Goal: Use online tool/utility: Utilize a website feature to perform a specific function

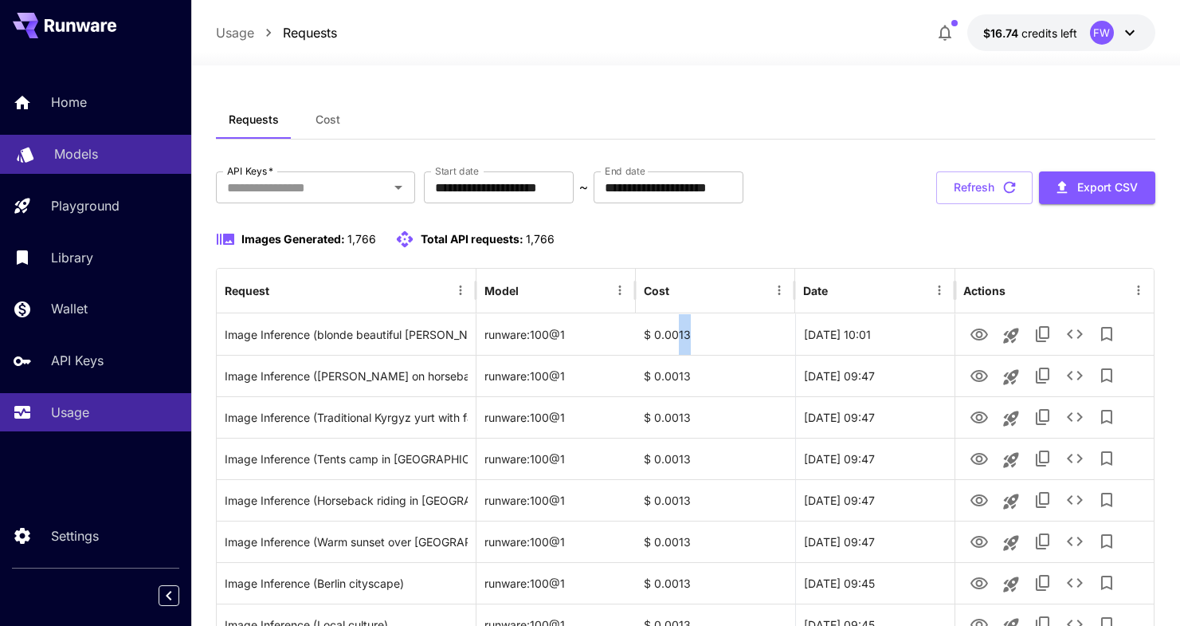
click at [99, 156] on div "Models" at bounding box center [116, 153] width 124 height 19
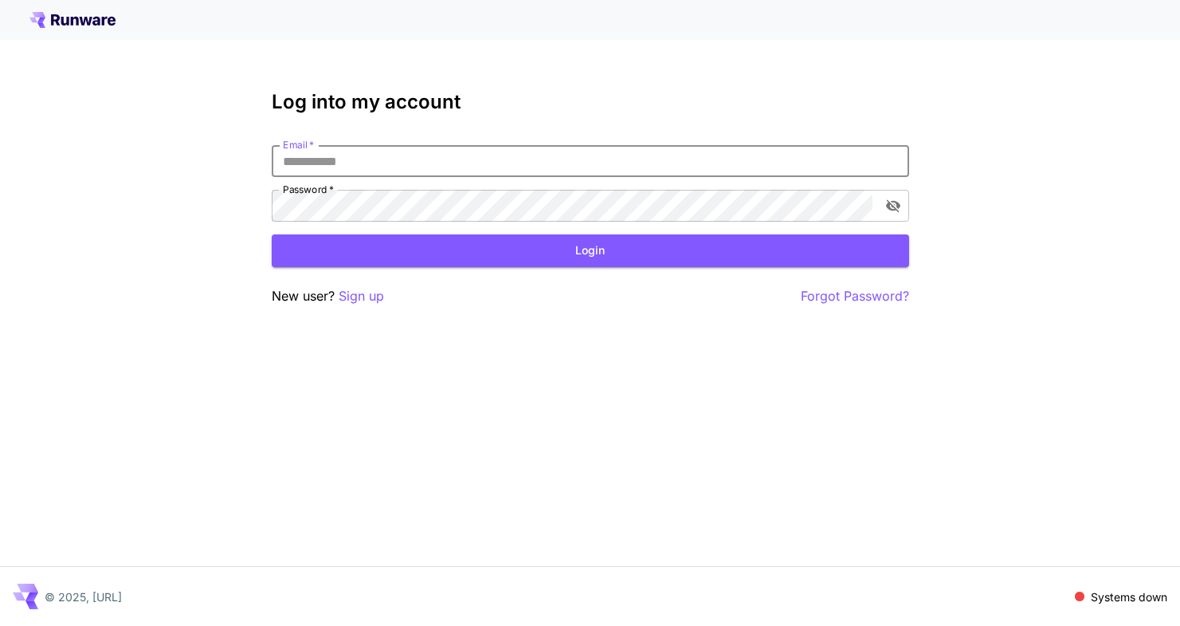
click at [457, 156] on input "Email   *" at bounding box center [591, 161] width 638 height 32
type input "**********"
click button "Login" at bounding box center [591, 250] width 638 height 33
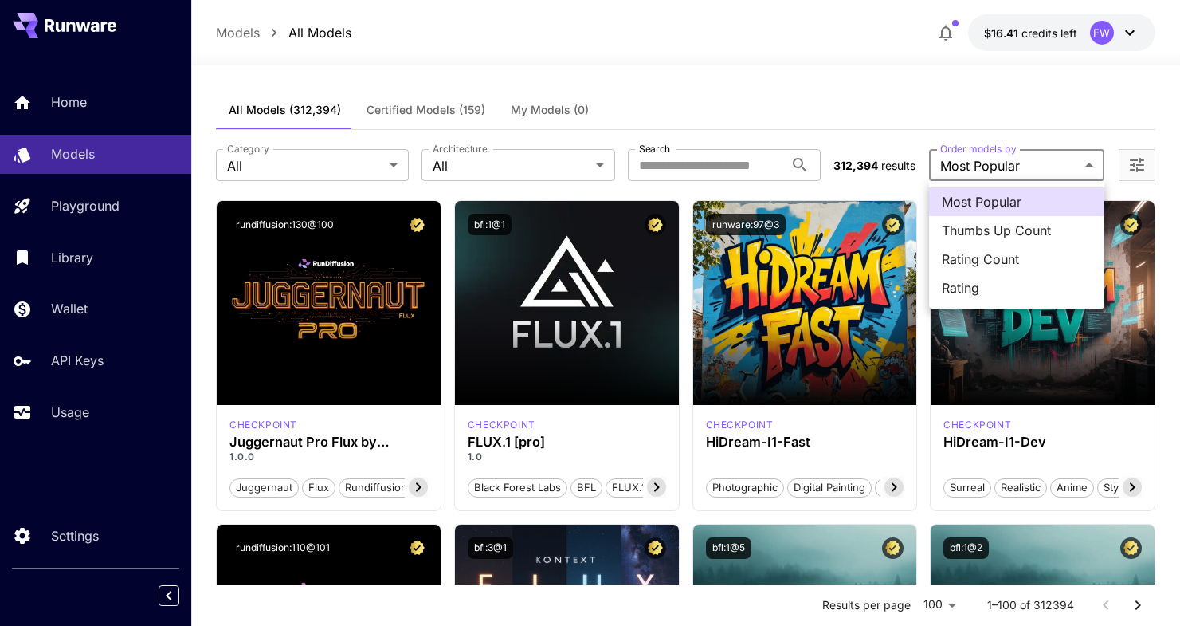
click at [1138, 161] on div at bounding box center [590, 313] width 1180 height 626
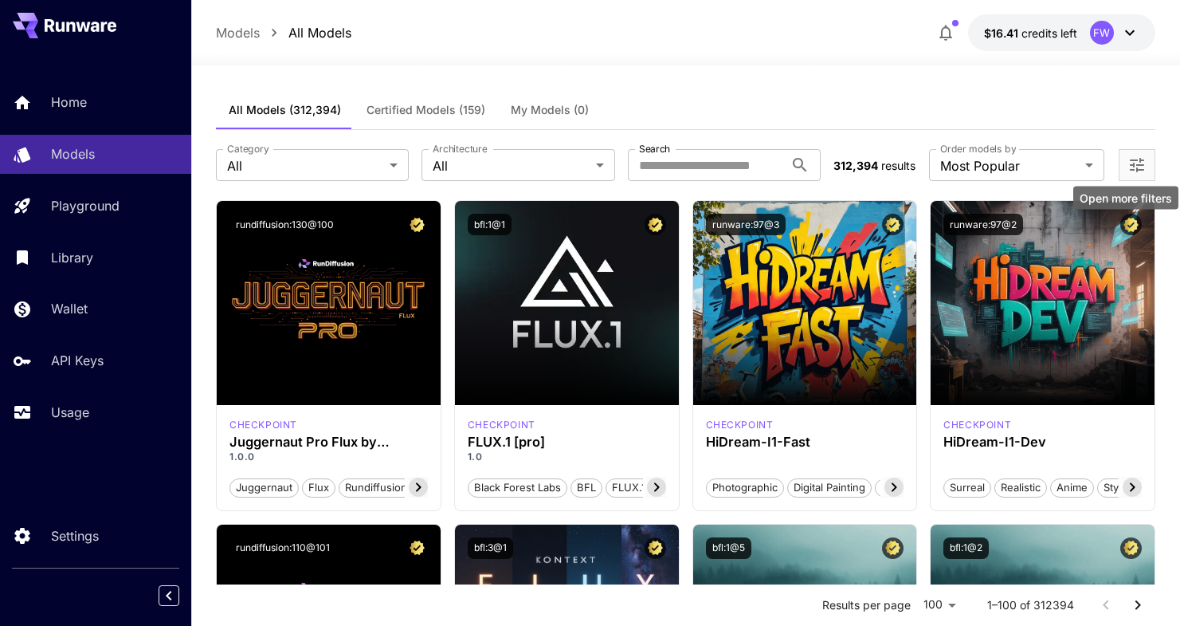
click at [1138, 161] on icon "Open more filters" at bounding box center [1137, 164] width 19 height 19
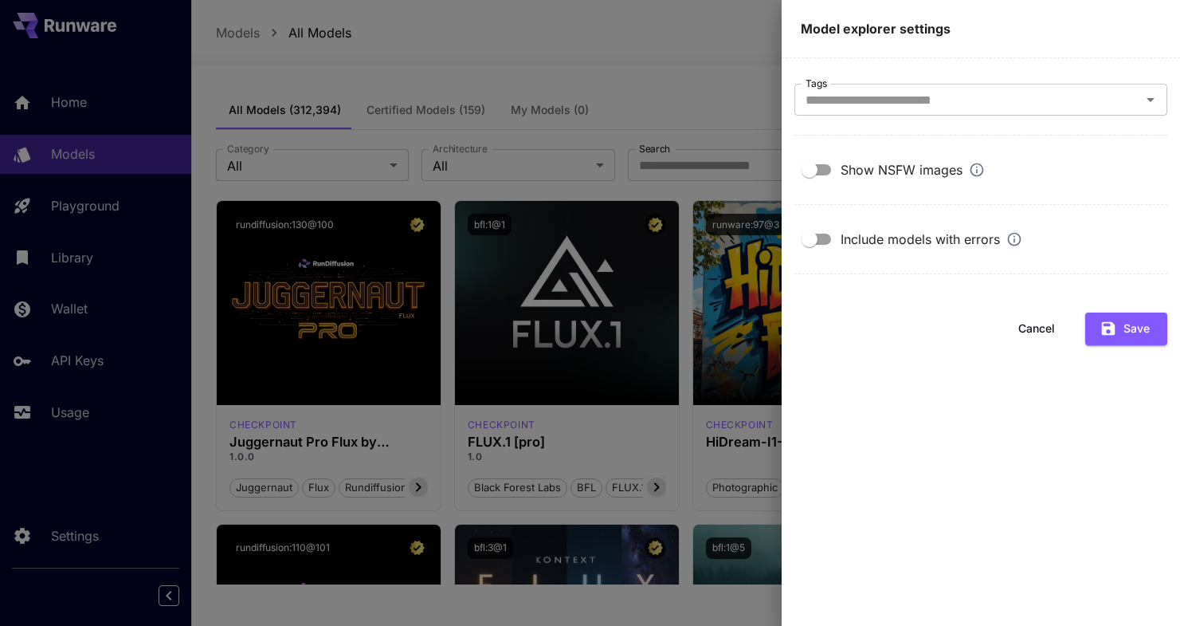
click at [630, 29] on div at bounding box center [590, 313] width 1180 height 626
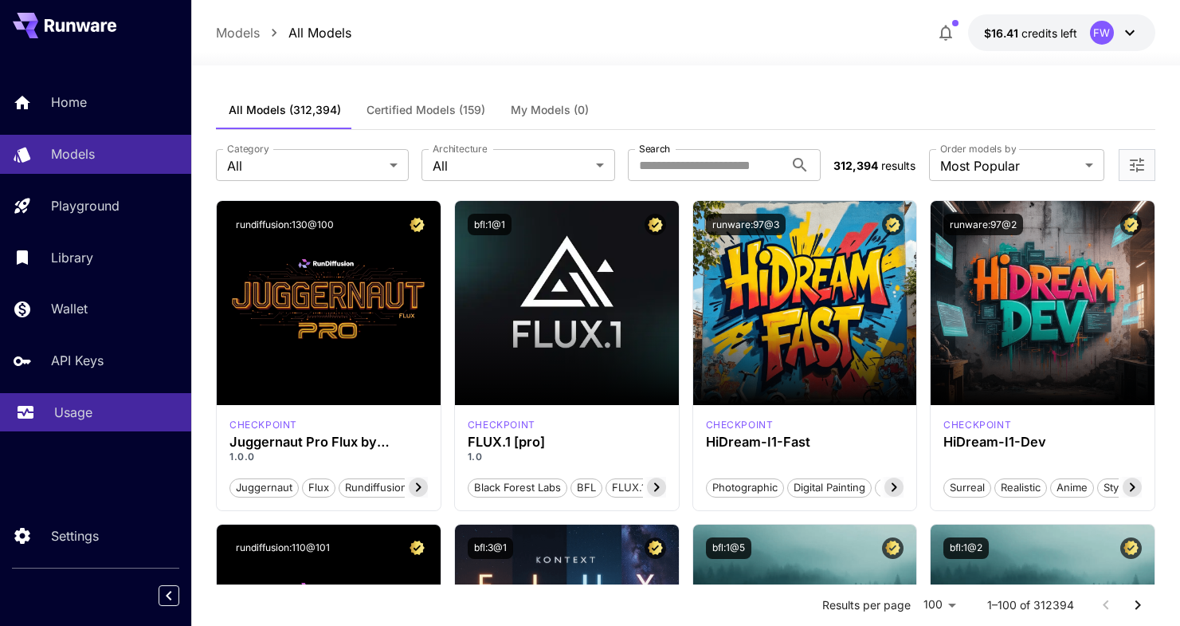
click at [60, 422] on p "Usage" at bounding box center [73, 411] width 38 height 19
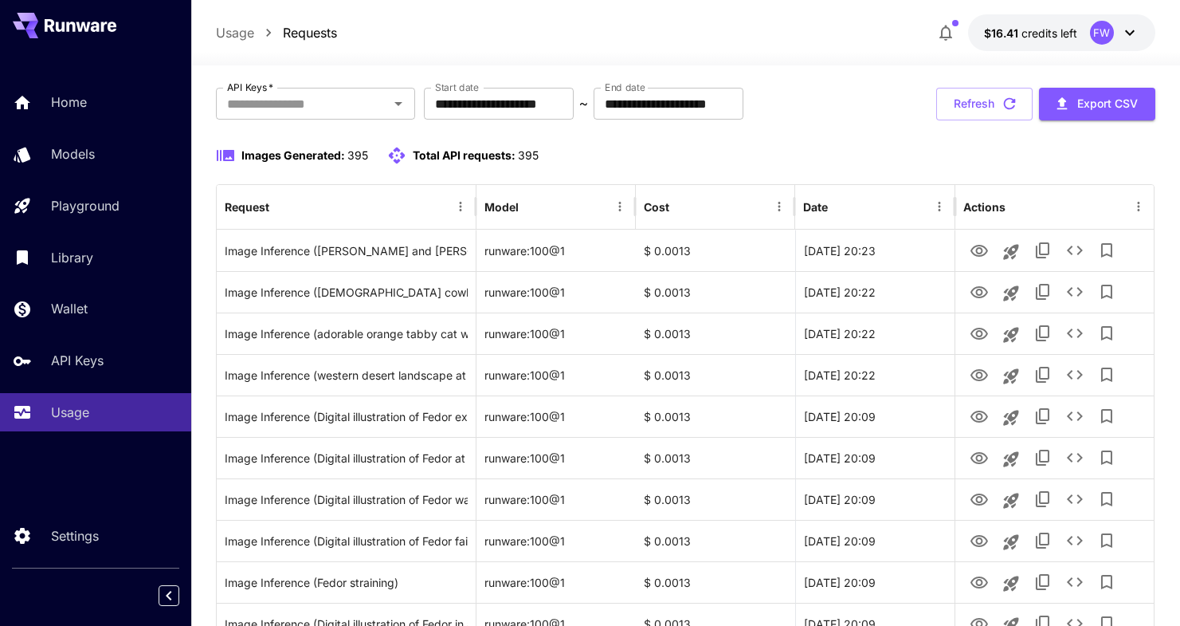
scroll to position [83, 0]
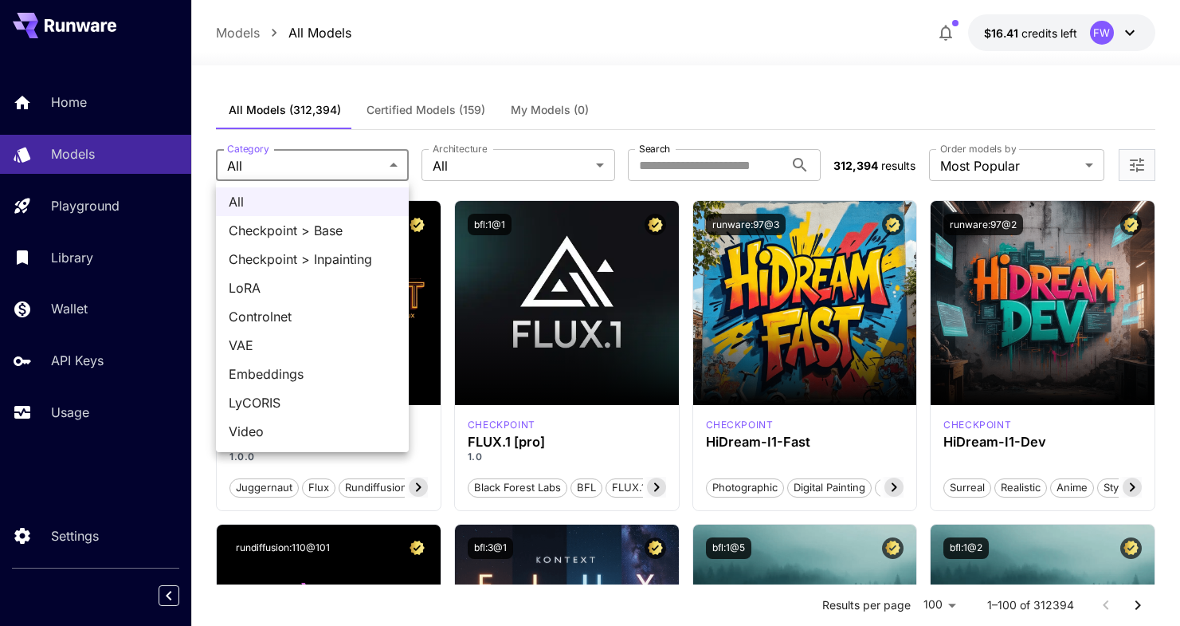
click at [485, 170] on div at bounding box center [590, 313] width 1180 height 626
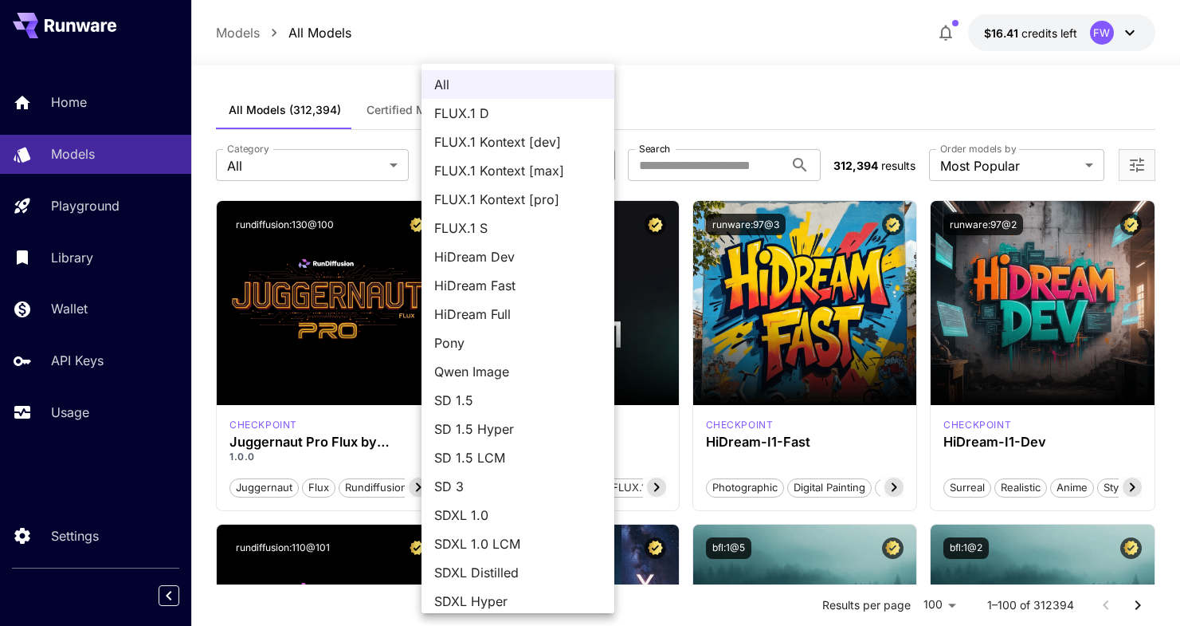
click at [283, 73] on div at bounding box center [590, 313] width 1180 height 626
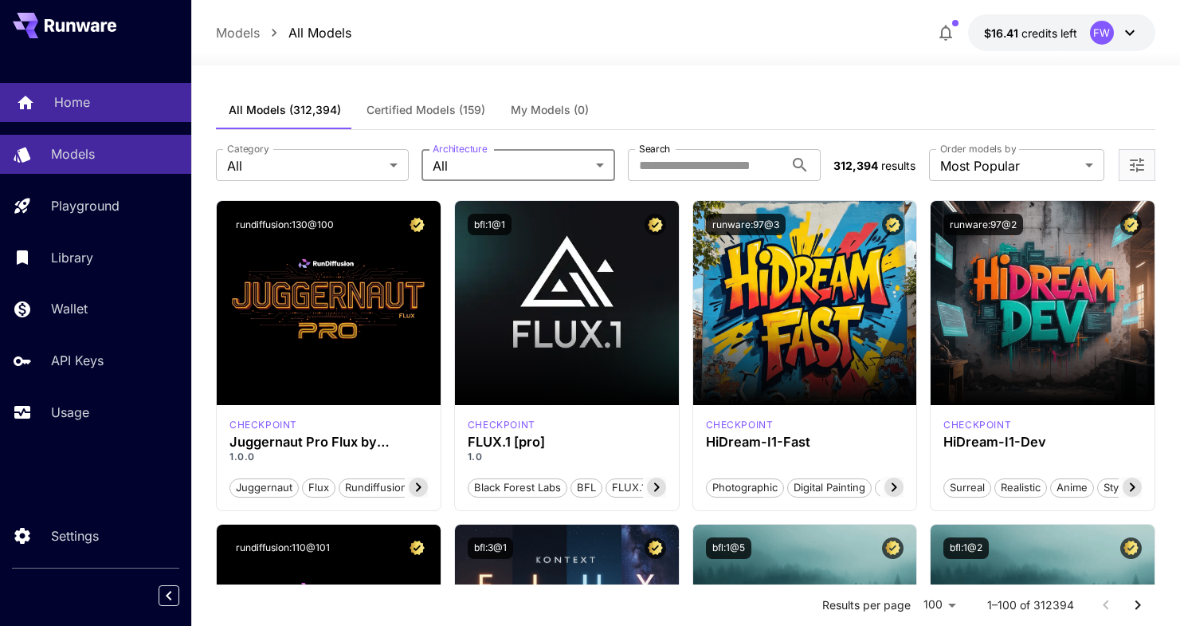
click at [89, 111] on div "Home" at bounding box center [116, 101] width 124 height 19
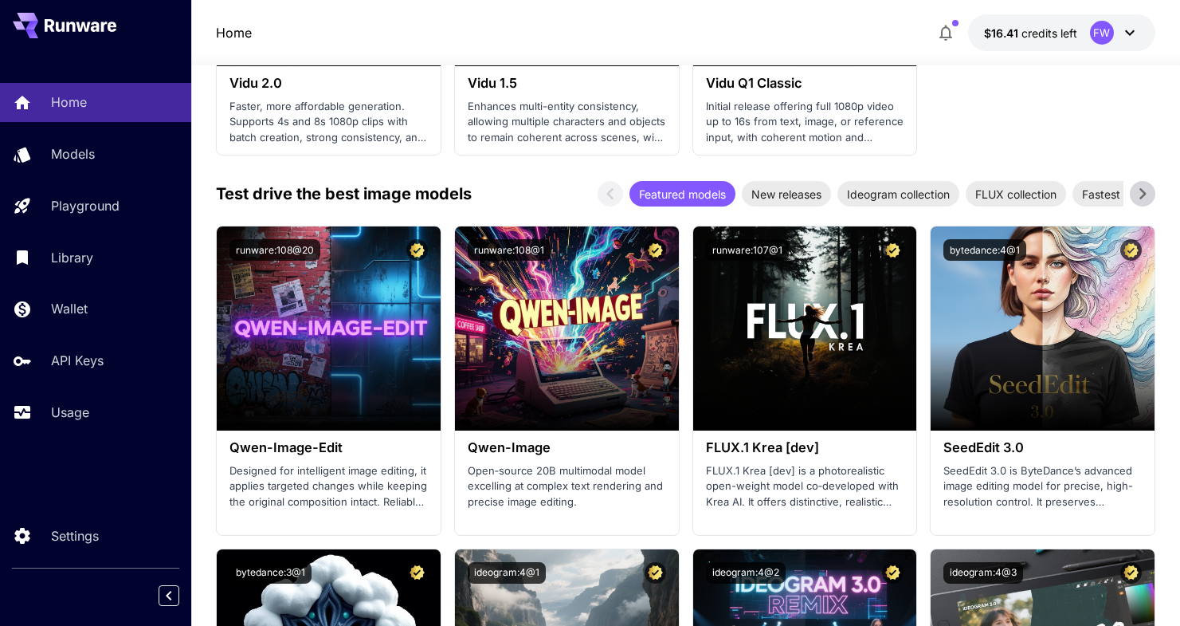
scroll to position [1909, 0]
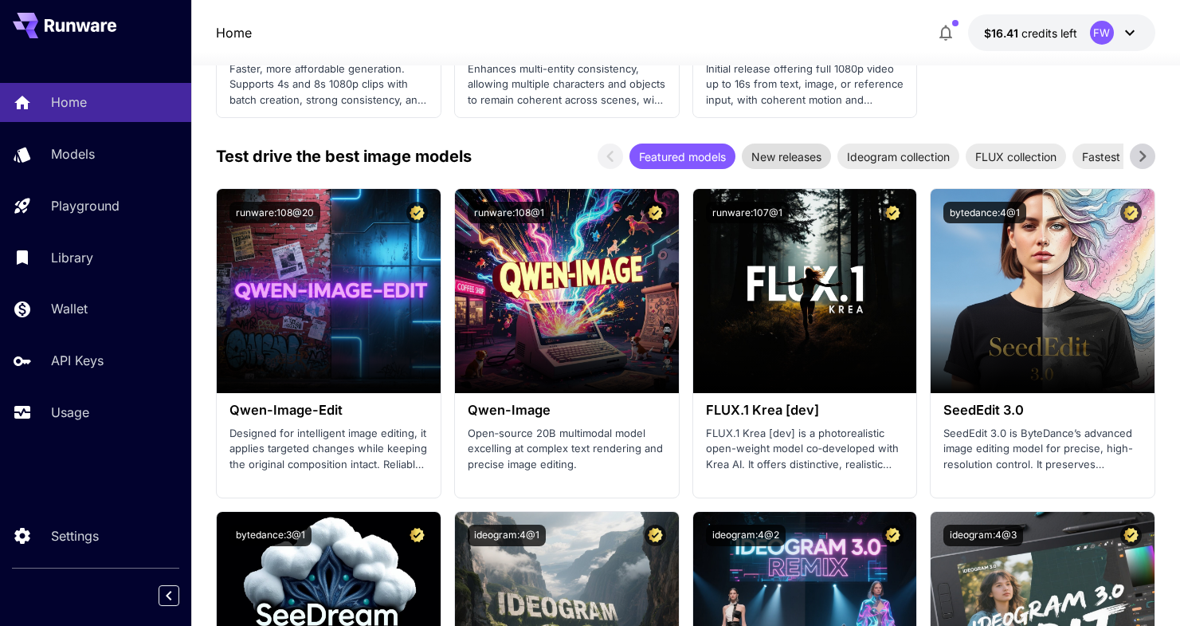
click at [811, 155] on span "New releases" at bounding box center [786, 156] width 89 height 17
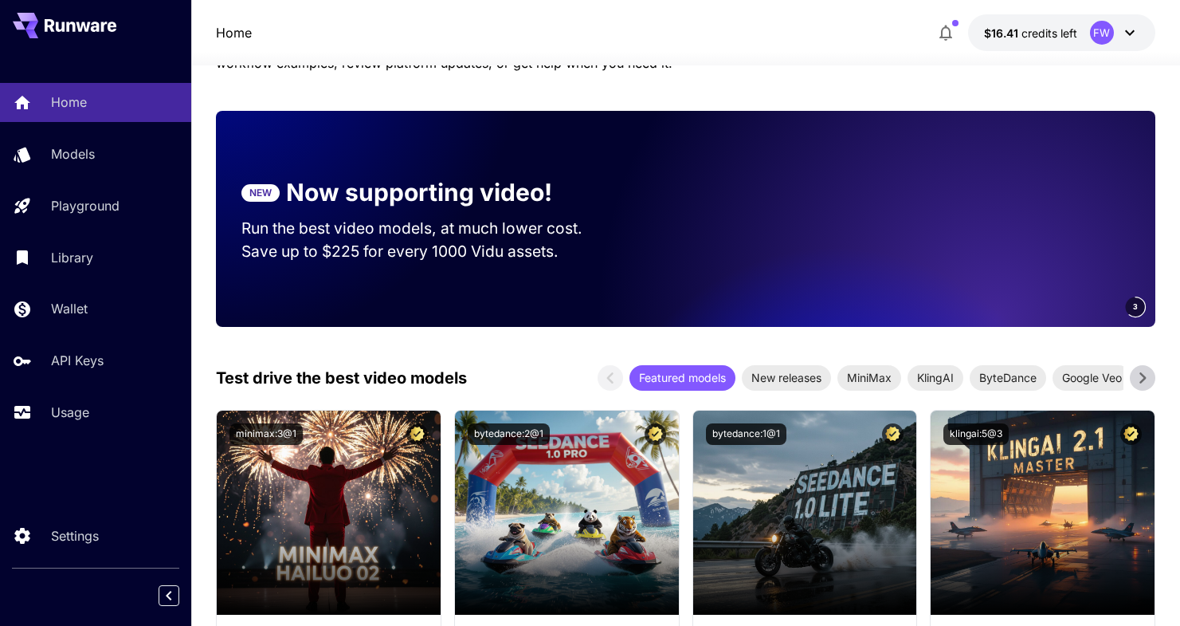
scroll to position [0, 0]
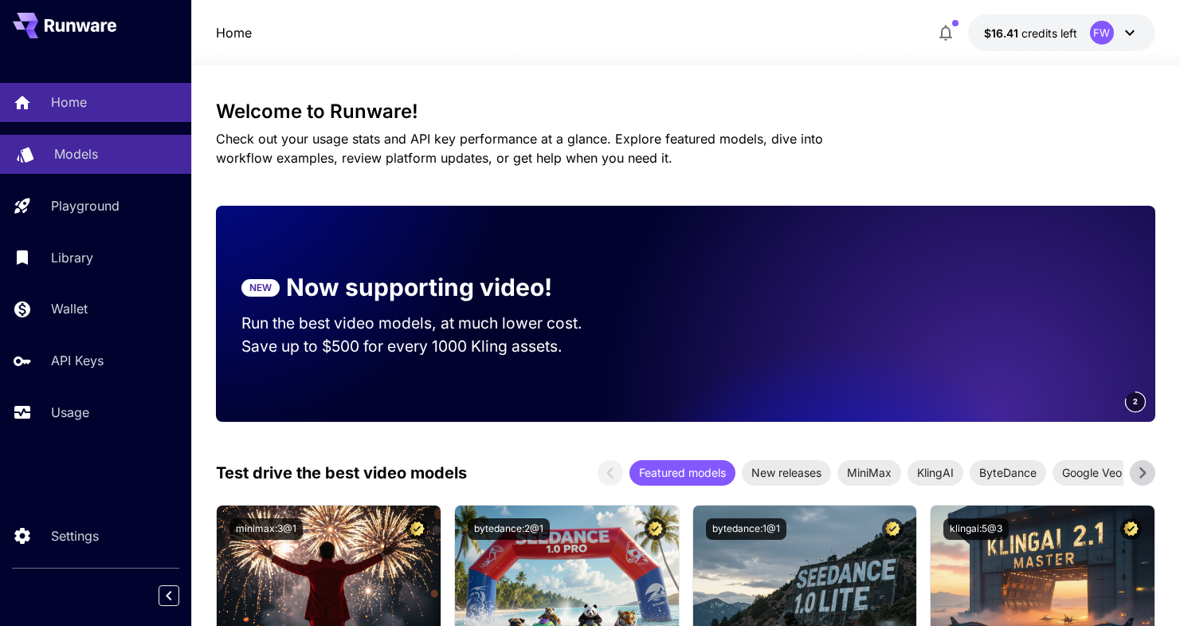
click at [100, 154] on div "Models" at bounding box center [116, 153] width 124 height 19
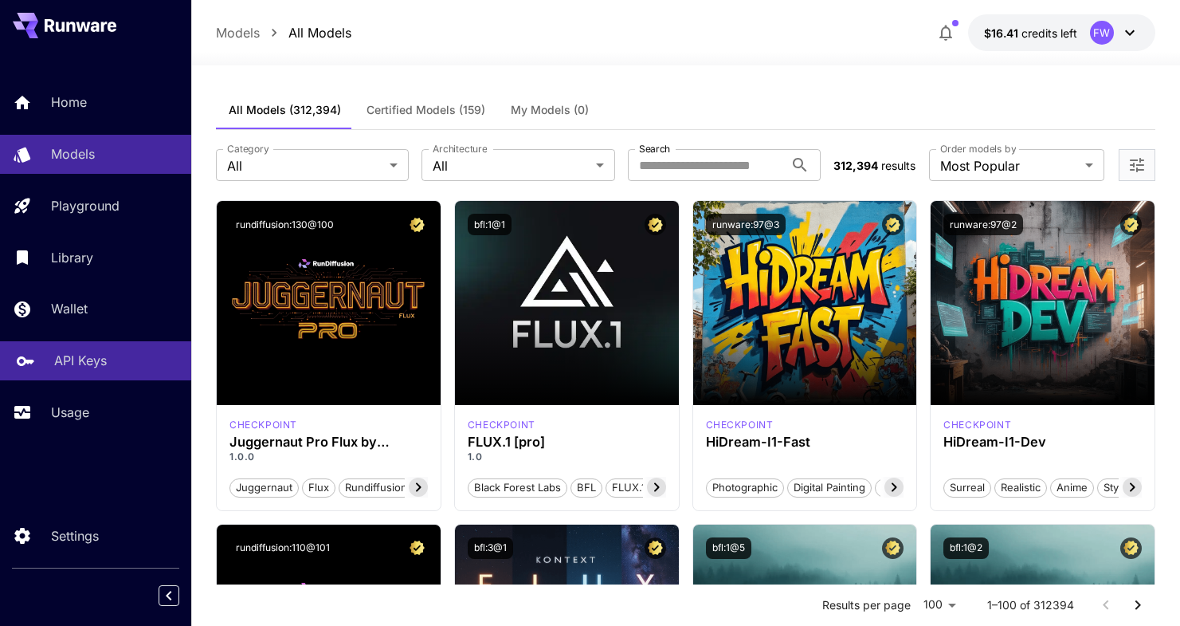
click at [125, 357] on div "API Keys" at bounding box center [116, 360] width 124 height 19
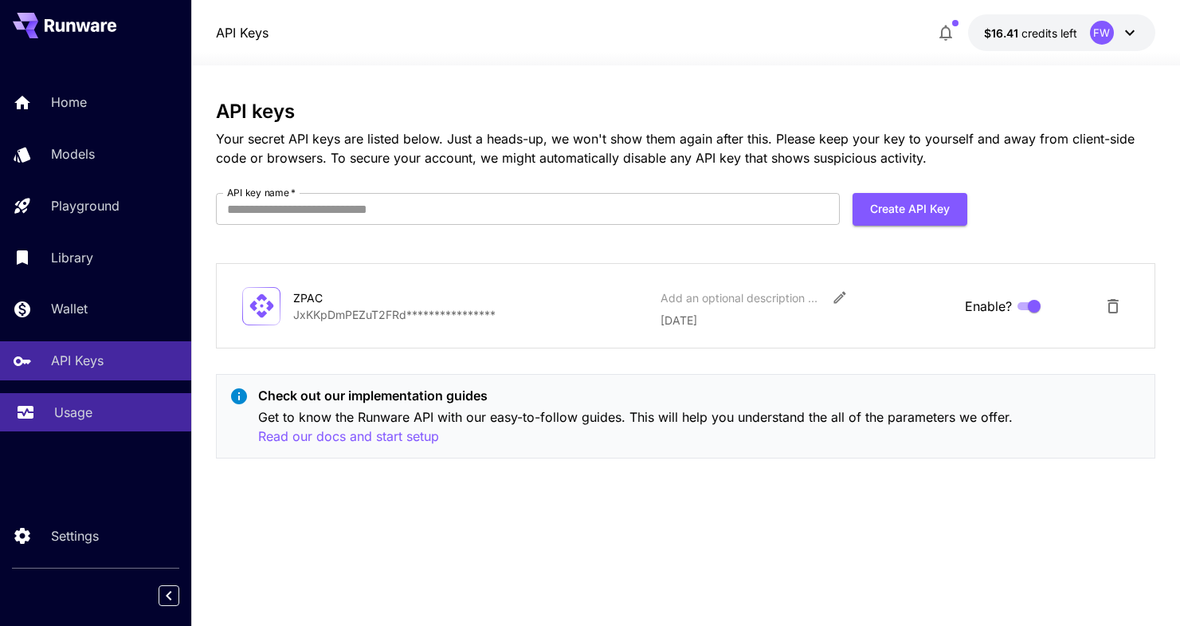
click at [97, 408] on div "Usage" at bounding box center [116, 411] width 124 height 19
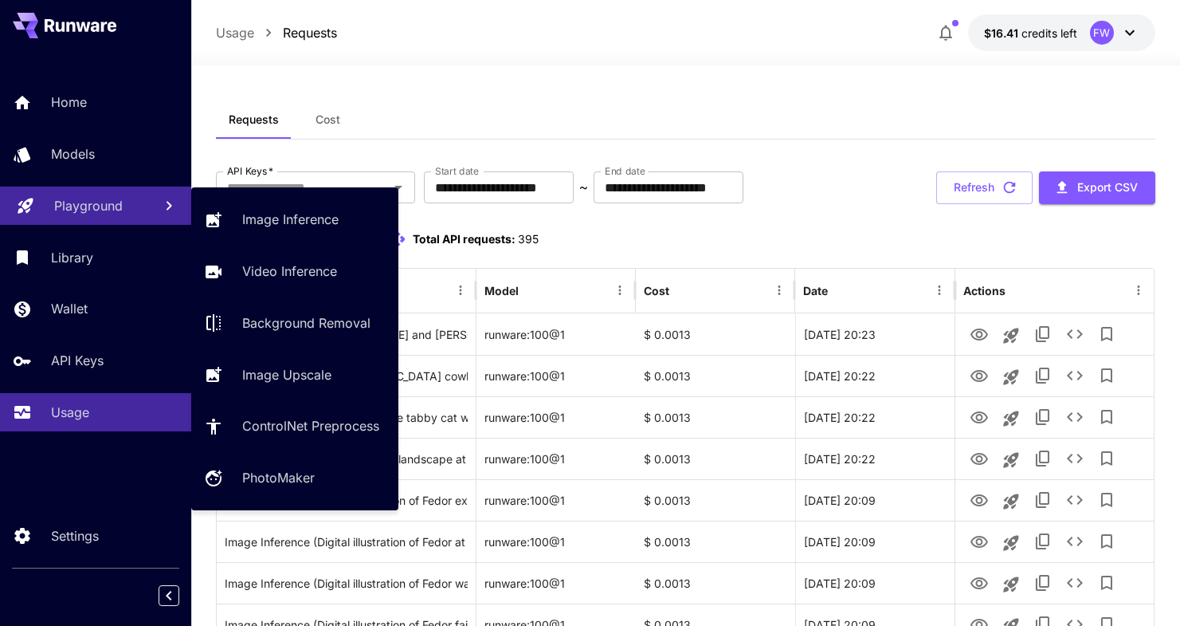
click at [117, 212] on p "Playground" at bounding box center [88, 205] width 69 height 19
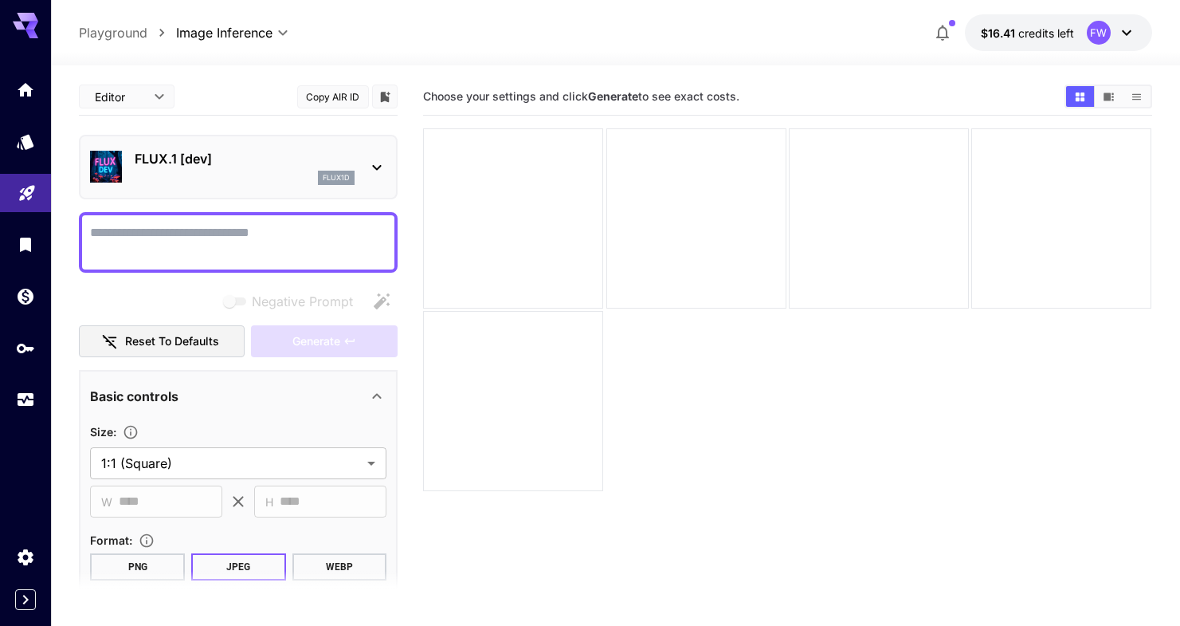
click at [374, 163] on icon at bounding box center [376, 167] width 19 height 19
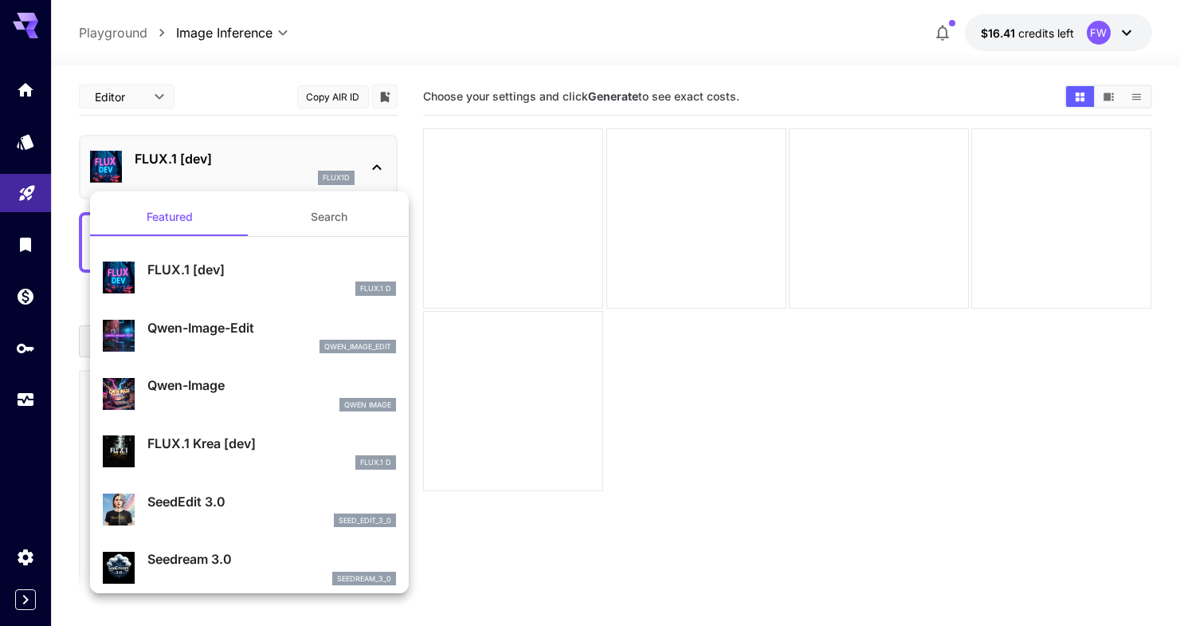
click at [431, 75] on div at bounding box center [590, 313] width 1180 height 626
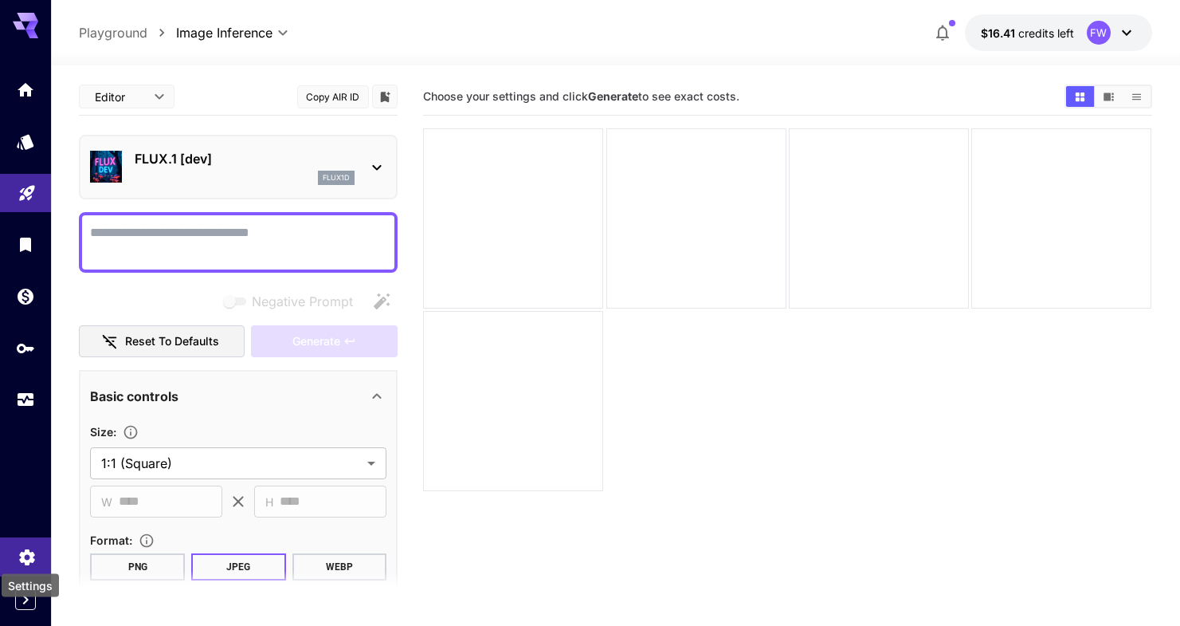
click at [33, 556] on icon "Settings" at bounding box center [26, 552] width 15 height 16
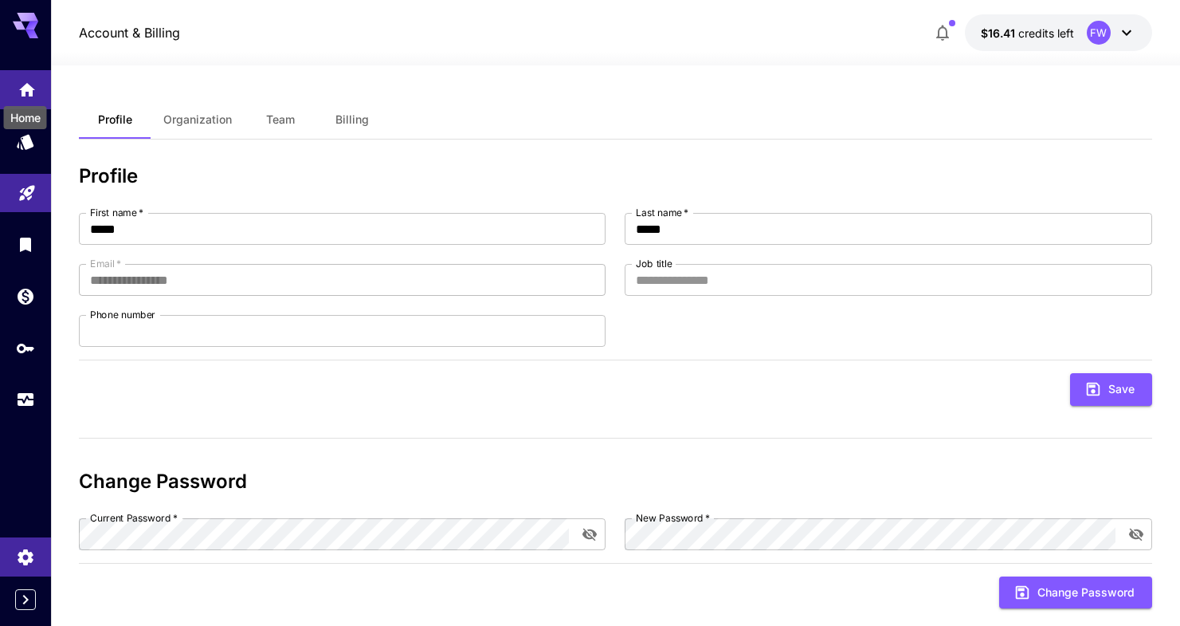
click at [32, 95] on div "Home" at bounding box center [25, 113] width 46 height 36
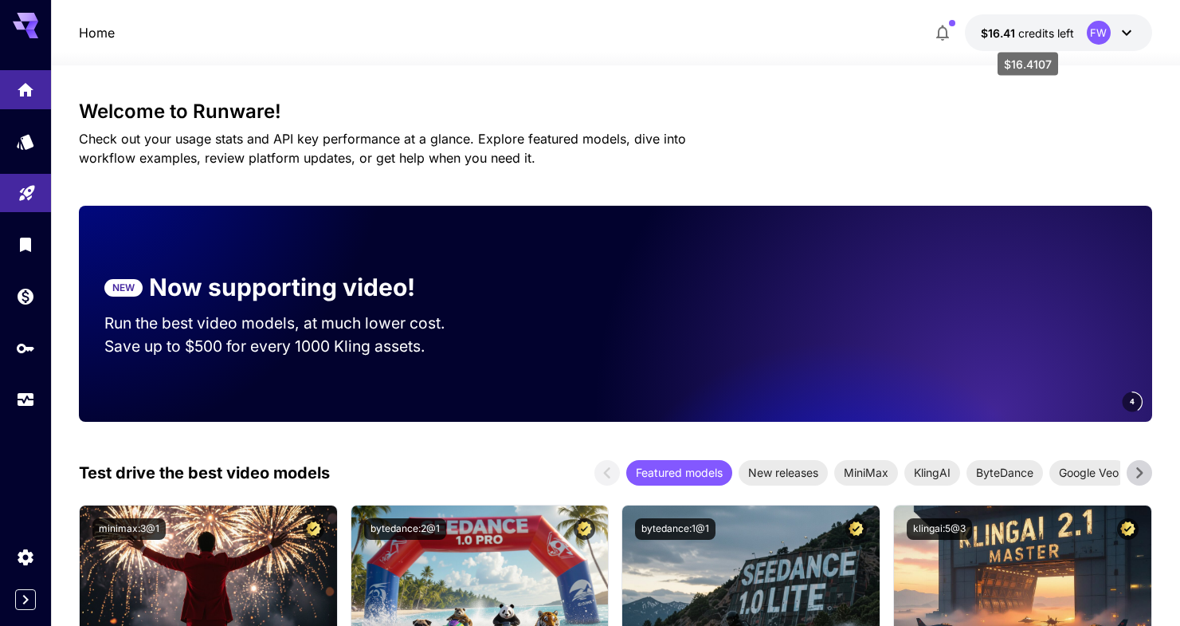
click at [1022, 32] on span "credits left" at bounding box center [1047, 33] width 56 height 14
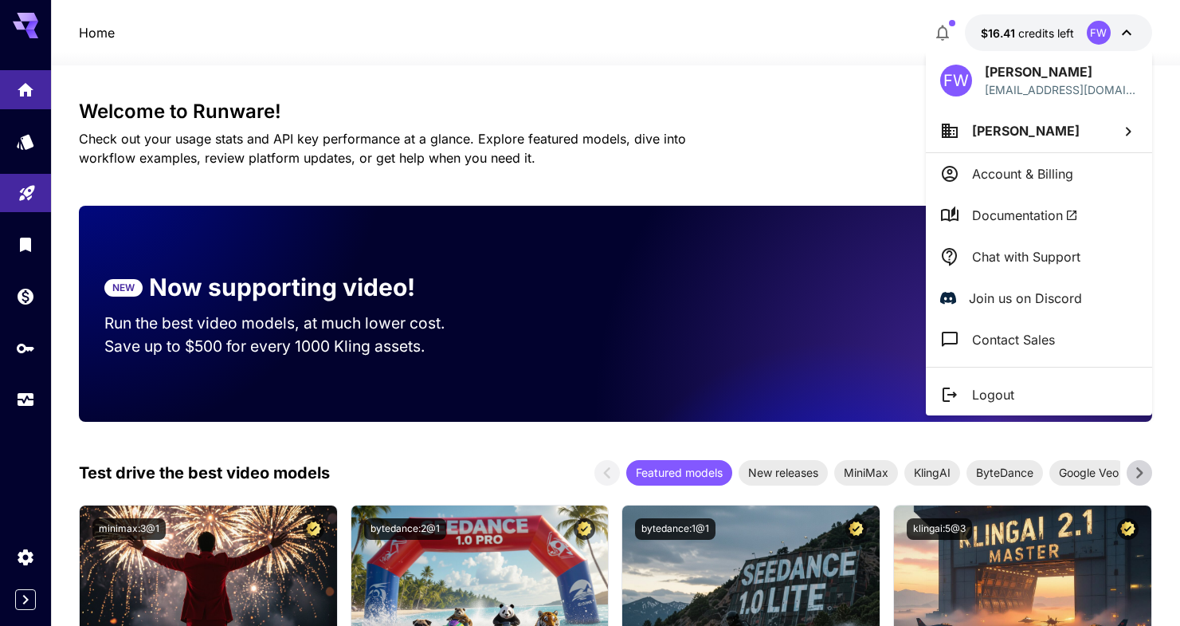
click at [948, 30] on div at bounding box center [590, 313] width 1180 height 626
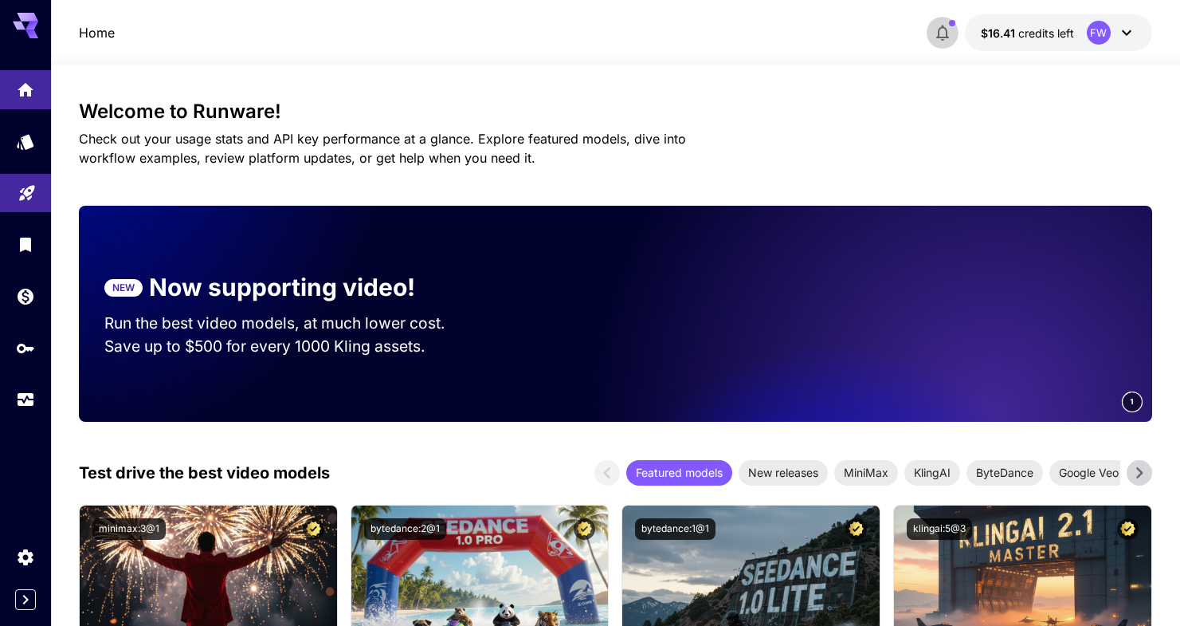
click at [948, 30] on icon "button" at bounding box center [942, 32] width 19 height 19
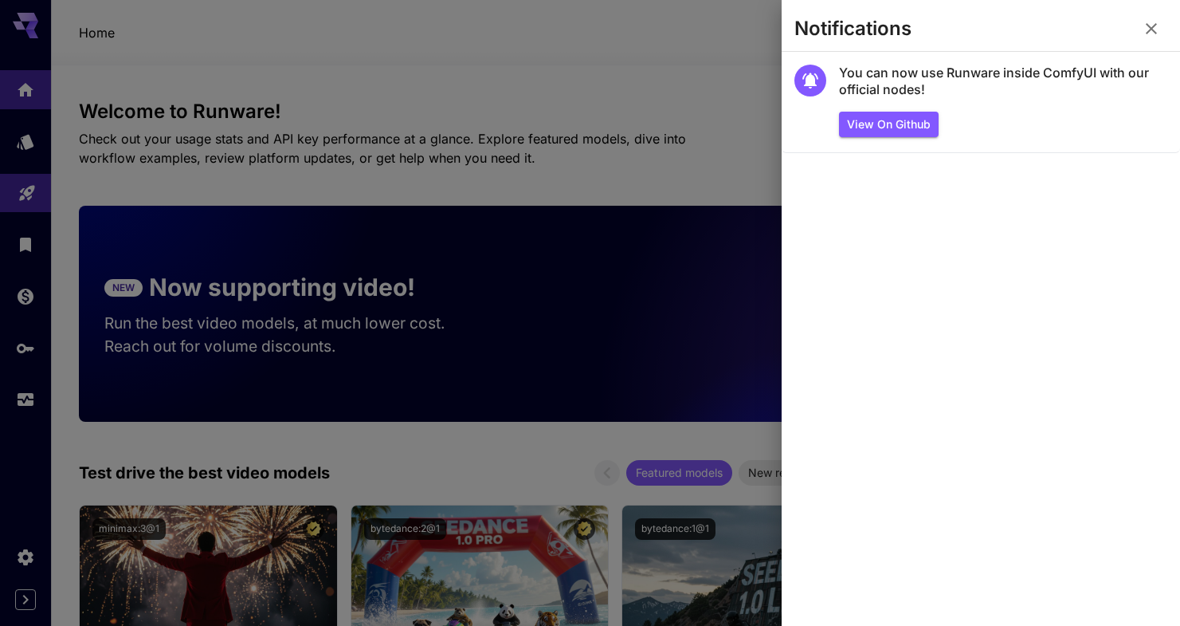
click at [1151, 34] on icon "button" at bounding box center [1151, 28] width 19 height 19
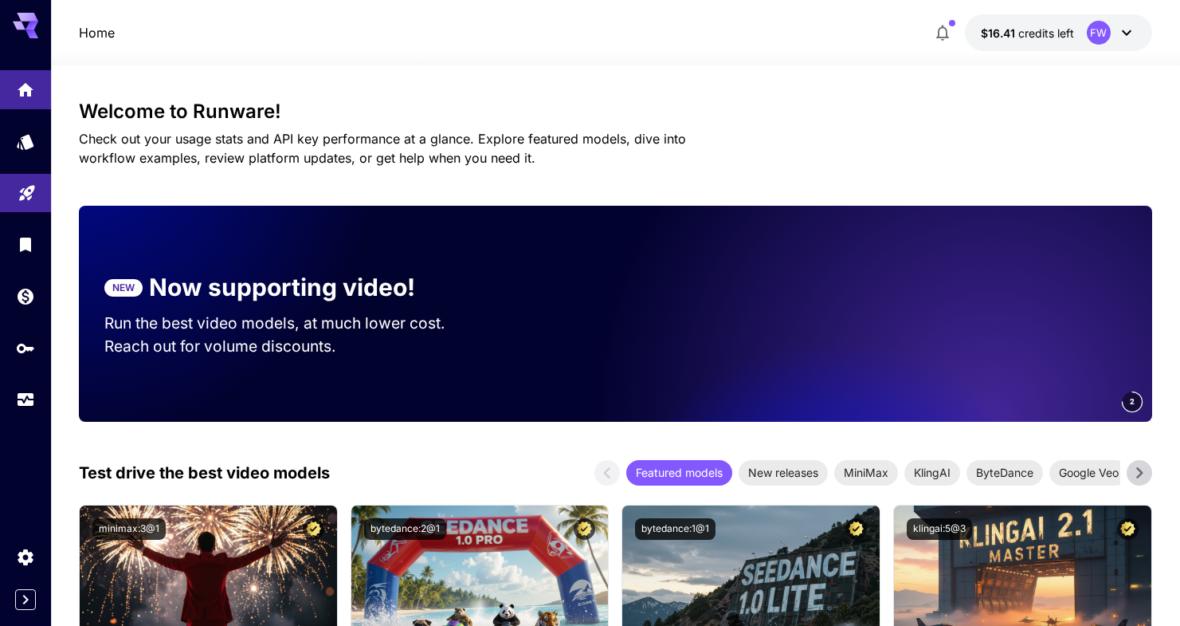
click at [33, 29] on icon at bounding box center [32, 33] width 13 height 9
click at [1119, 28] on icon at bounding box center [1126, 32] width 19 height 19
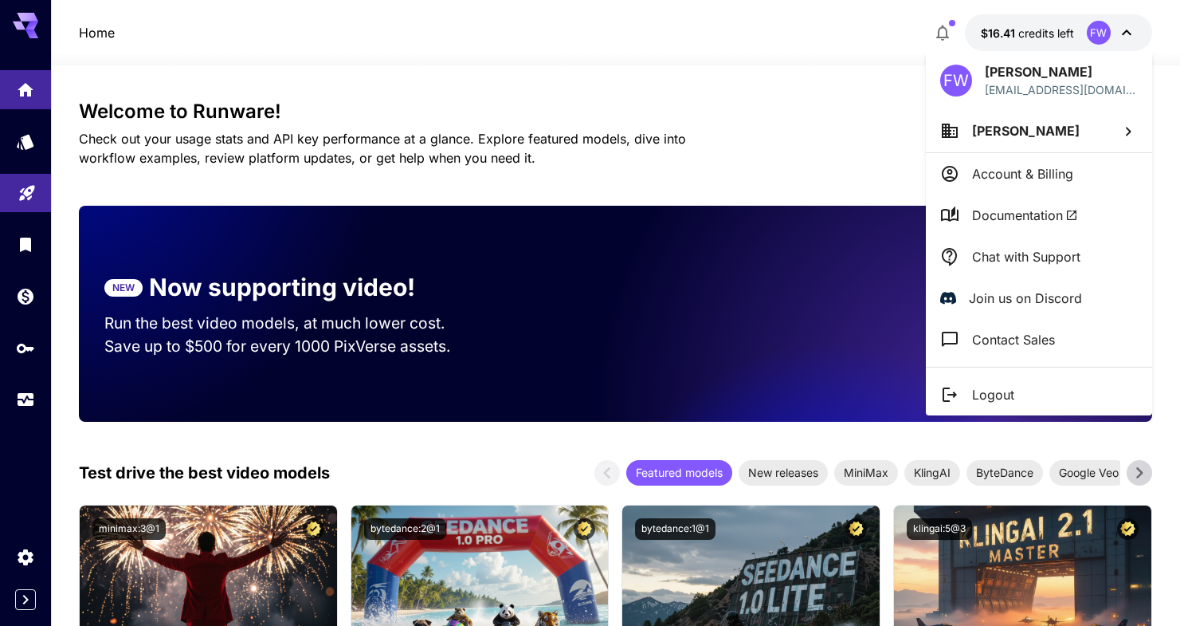
click at [1110, 137] on li "[PERSON_NAME]" at bounding box center [1039, 130] width 226 height 43
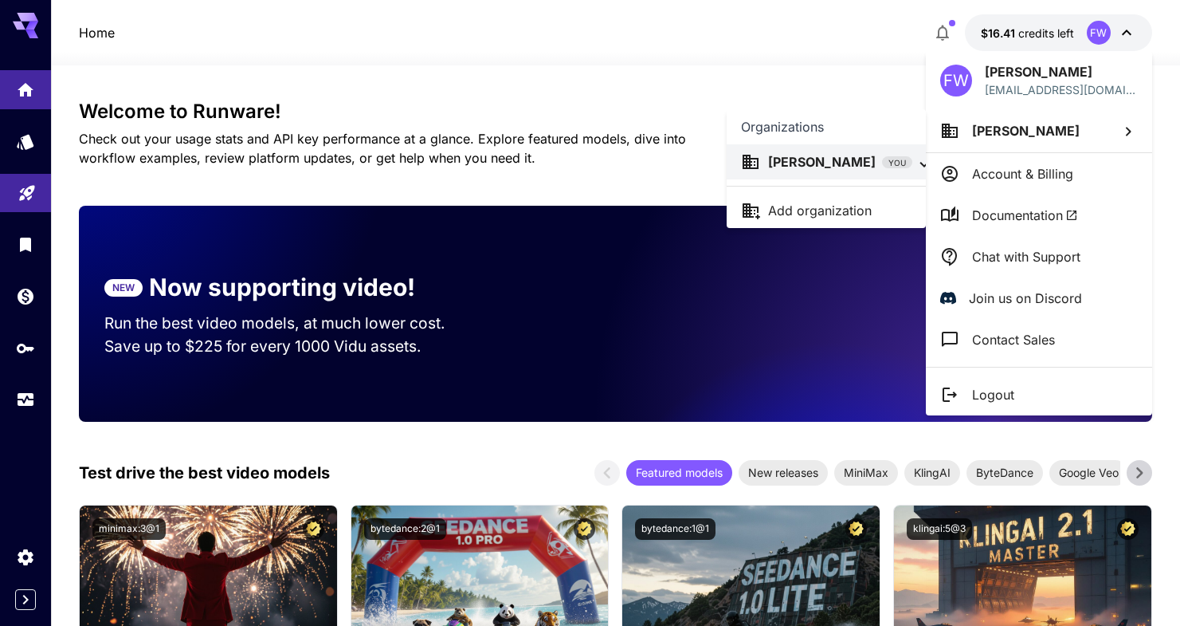
click at [1032, 184] on div at bounding box center [590, 313] width 1180 height 626
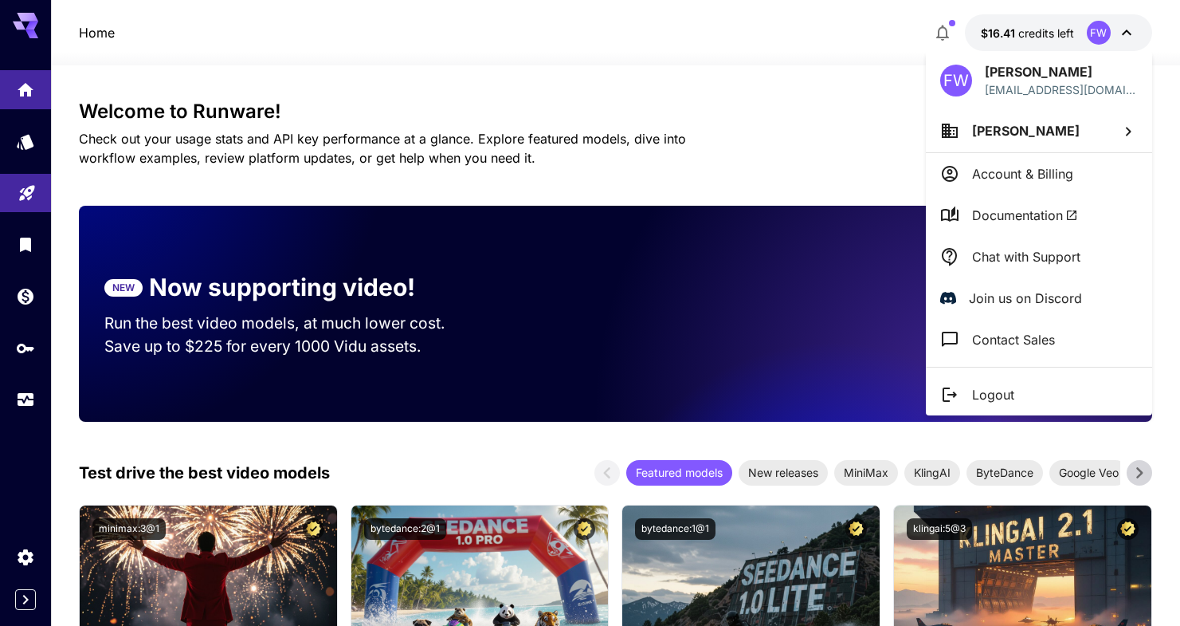
click at [1032, 184] on li "Account & Billing" at bounding box center [1039, 173] width 226 height 41
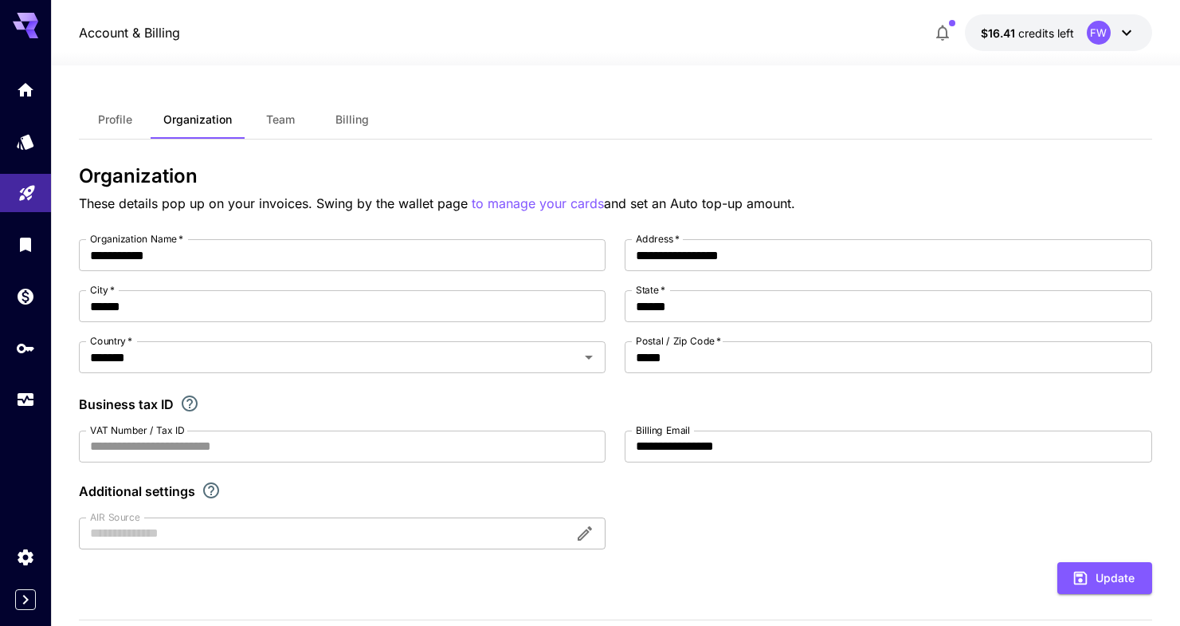
click at [1126, 42] on div "FW" at bounding box center [1111, 33] width 49 height 24
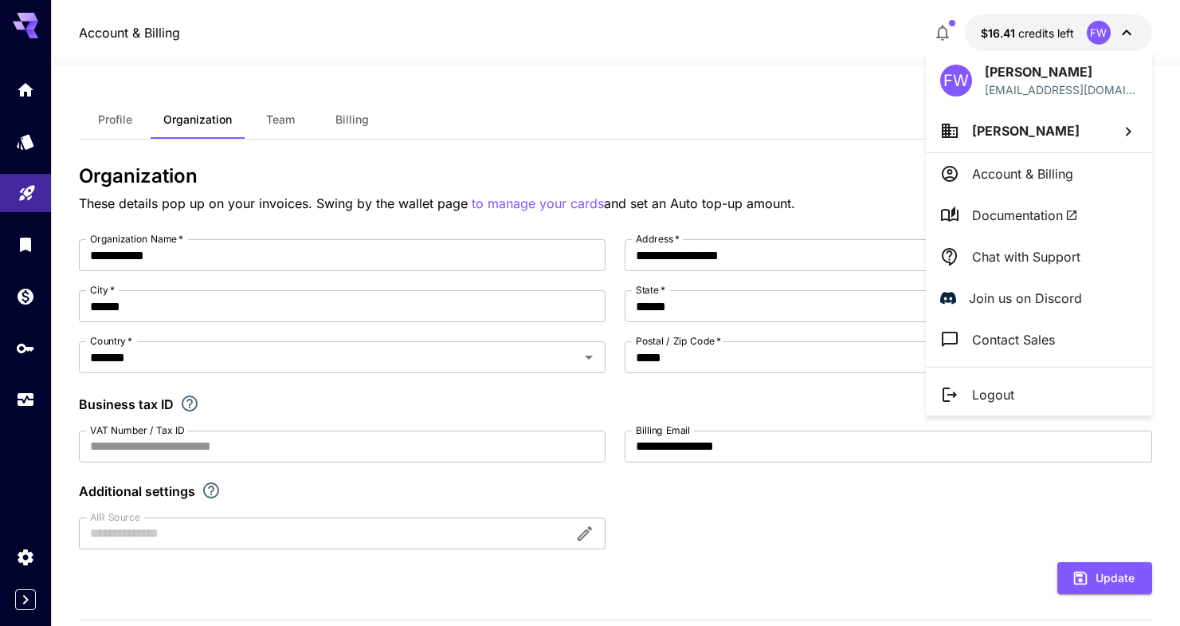
click at [940, 27] on div at bounding box center [590, 313] width 1180 height 626
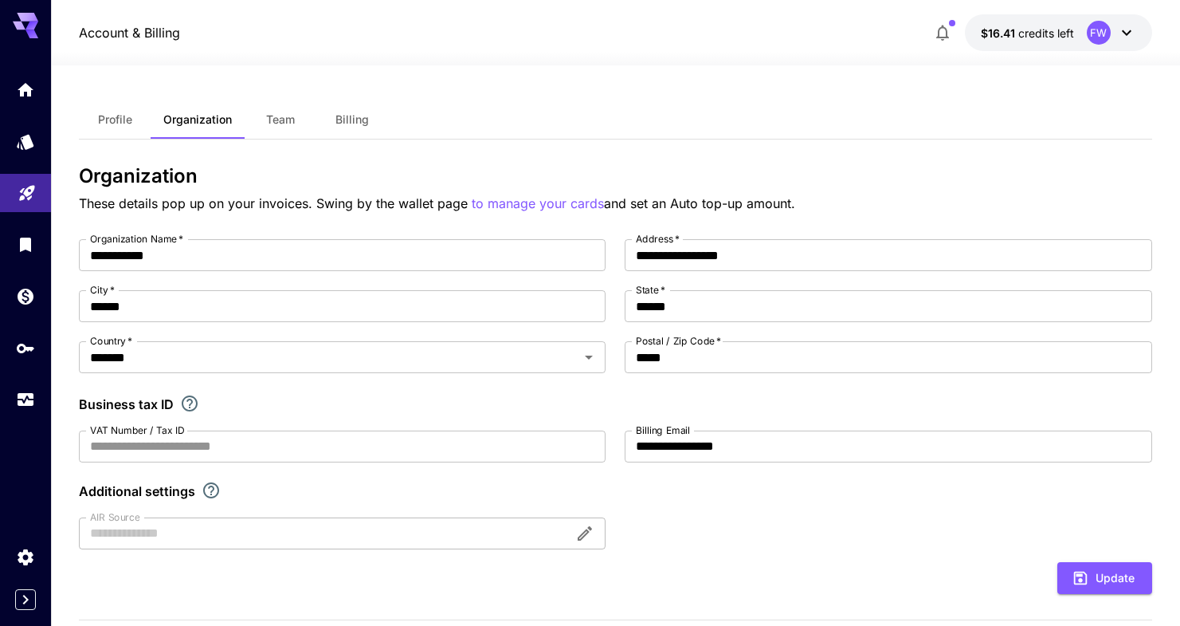
click at [940, 27] on icon "button" at bounding box center [942, 32] width 19 height 19
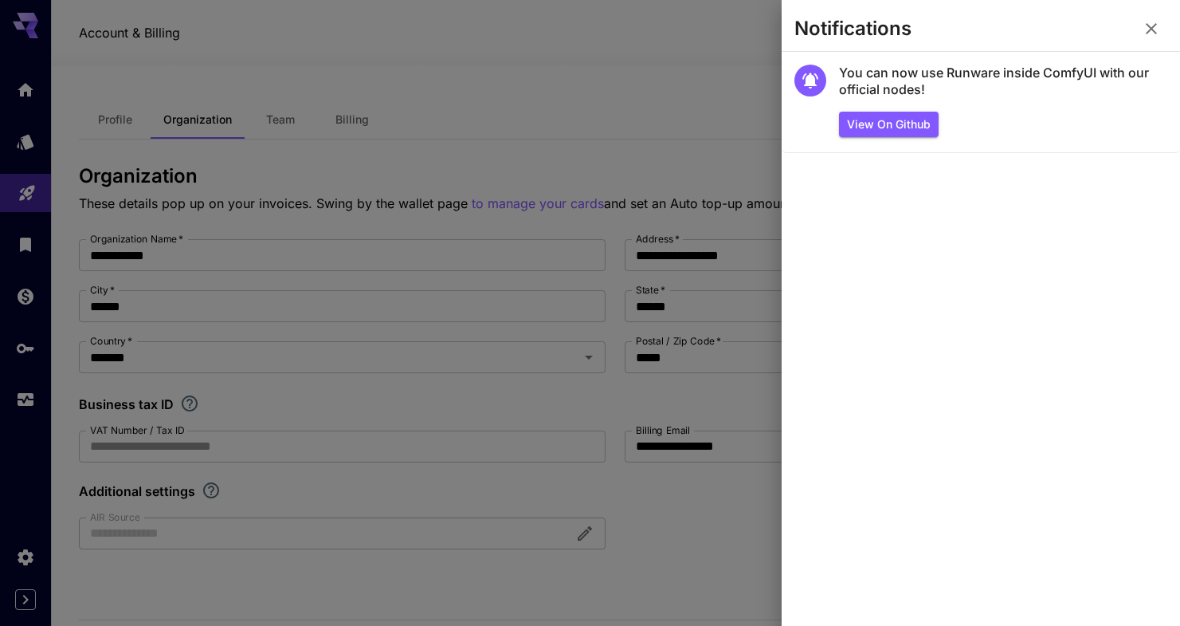
click at [486, 49] on div at bounding box center [590, 313] width 1180 height 626
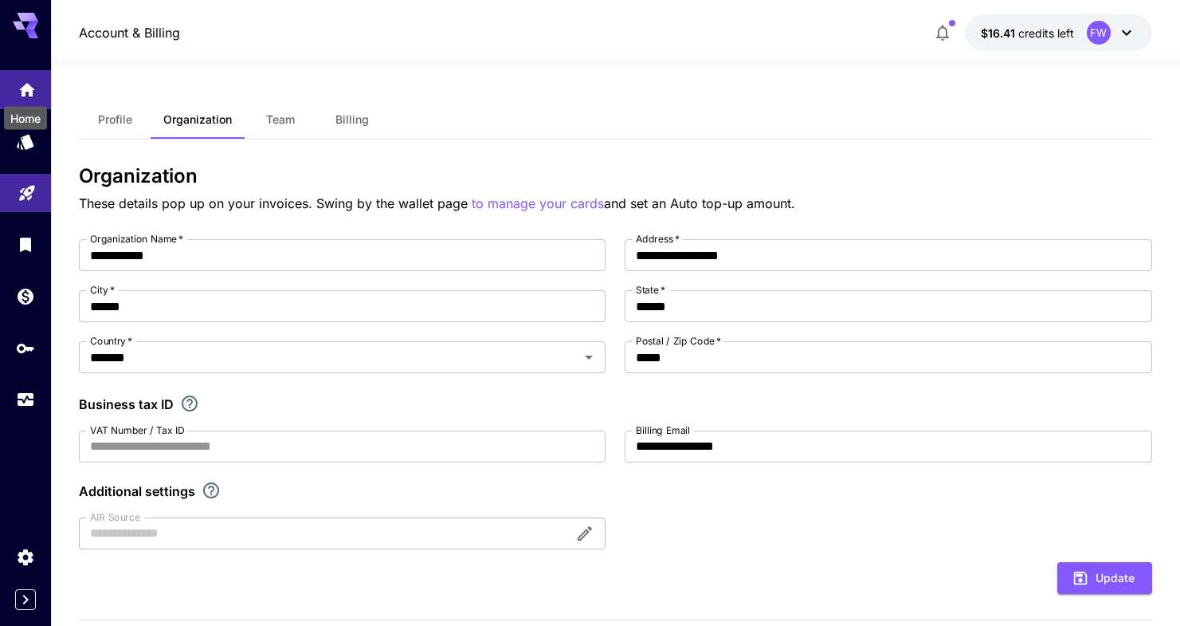
click at [29, 94] on icon "Home" at bounding box center [27, 85] width 19 height 19
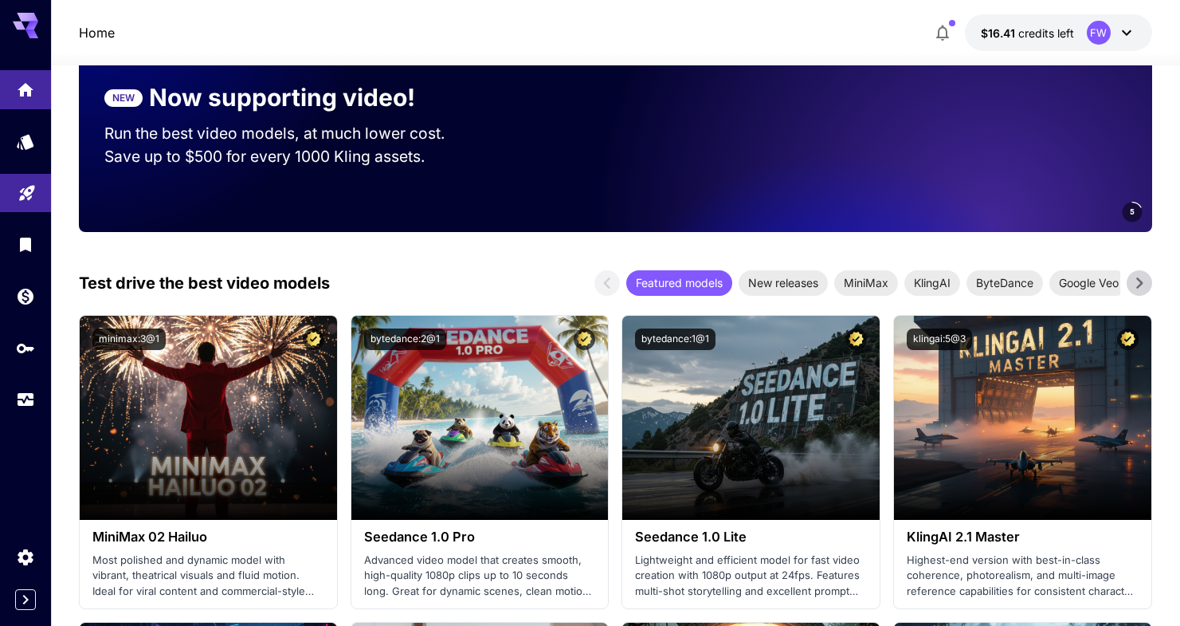
scroll to position [410, 0]
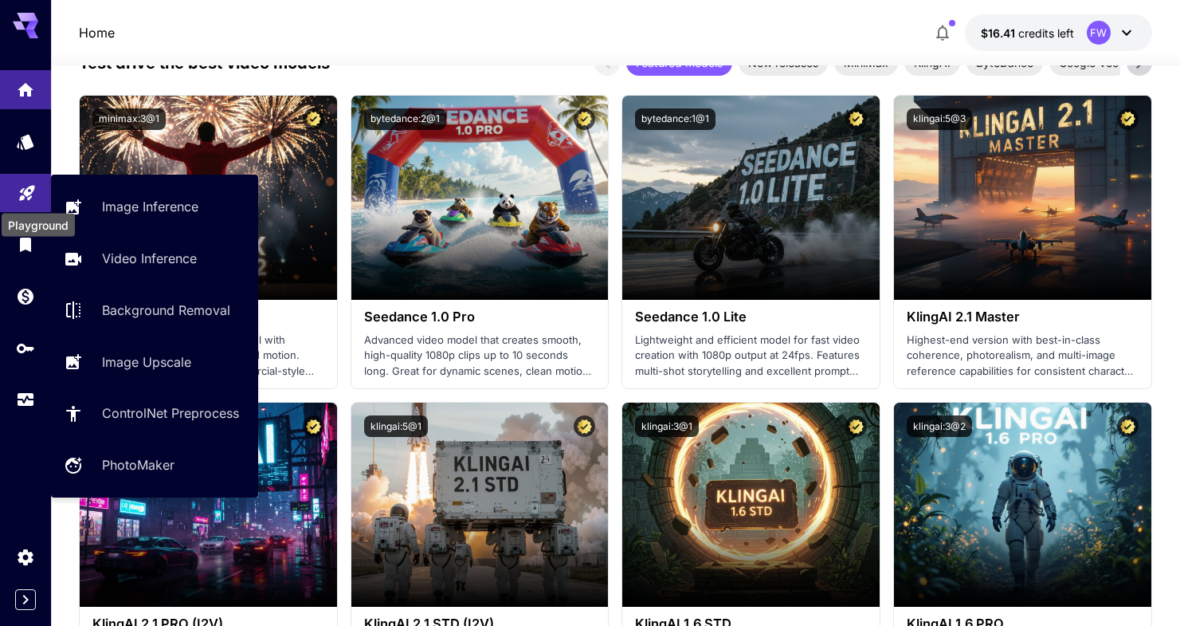
click at [29, 194] on icon "Playground" at bounding box center [26, 188] width 15 height 15
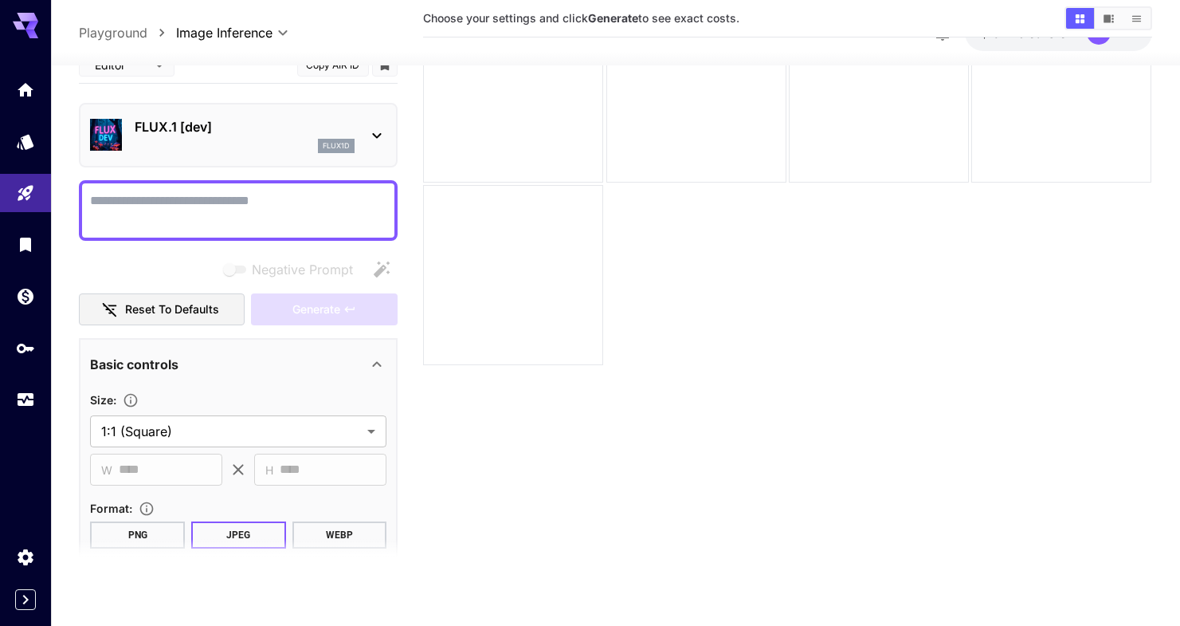
click at [277, 136] on div "FLUX.1 [dev] flux1d" at bounding box center [245, 135] width 220 height 36
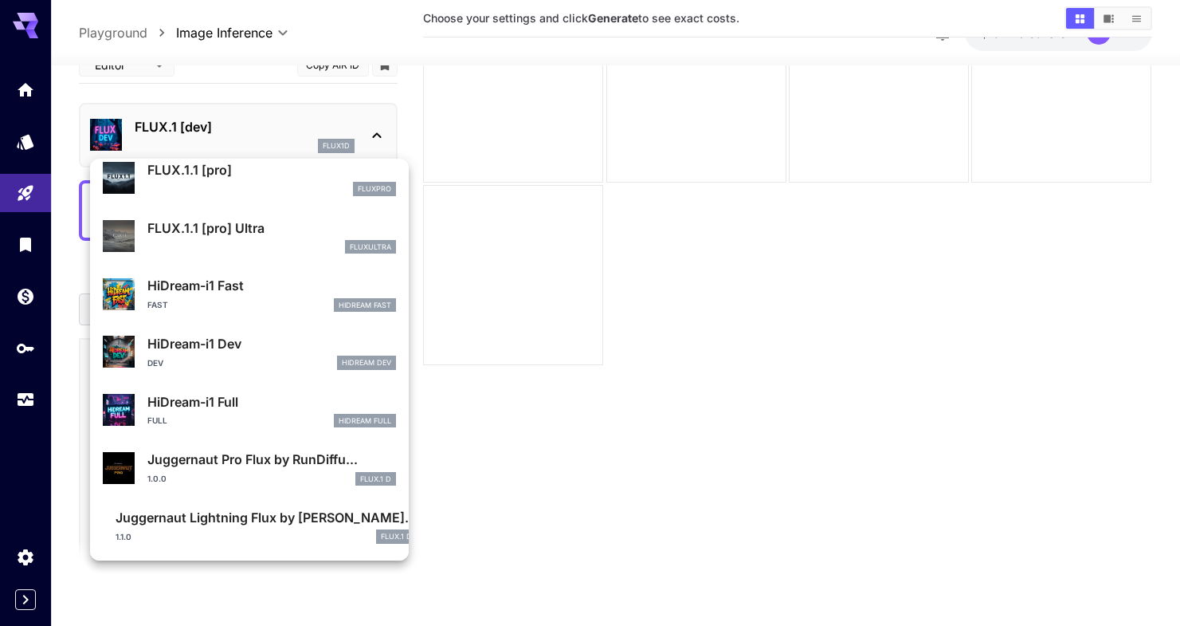
scroll to position [1115, 0]
click at [679, 426] on div at bounding box center [590, 313] width 1180 height 626
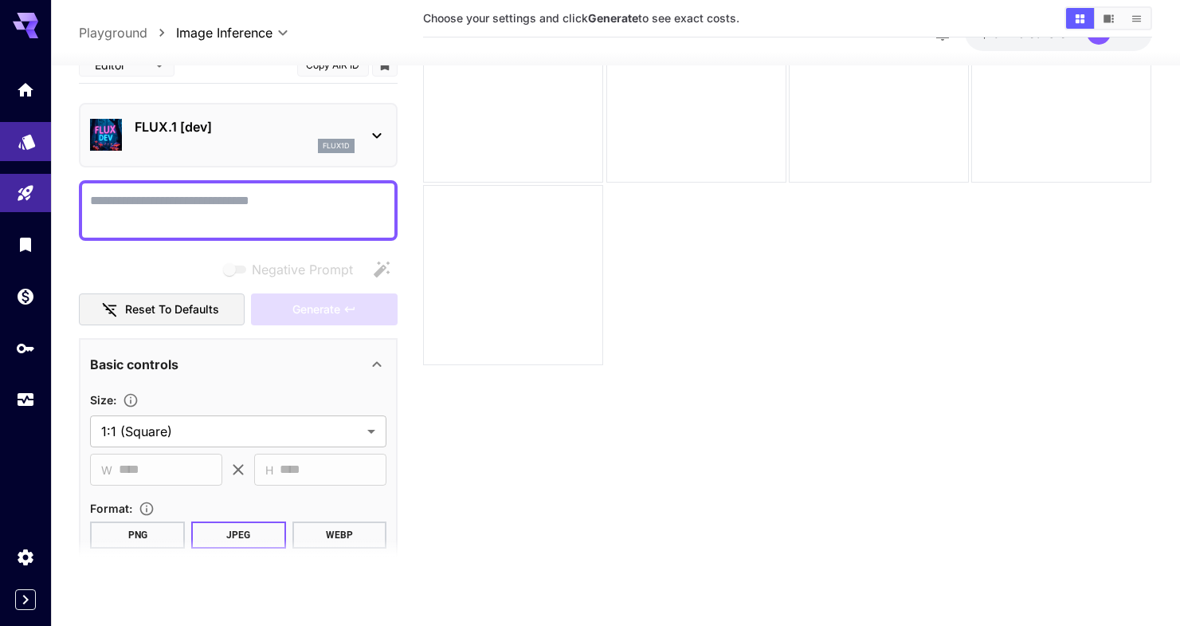
click at [14, 137] on link at bounding box center [25, 141] width 51 height 39
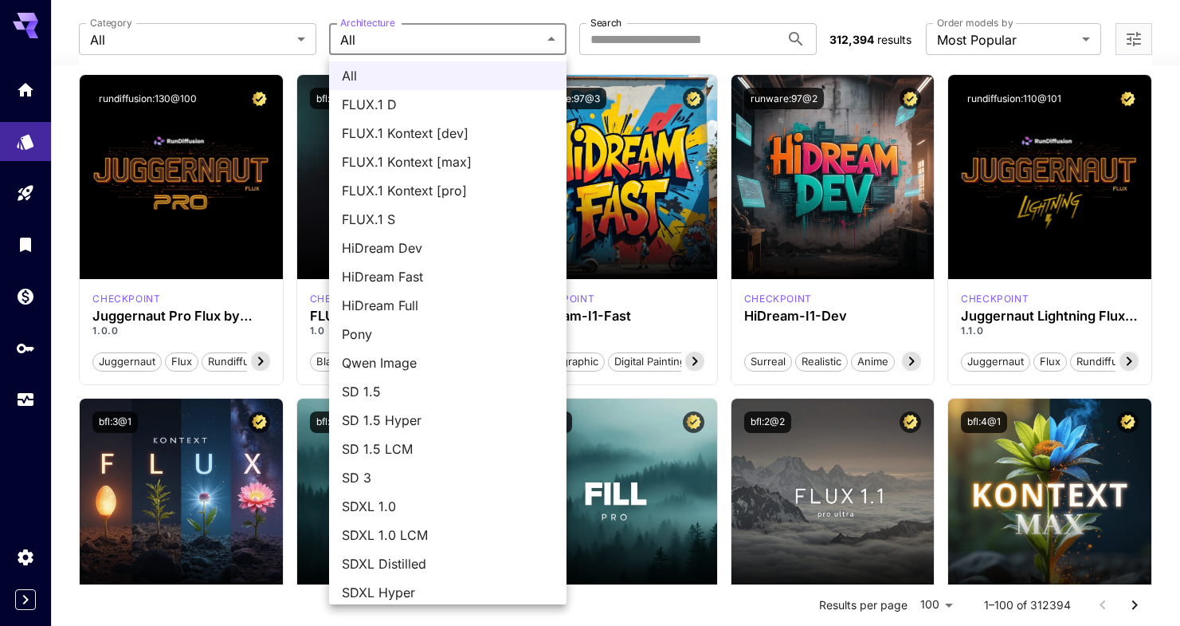
click at [607, 48] on div at bounding box center [590, 313] width 1180 height 626
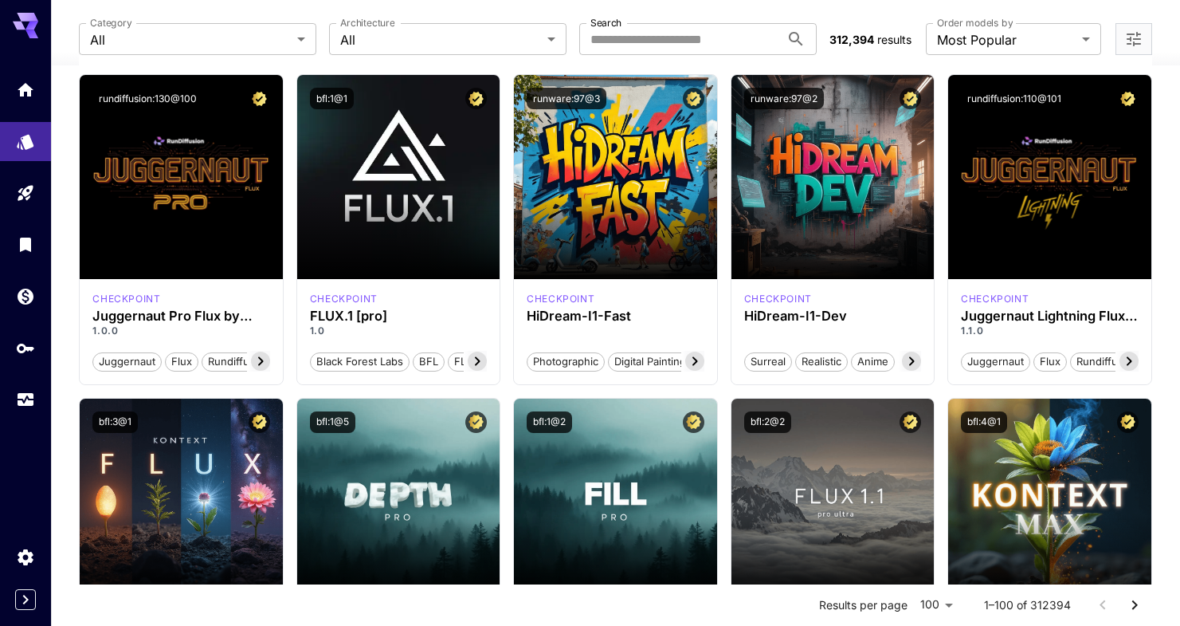
click at [628, 33] on input "Search" at bounding box center [679, 39] width 201 height 32
paste input "**********"
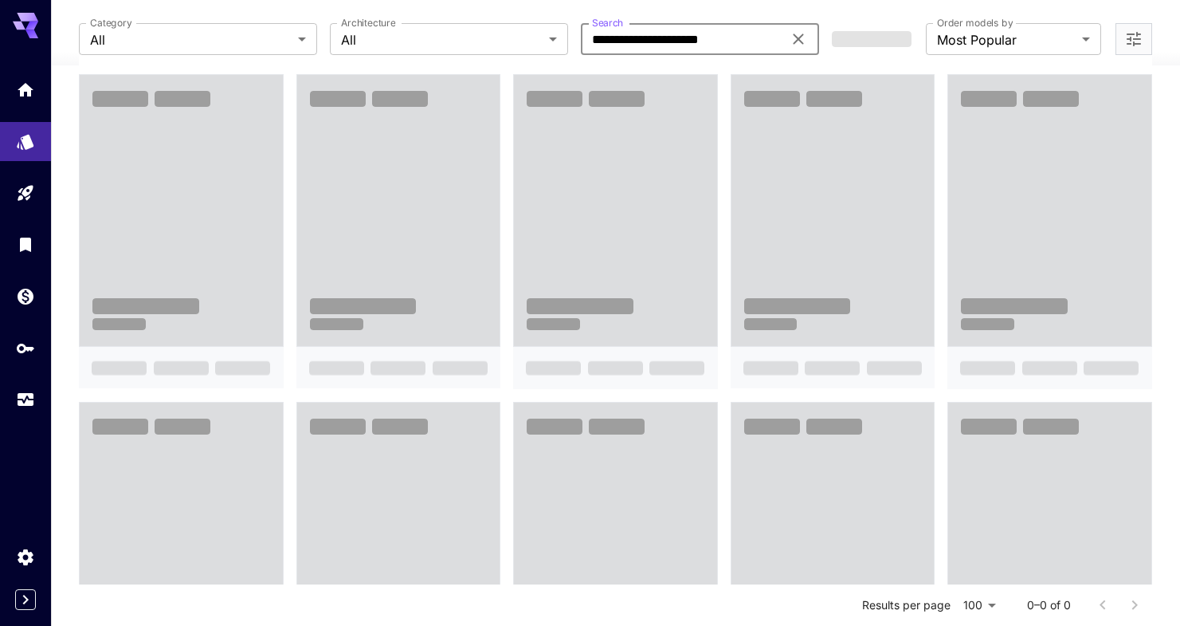
type input "**********"
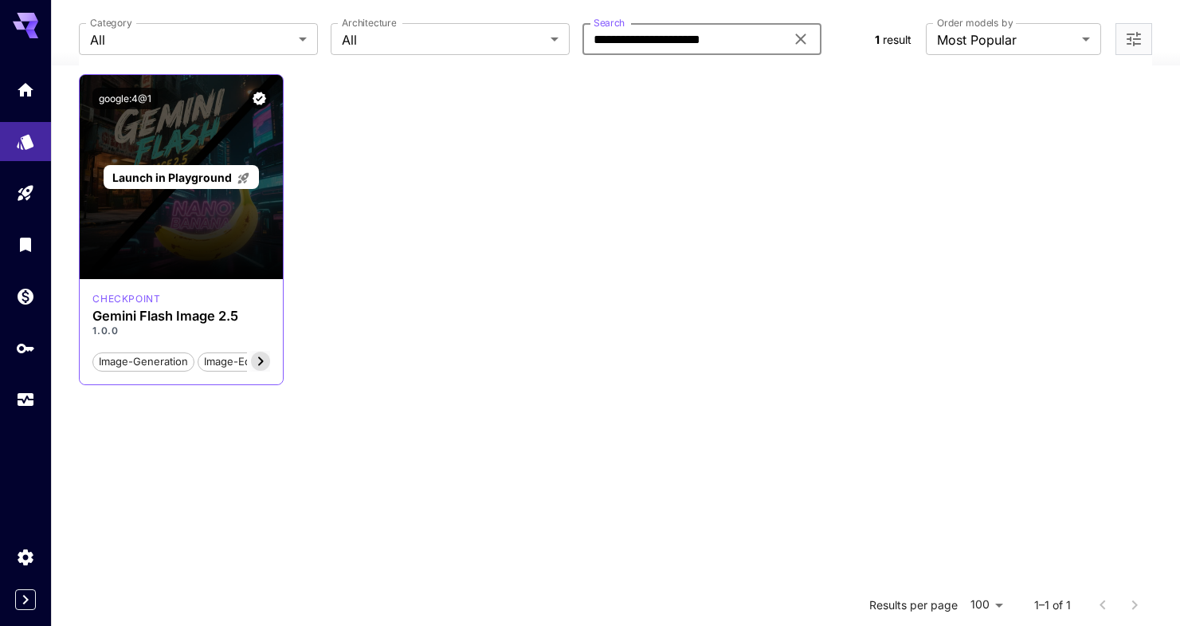
click at [182, 226] on div "Launch in Playground" at bounding box center [181, 177] width 202 height 204
click at [207, 169] on p "Launch in Playground" at bounding box center [181, 177] width 138 height 17
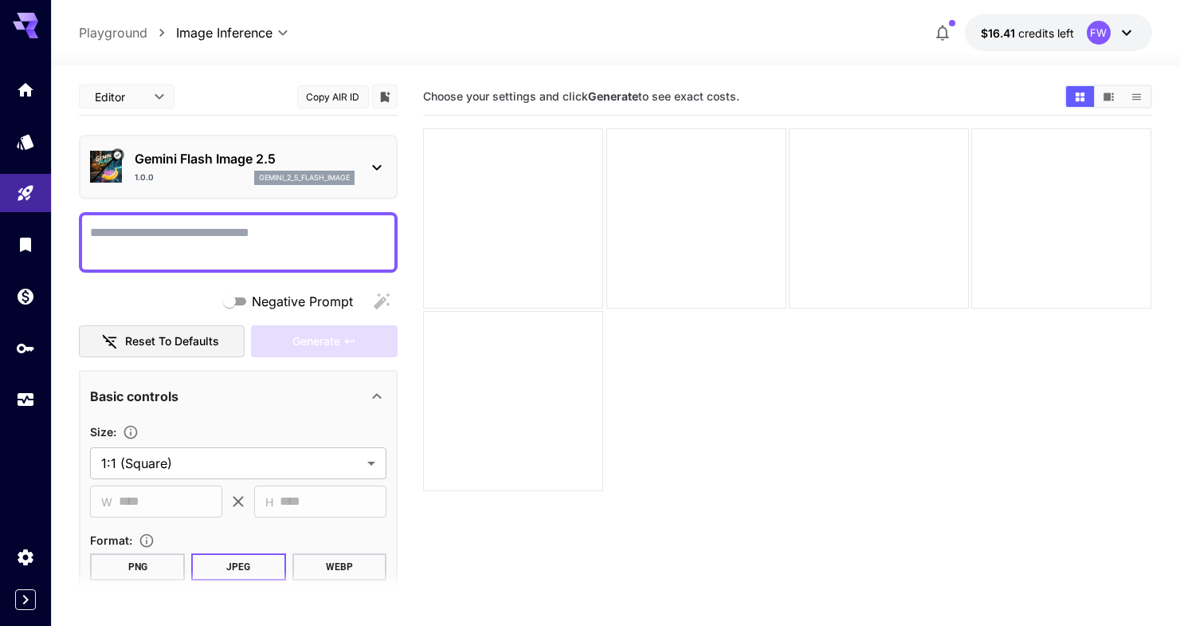
click at [328, 94] on button "Copy AIR ID" at bounding box center [333, 96] width 72 height 23
click at [31, 410] on div "Usage" at bounding box center [27, 428] width 50 height 36
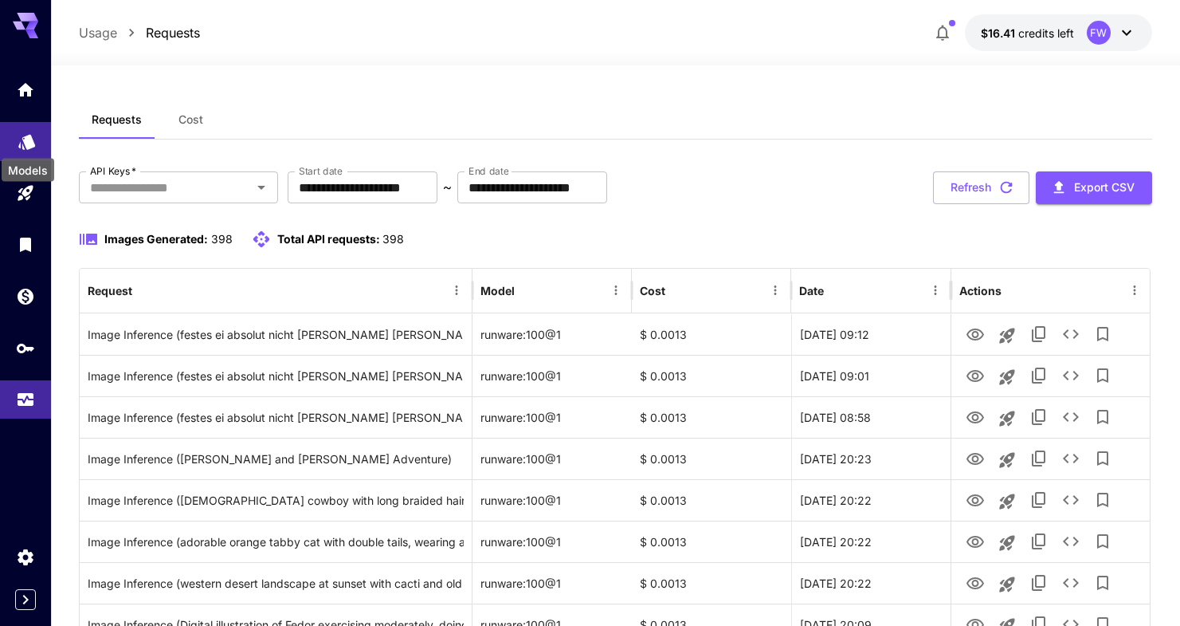
click at [28, 144] on icon "Models" at bounding box center [27, 136] width 19 height 19
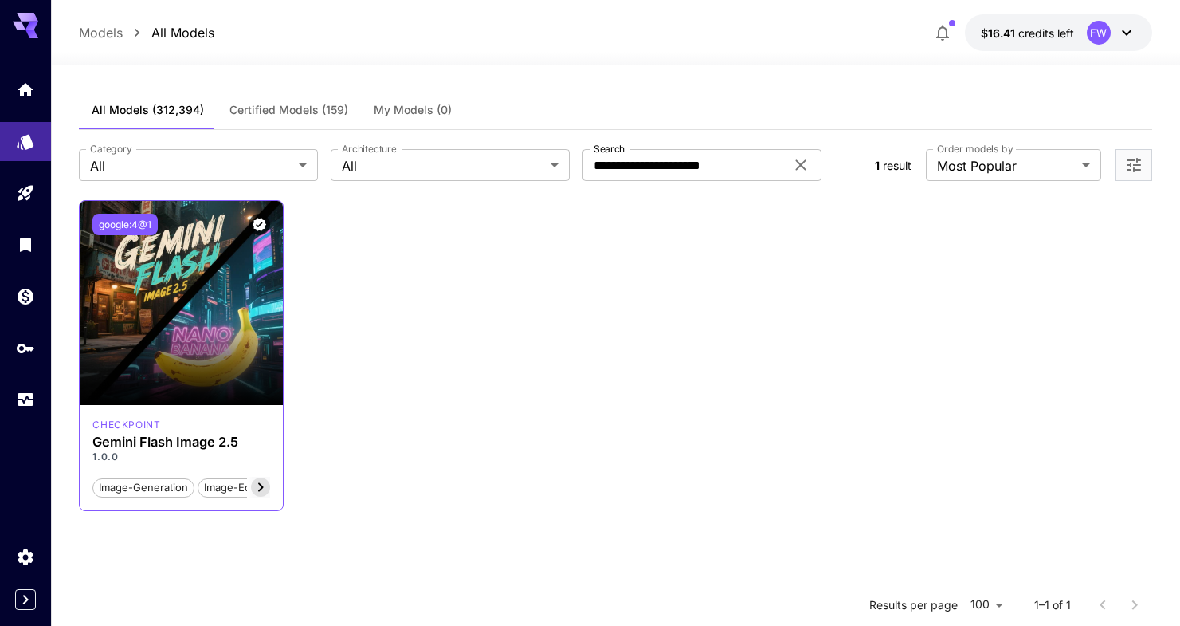
click at [131, 227] on button "google:4@1" at bounding box center [124, 225] width 65 height 22
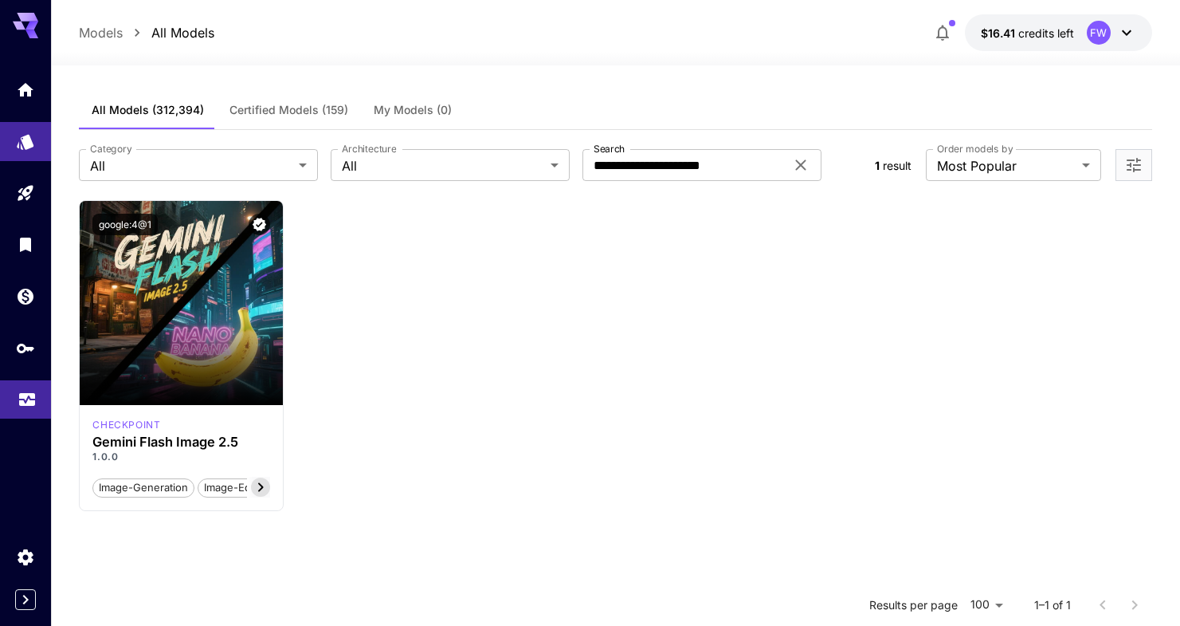
click at [37, 409] on link at bounding box center [25, 399] width 51 height 39
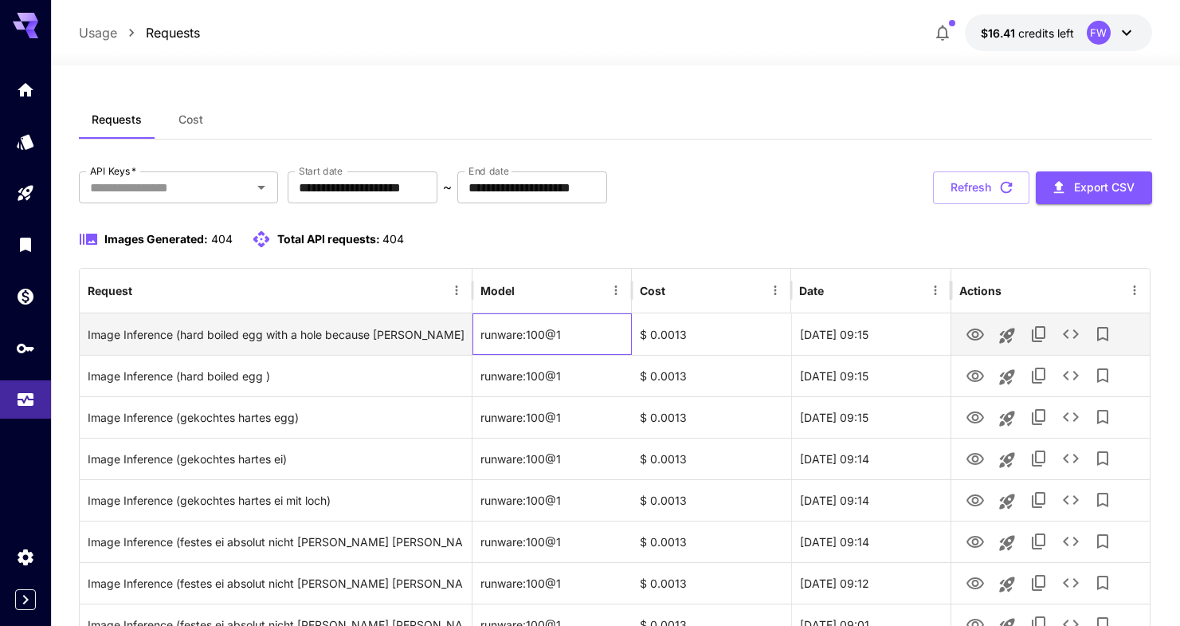
click at [524, 331] on div "runware:100@1" at bounding box center [552, 333] width 159 height 41
click at [566, 336] on div "runware:100@1" at bounding box center [552, 333] width 159 height 41
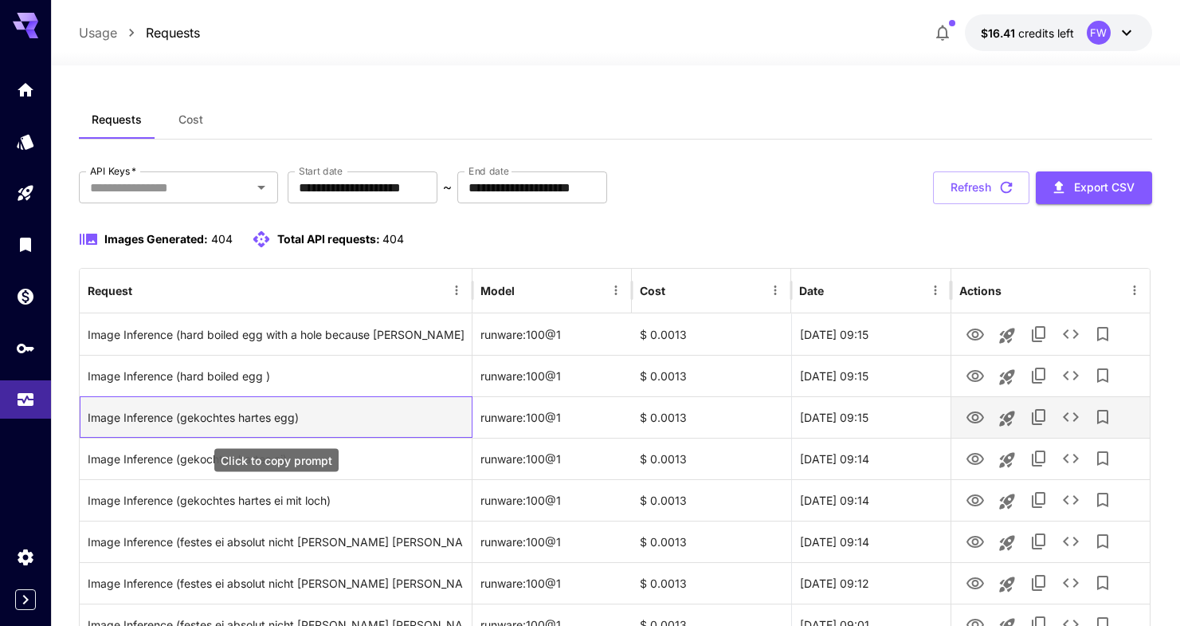
click at [256, 415] on div "Image Inference (gekochtes hartes egg)" at bounding box center [276, 417] width 376 height 41
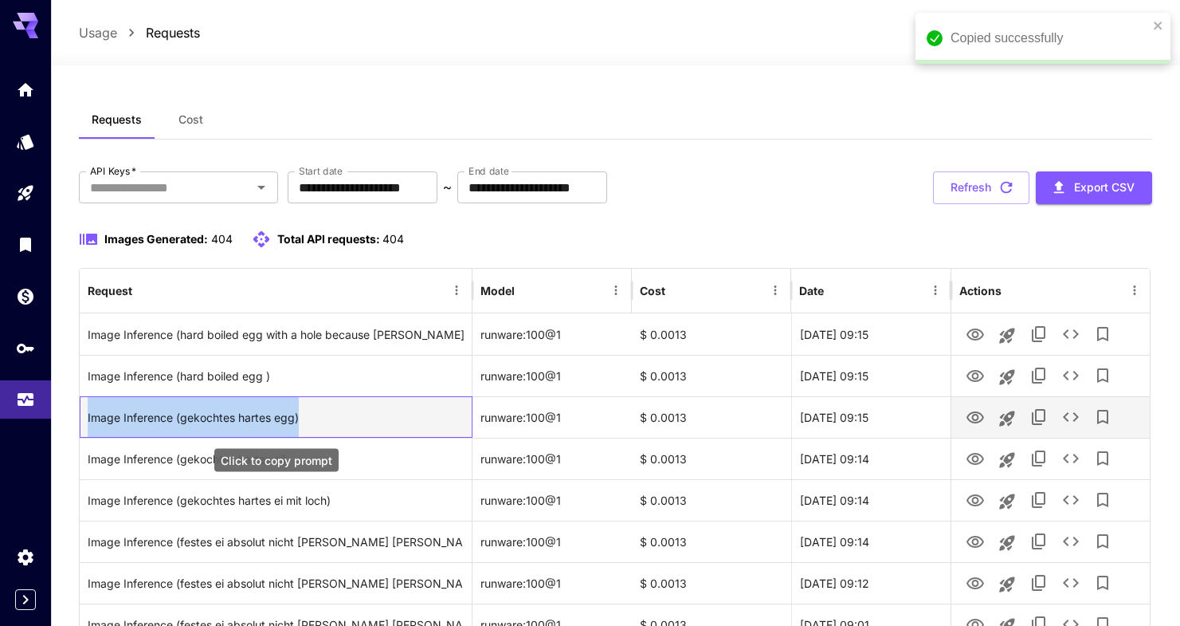
click at [256, 415] on div "Image Inference (gekochtes hartes egg)" at bounding box center [276, 417] width 376 height 41
click at [198, 414] on div "Image Inference (gekochtes hartes egg)" at bounding box center [276, 417] width 376 height 41
drag, startPoint x: 179, startPoint y: 416, endPoint x: 293, endPoint y: 411, distance: 114.1
click at [293, 411] on div "Image Inference (gekochtes hartes egg)" at bounding box center [276, 417] width 376 height 41
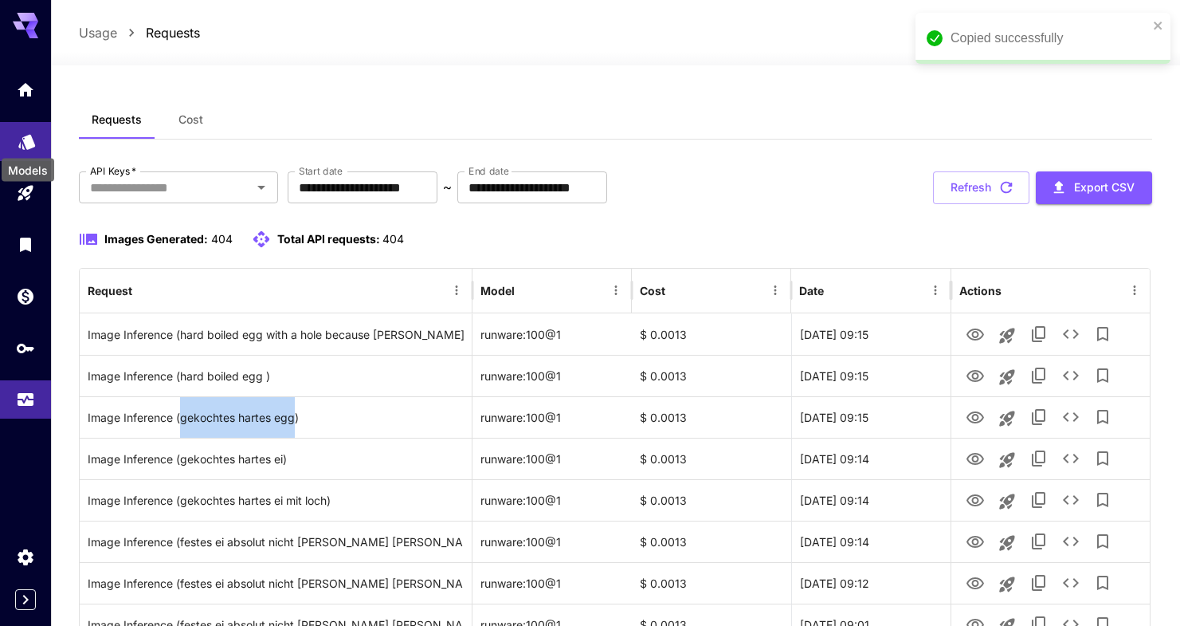
click at [26, 139] on icon "Models" at bounding box center [26, 136] width 17 height 15
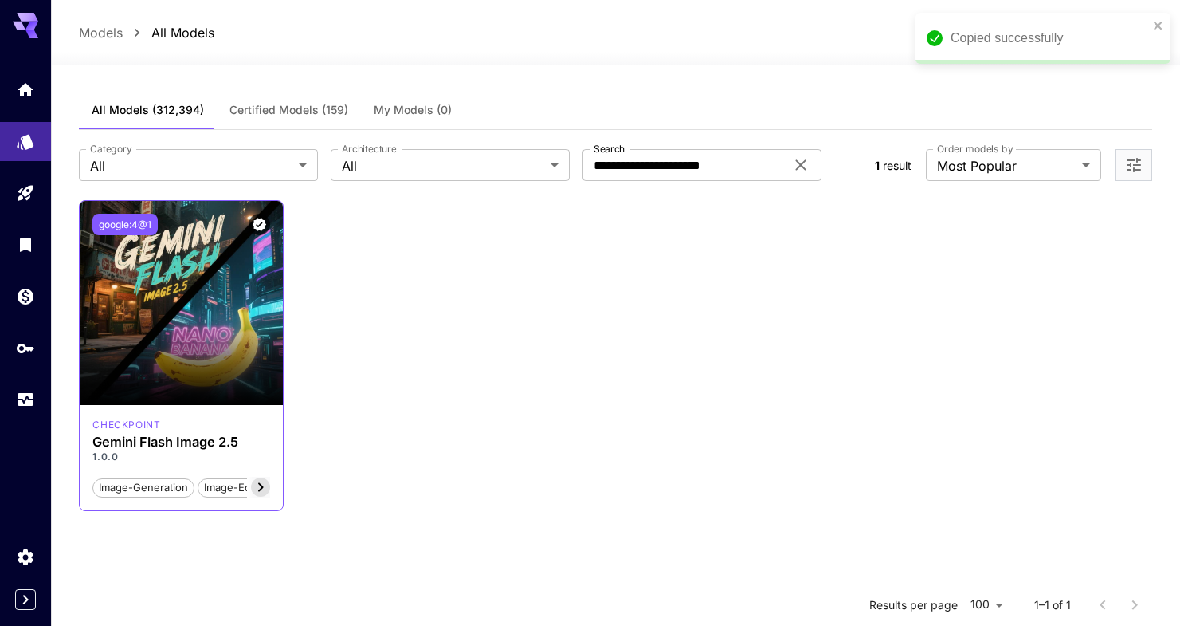
click at [145, 222] on button "google:4@1" at bounding box center [124, 225] width 65 height 22
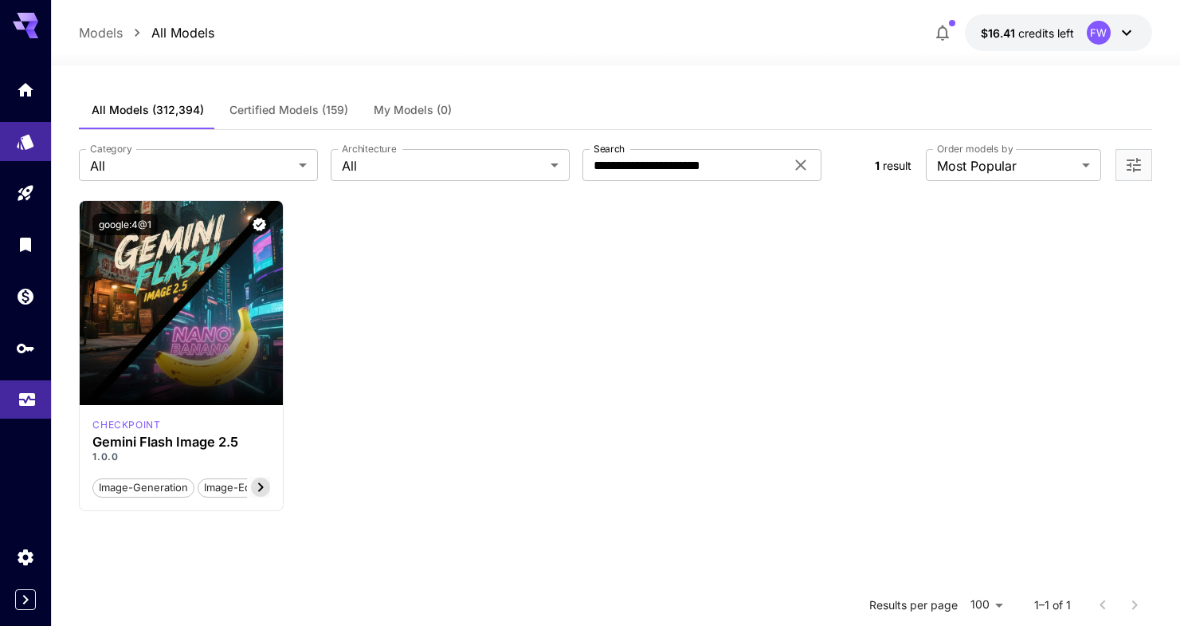
click at [20, 390] on icon "Usage" at bounding box center [27, 394] width 19 height 19
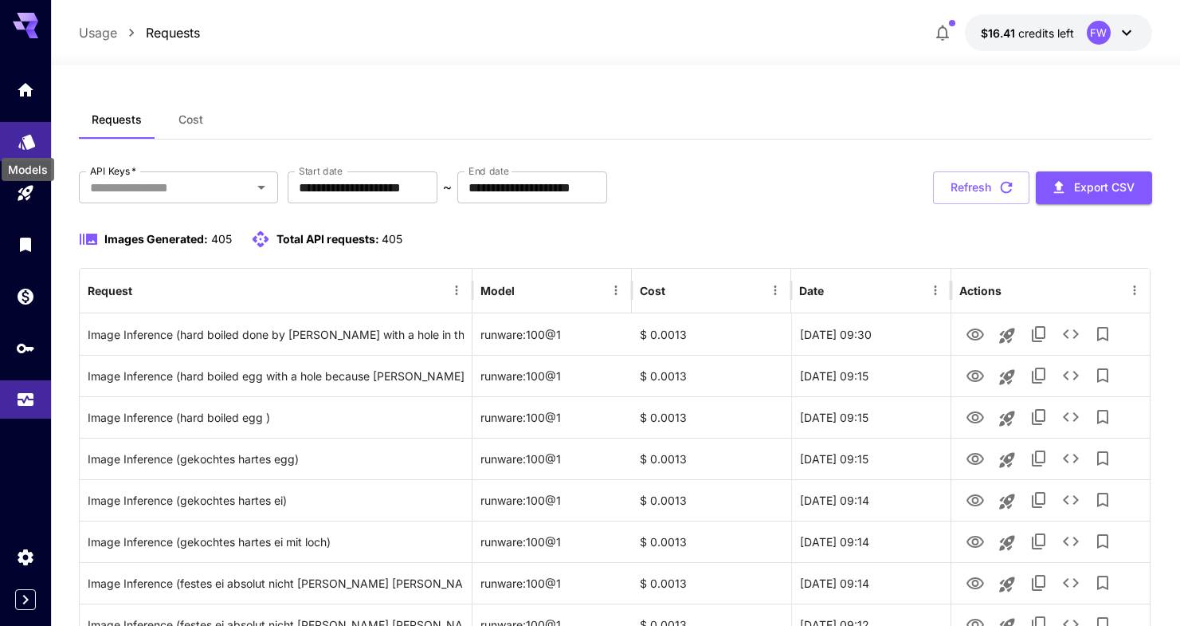
click at [29, 134] on icon "Models" at bounding box center [26, 136] width 17 height 15
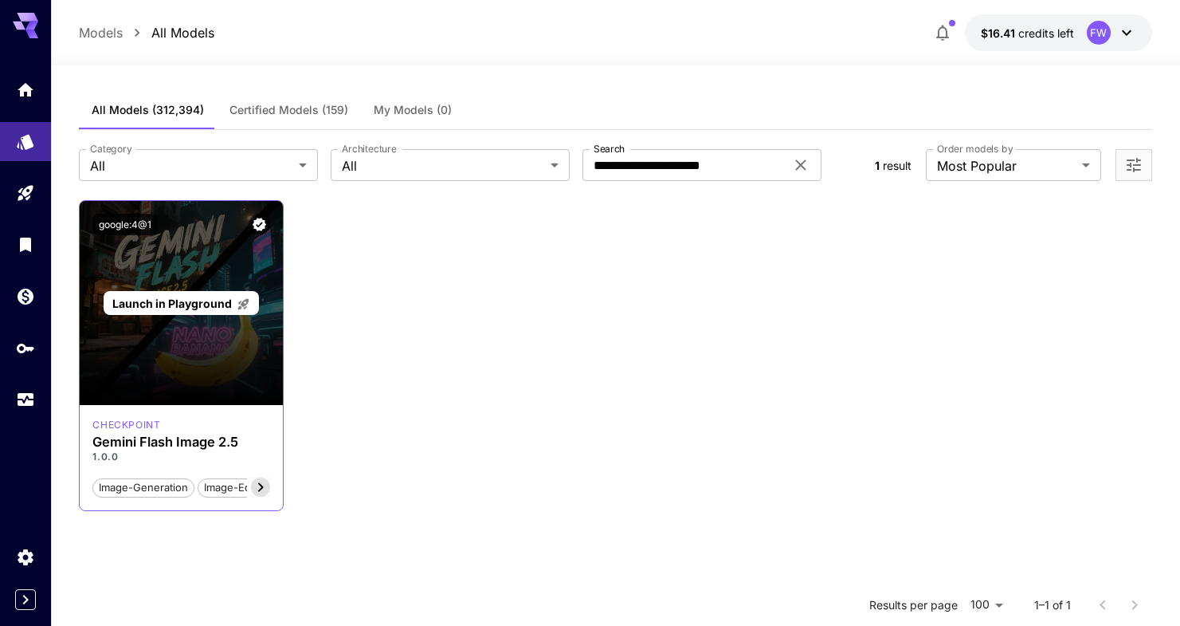
click at [224, 344] on div "Launch in Playground" at bounding box center [181, 303] width 202 height 204
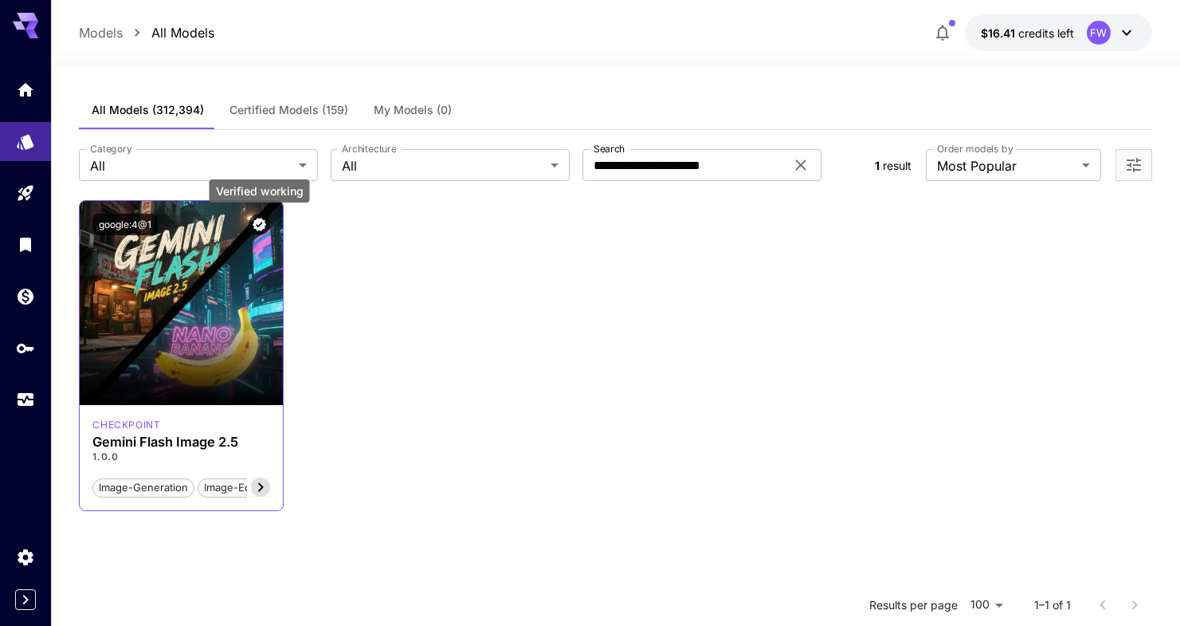
click at [262, 222] on icon "Verified working" at bounding box center [259, 224] width 15 height 15
click at [132, 241] on div "google:4@1" at bounding box center [181, 224] width 202 height 47
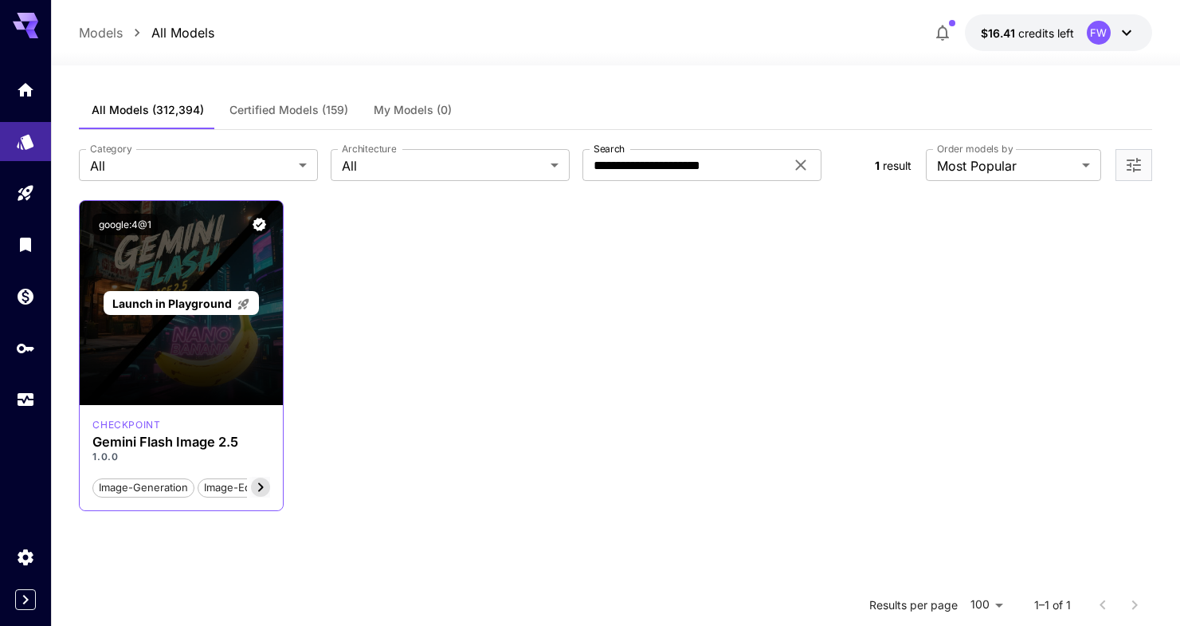
click at [141, 276] on div "Launch in Playground" at bounding box center [181, 303] width 202 height 204
click at [152, 297] on span "Launch in Playground" at bounding box center [172, 303] width 120 height 14
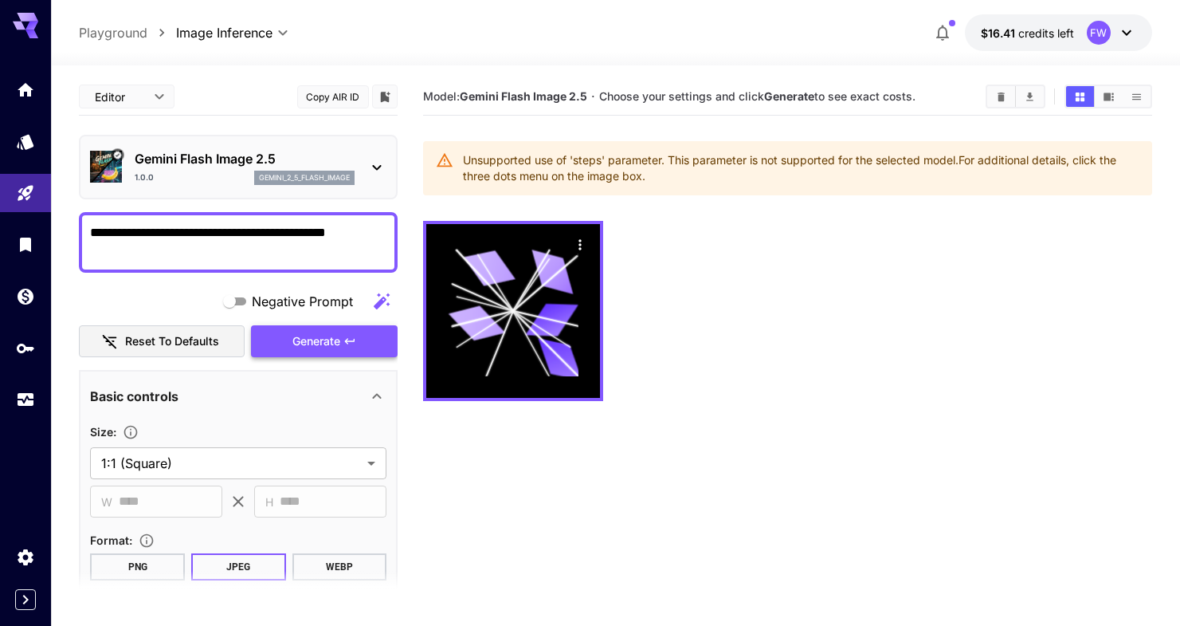
click at [342, 340] on button "Generate" at bounding box center [324, 341] width 147 height 33
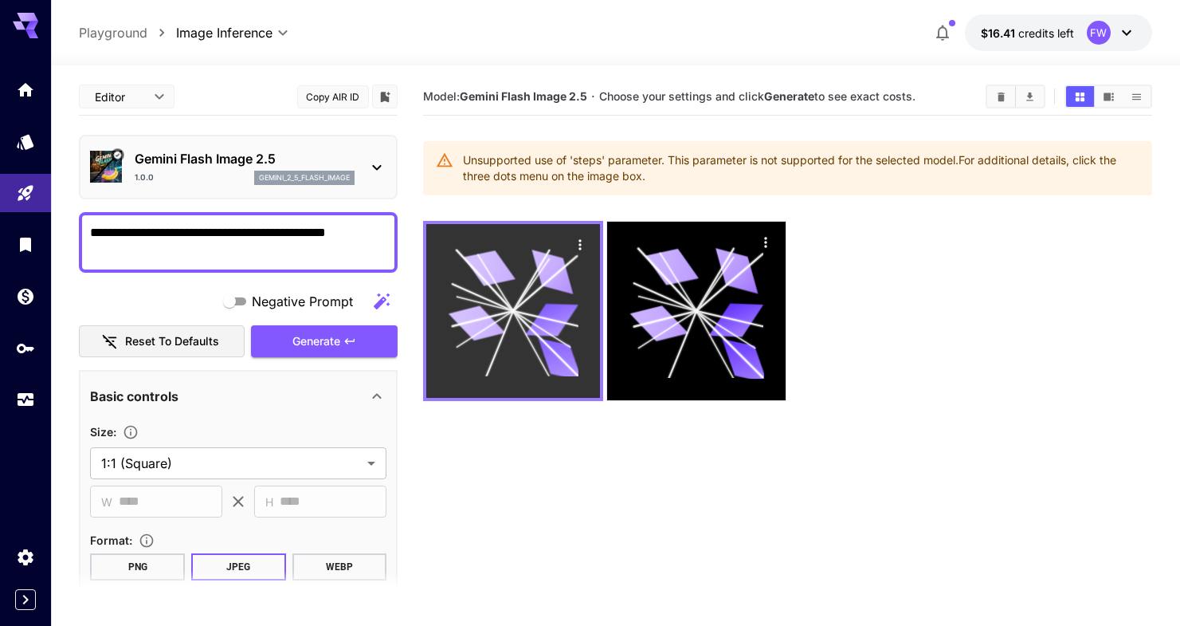
click at [535, 259] on icon at bounding box center [514, 310] width 131 height 131
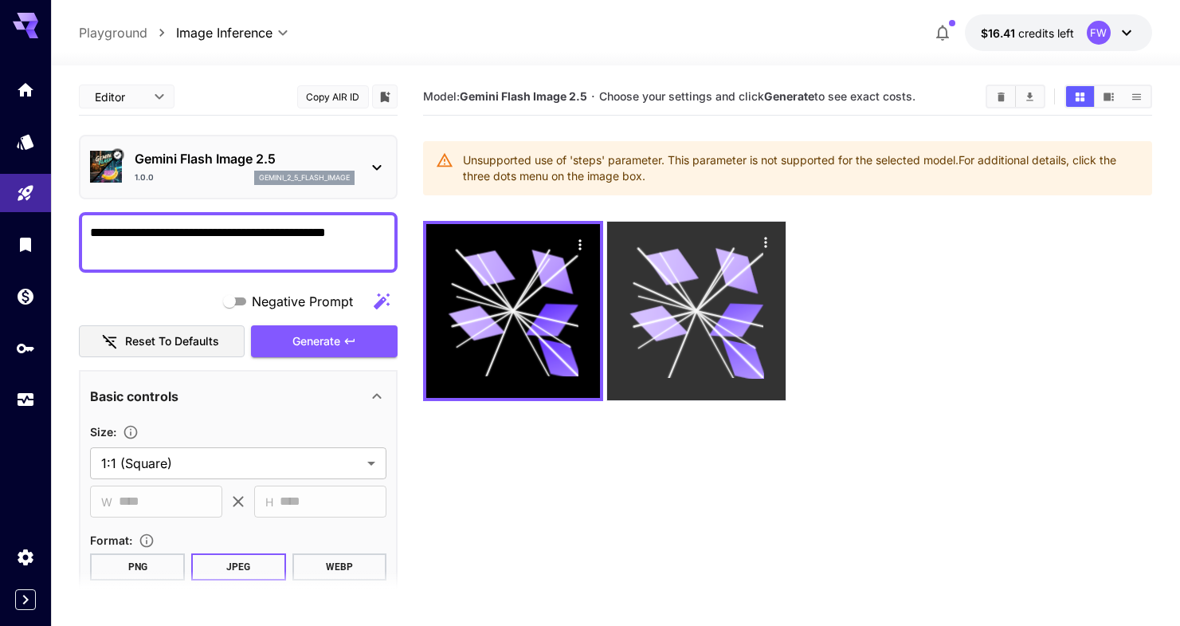
click at [677, 300] on icon at bounding box center [697, 311] width 134 height 134
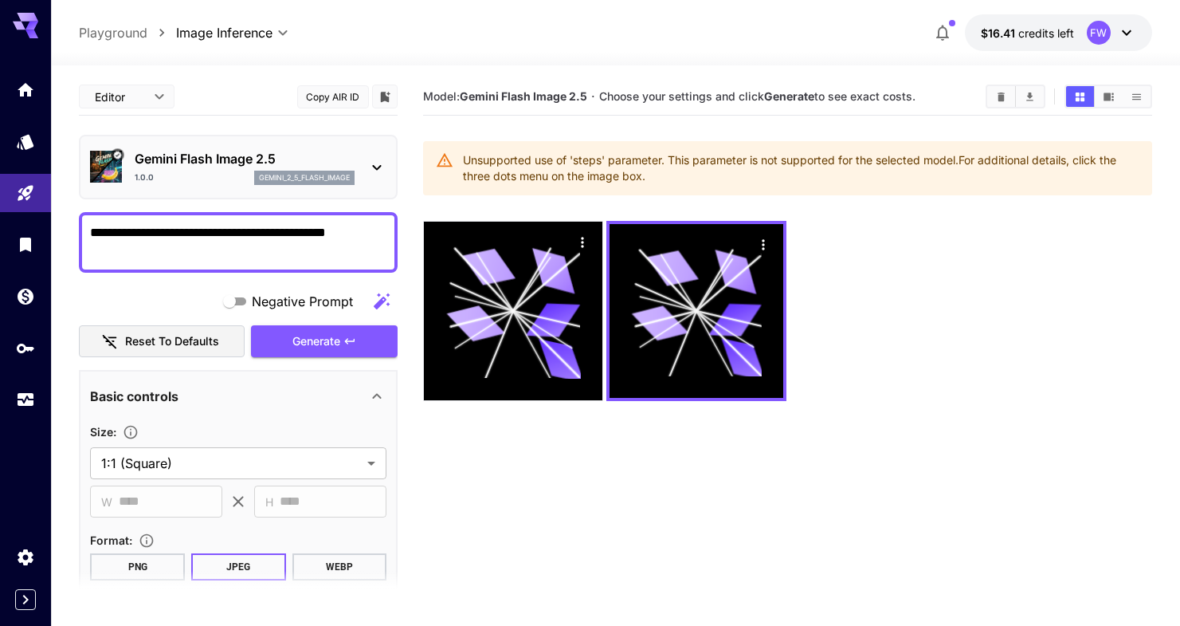
click at [379, 169] on icon at bounding box center [376, 167] width 19 height 19
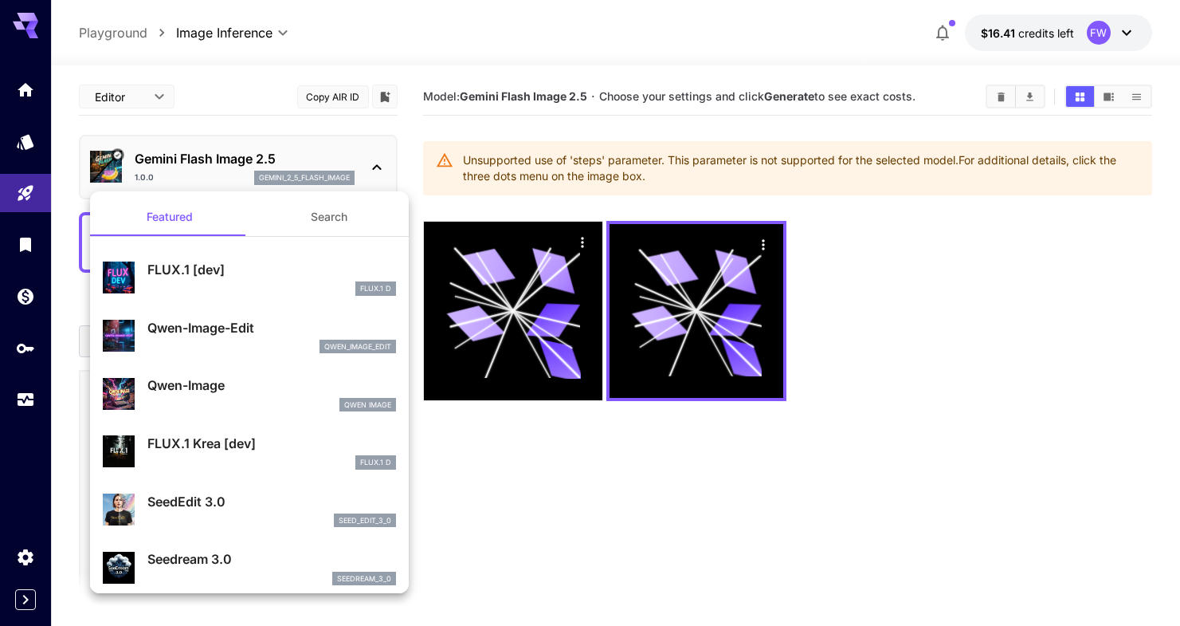
click at [379, 169] on div at bounding box center [590, 313] width 1180 height 626
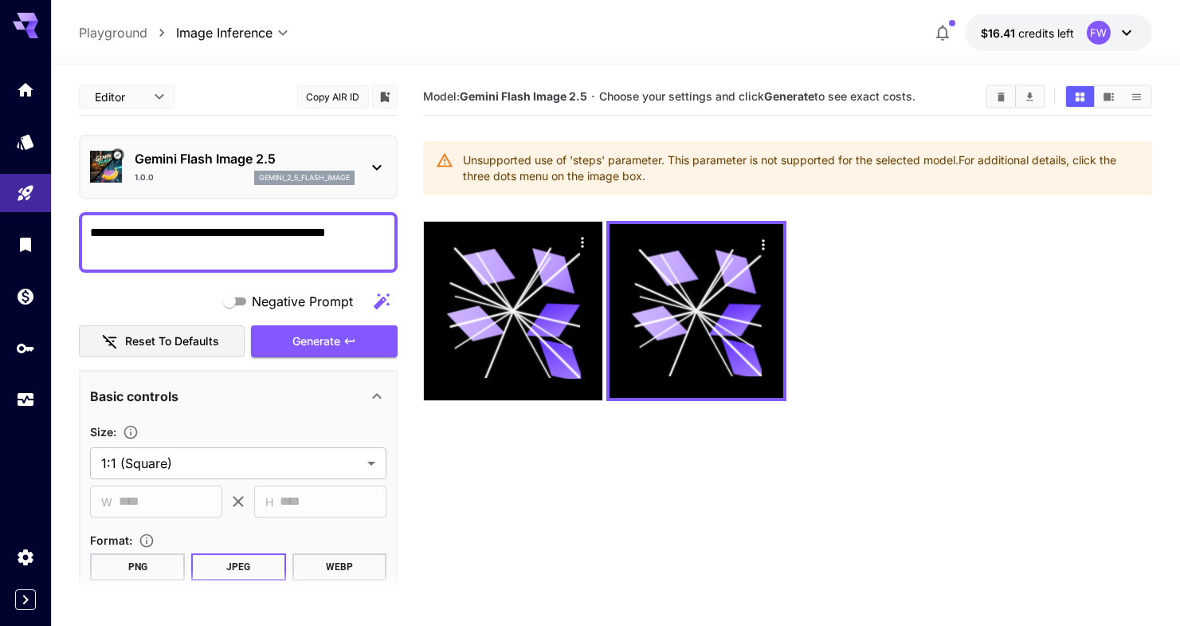
click at [268, 253] on textarea "**********" at bounding box center [238, 242] width 296 height 38
click at [180, 232] on textarea "**********" at bounding box center [238, 242] width 296 height 38
type textarea "**********"
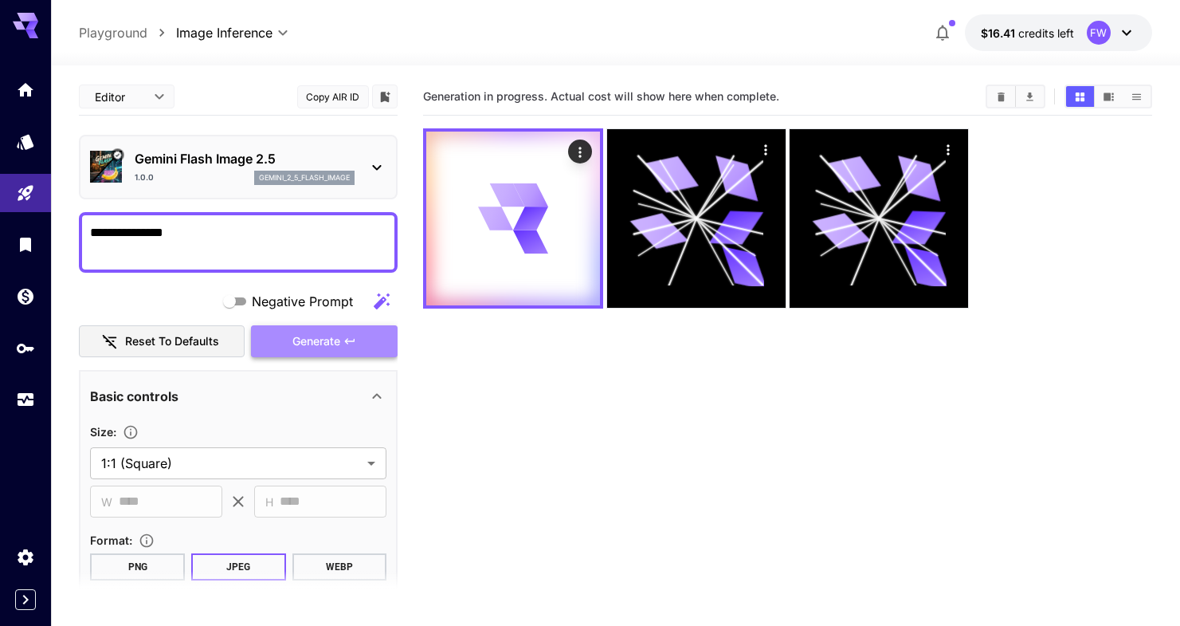
click at [297, 340] on span "Generate" at bounding box center [316, 342] width 48 height 20
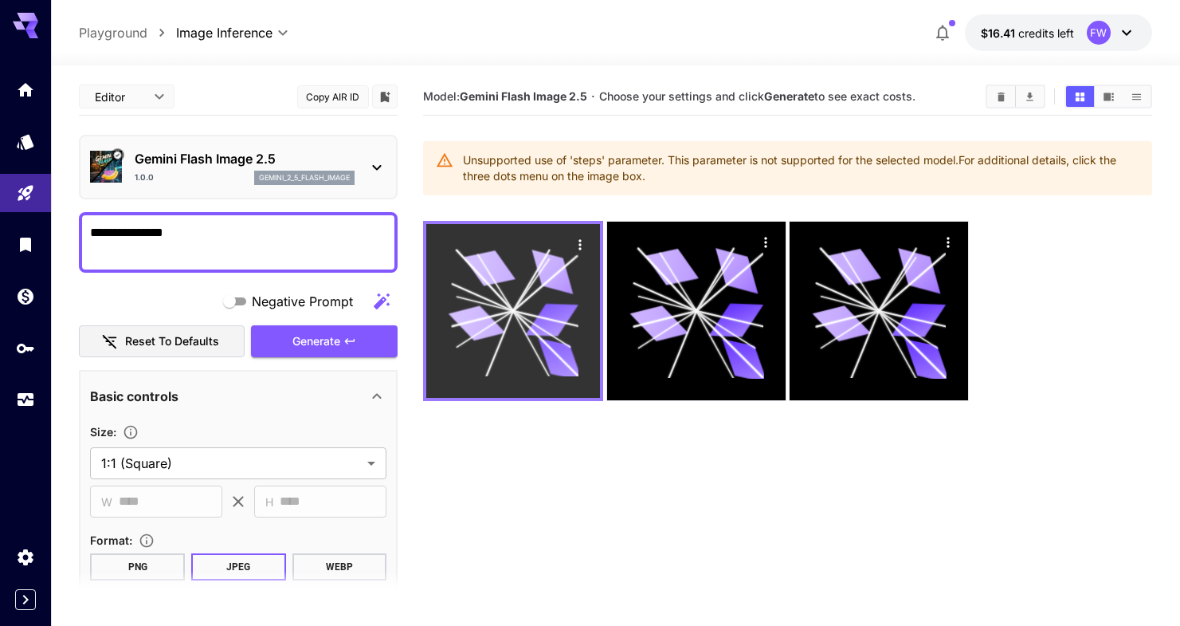
click at [515, 272] on icon at bounding box center [514, 310] width 131 height 131
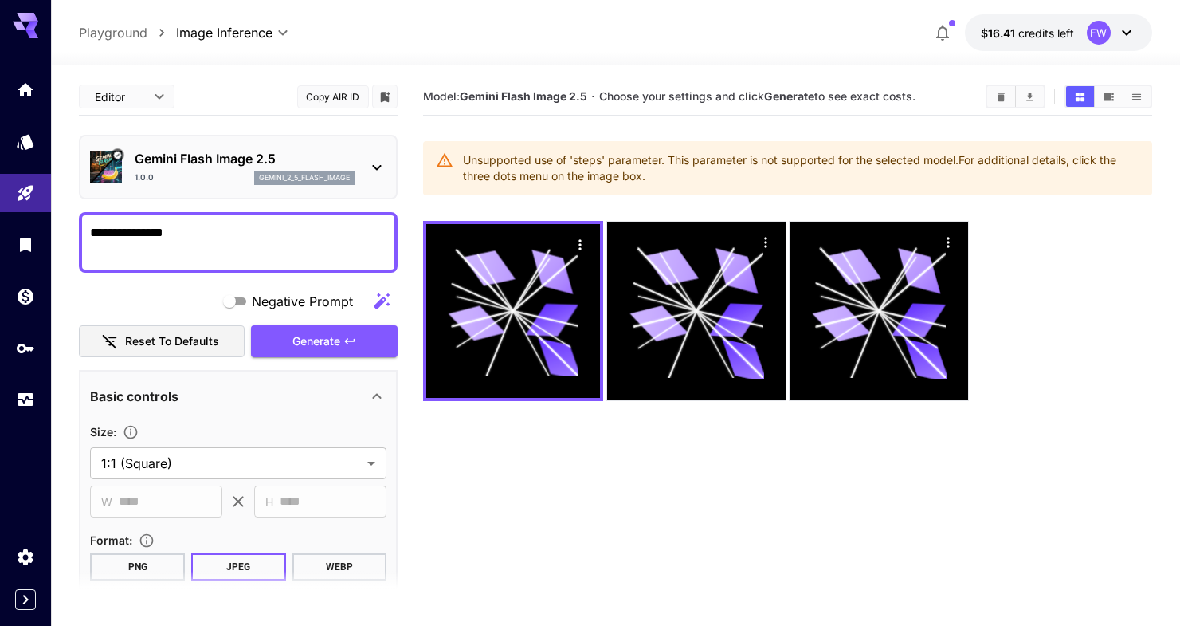
click at [549, 171] on div "Unsupported use of 'steps' parameter. This parameter is not supported for the s…" at bounding box center [801, 168] width 676 height 45
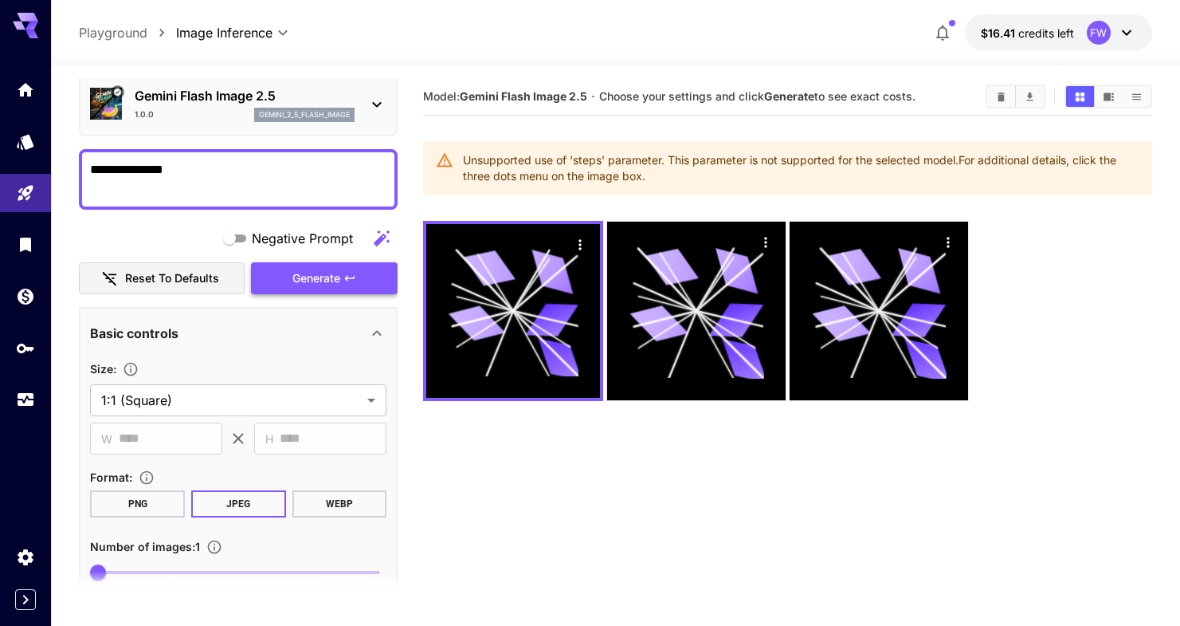
scroll to position [76, 0]
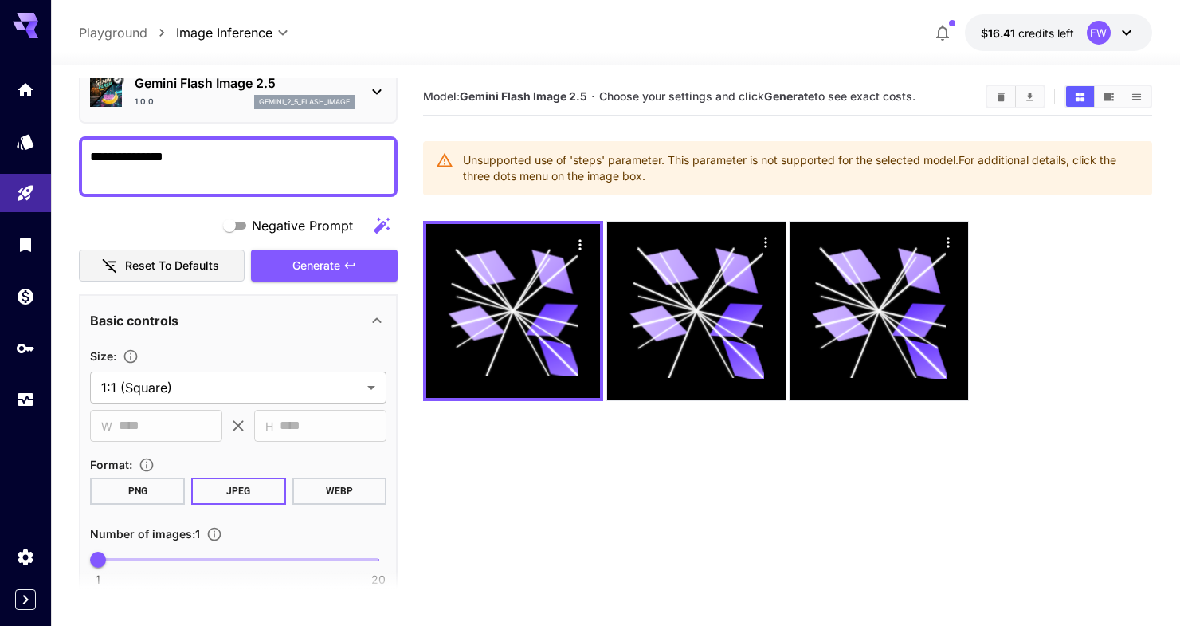
click at [205, 272] on button "Reset to defaults" at bounding box center [162, 265] width 166 height 33
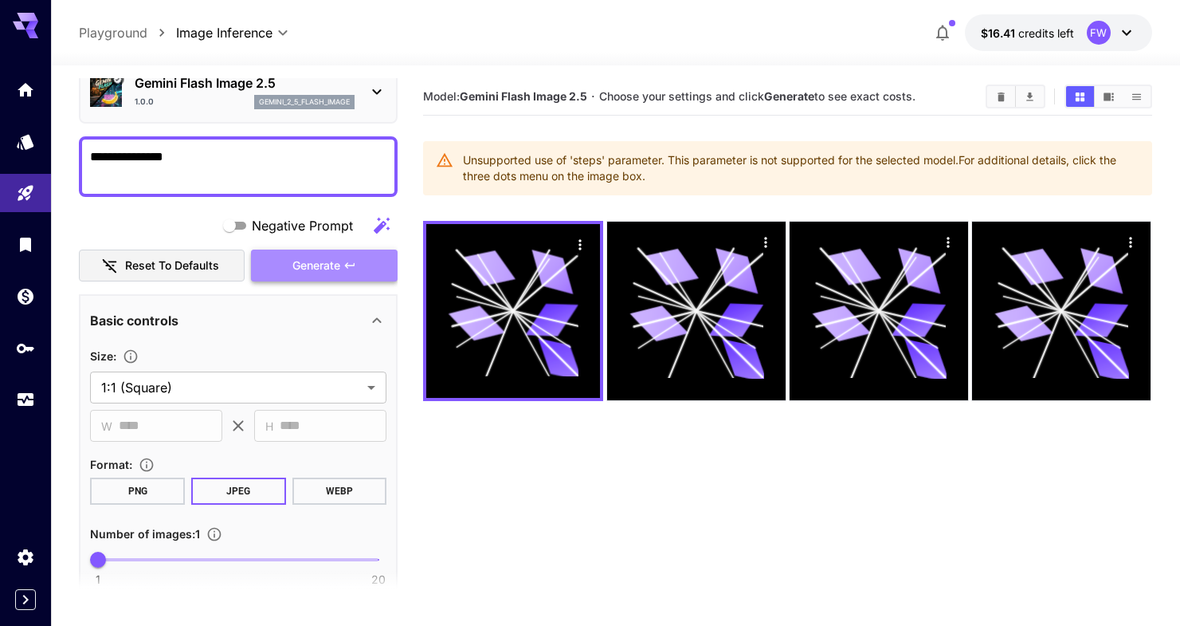
click at [340, 259] on span "Generate" at bounding box center [316, 266] width 48 height 20
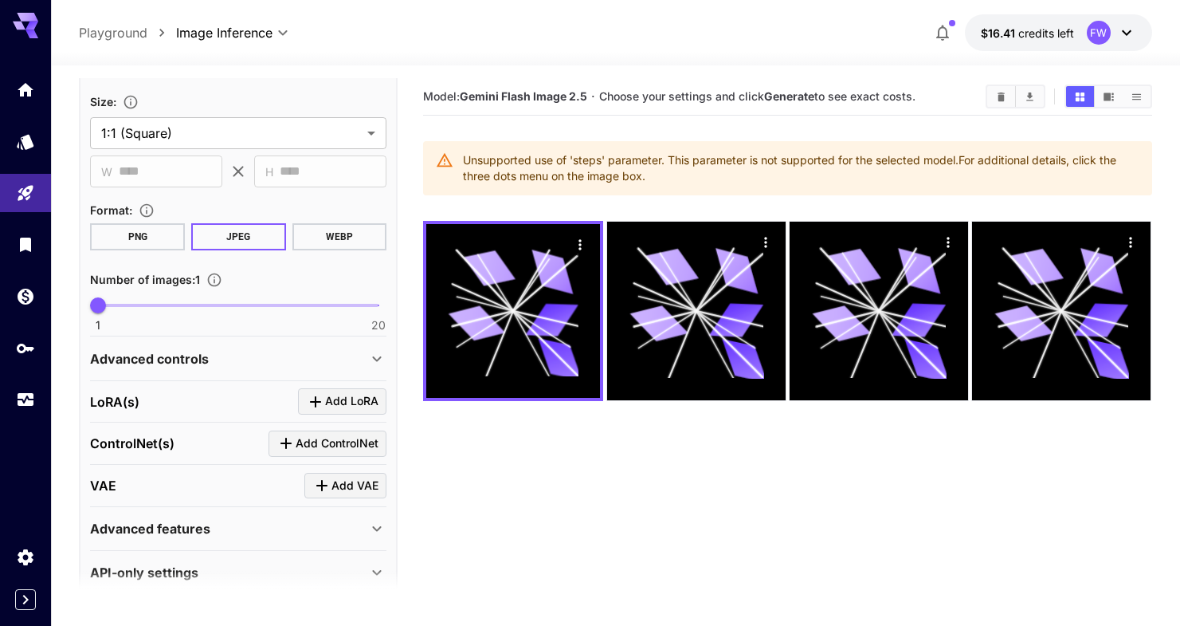
scroll to position [355, 0]
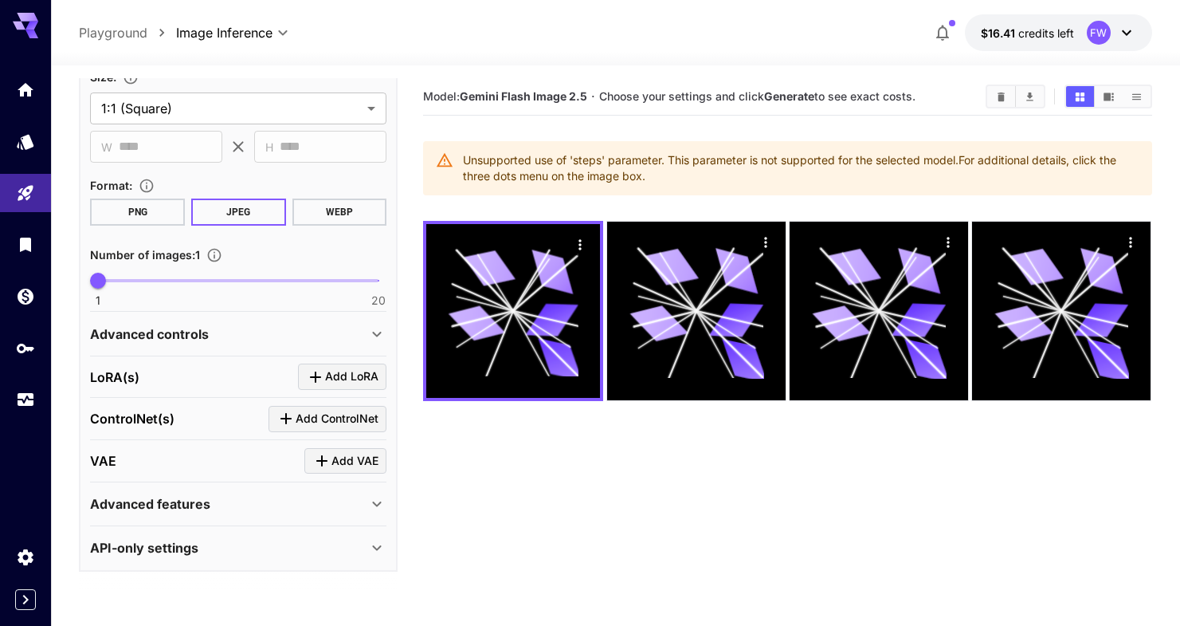
click at [377, 499] on icon at bounding box center [376, 503] width 19 height 19
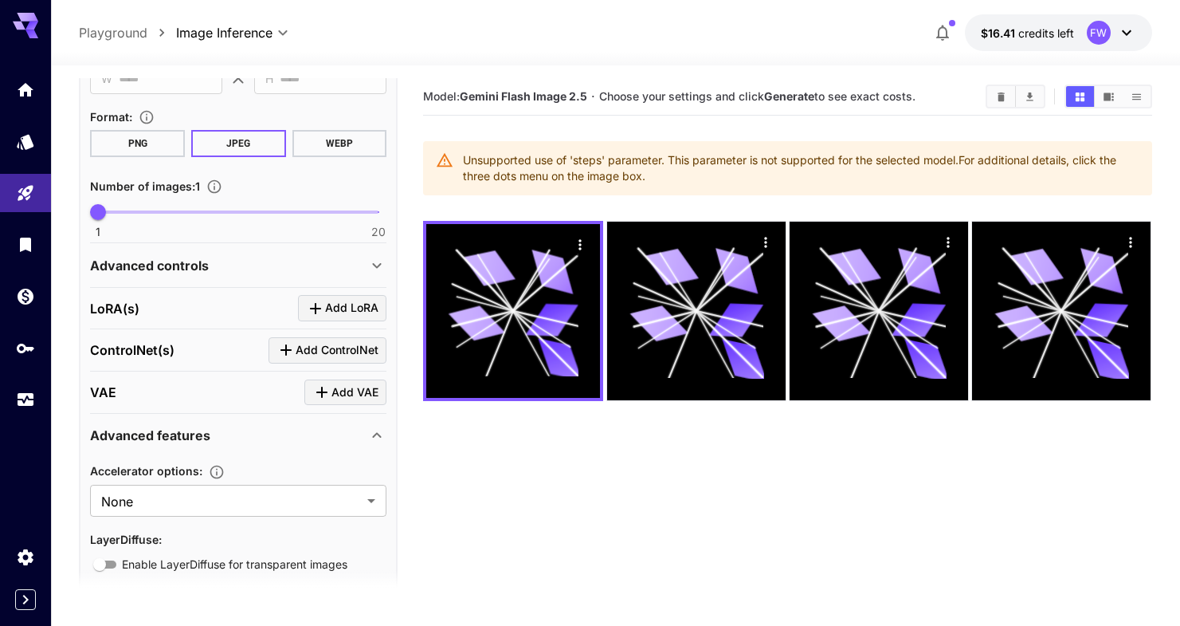
scroll to position [487, 0]
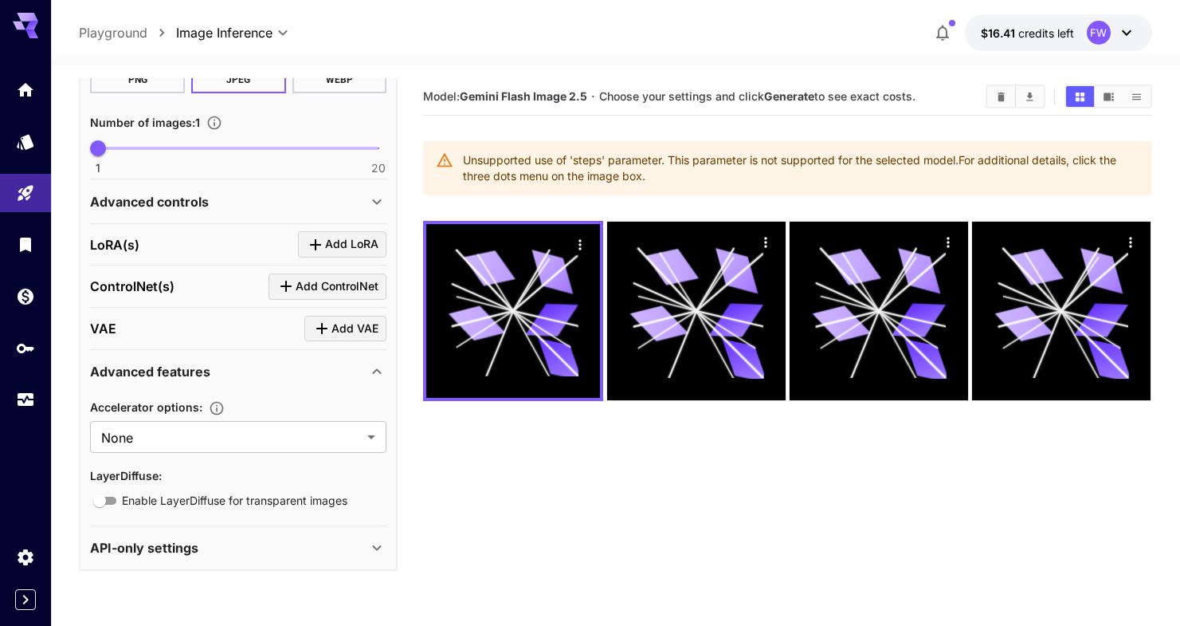
click at [377, 549] on icon at bounding box center [377, 548] width 9 height 6
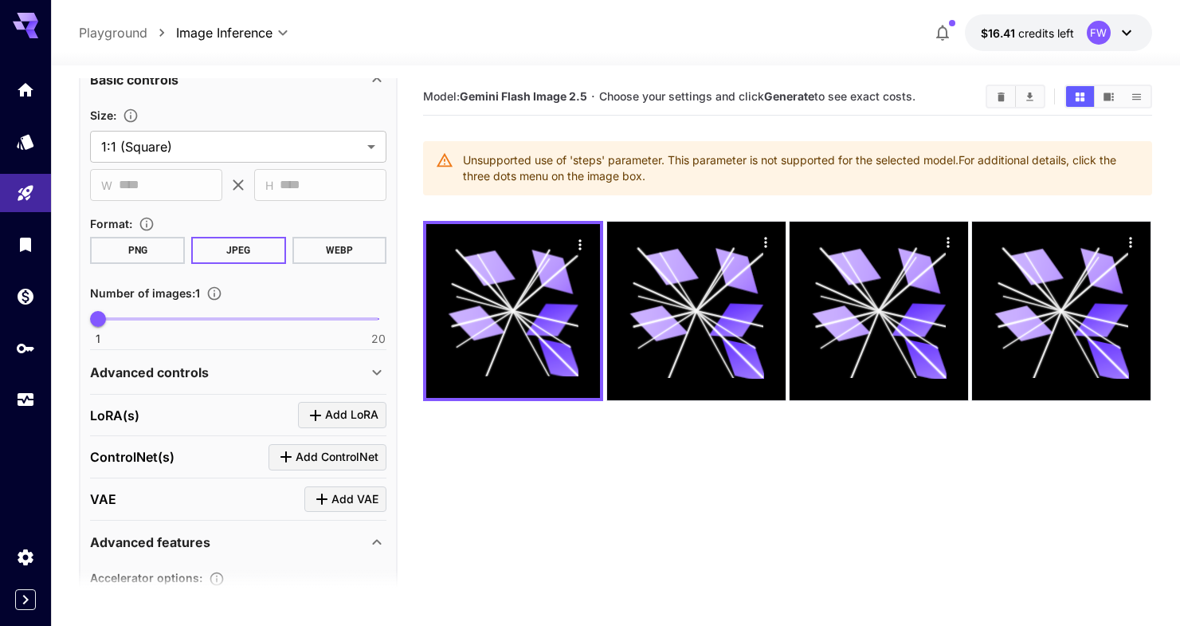
scroll to position [277, 0]
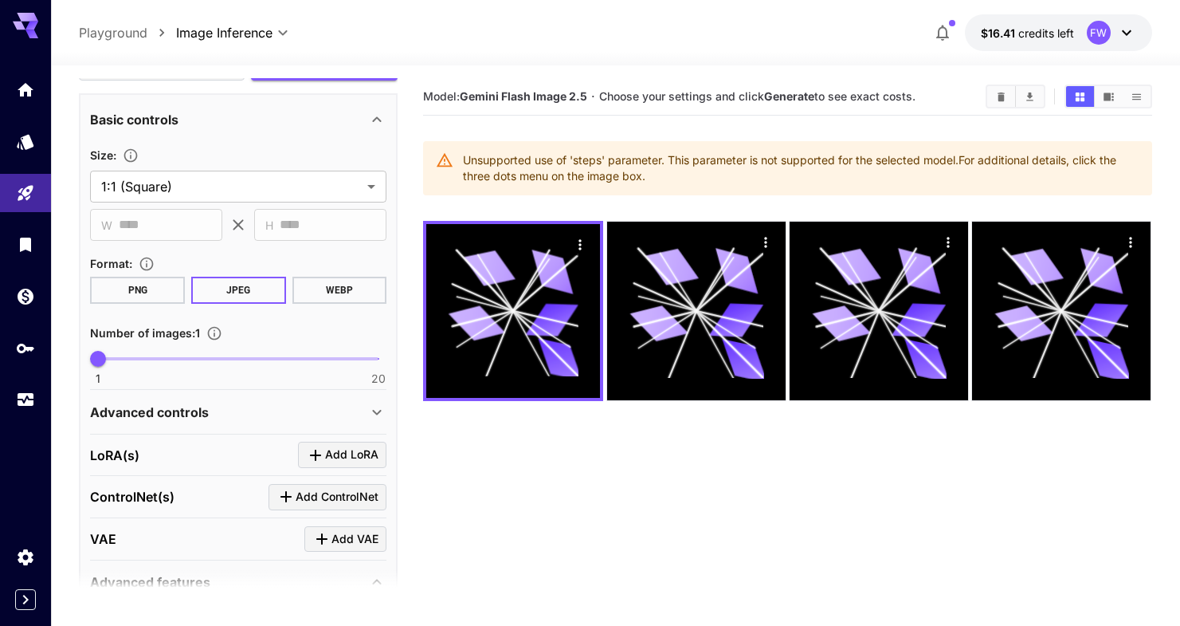
click at [367, 410] on div "Advanced controls" at bounding box center [228, 411] width 277 height 19
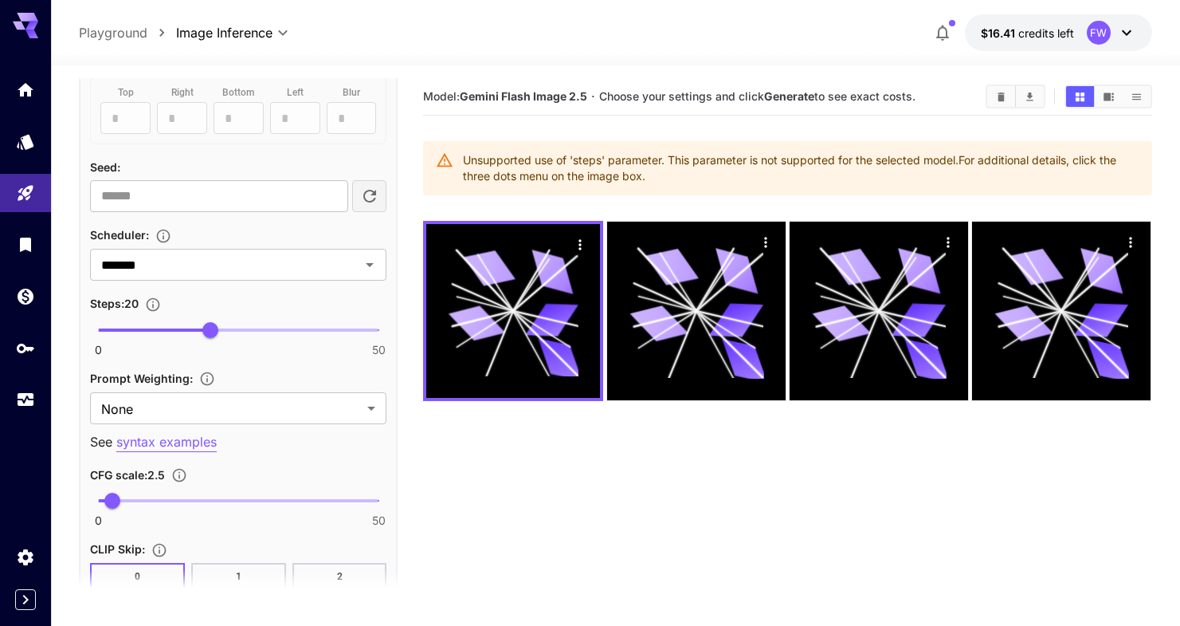
scroll to position [898, 0]
type input "*"
type input "*******"
click at [102, 324] on span "0 50 20" at bounding box center [238, 327] width 281 height 24
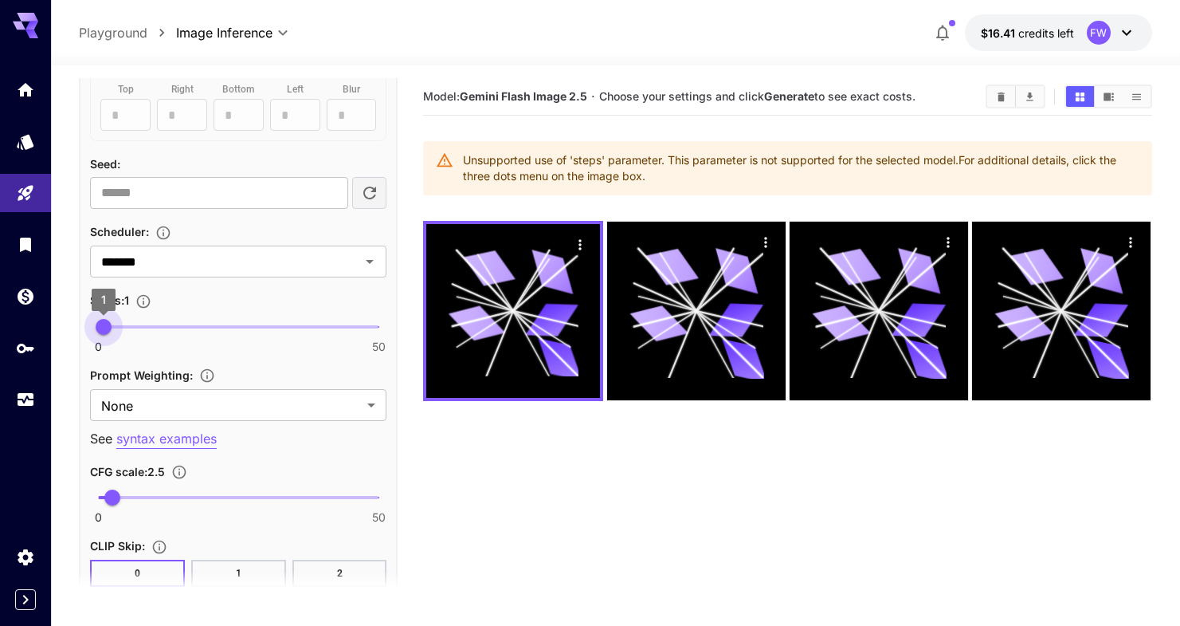
type input "*"
drag, startPoint x: 102, startPoint y: 324, endPoint x: 76, endPoint y: 324, distance: 26.3
click at [76, 324] on section "**********" at bounding box center [615, 408] width 1129 height 686
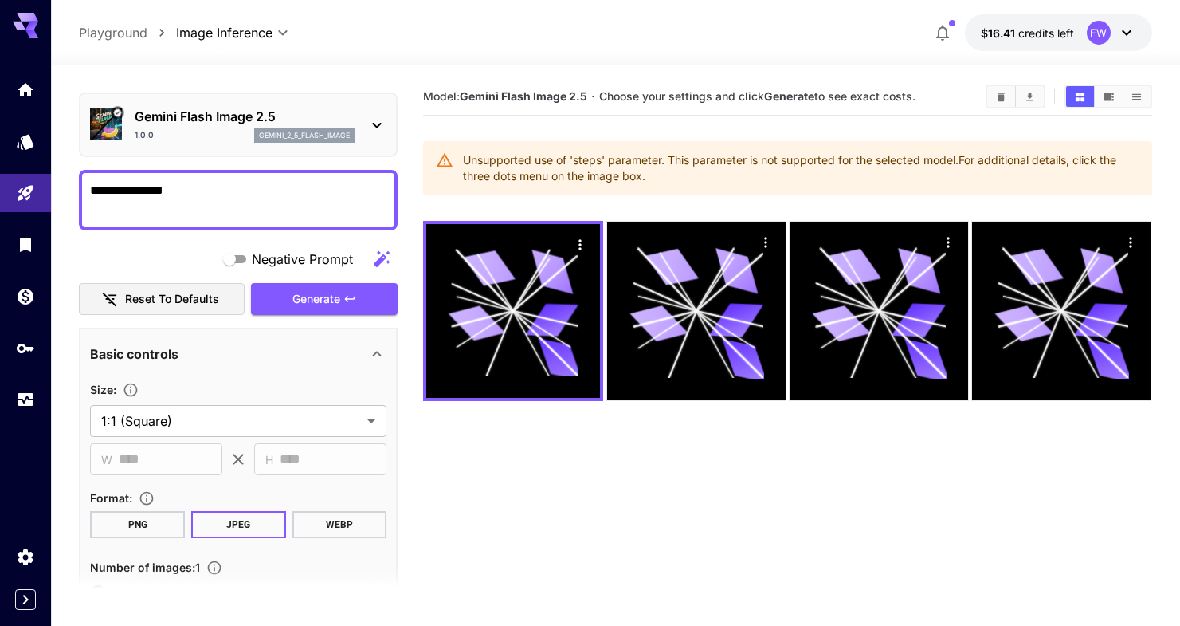
scroll to position [28, 0]
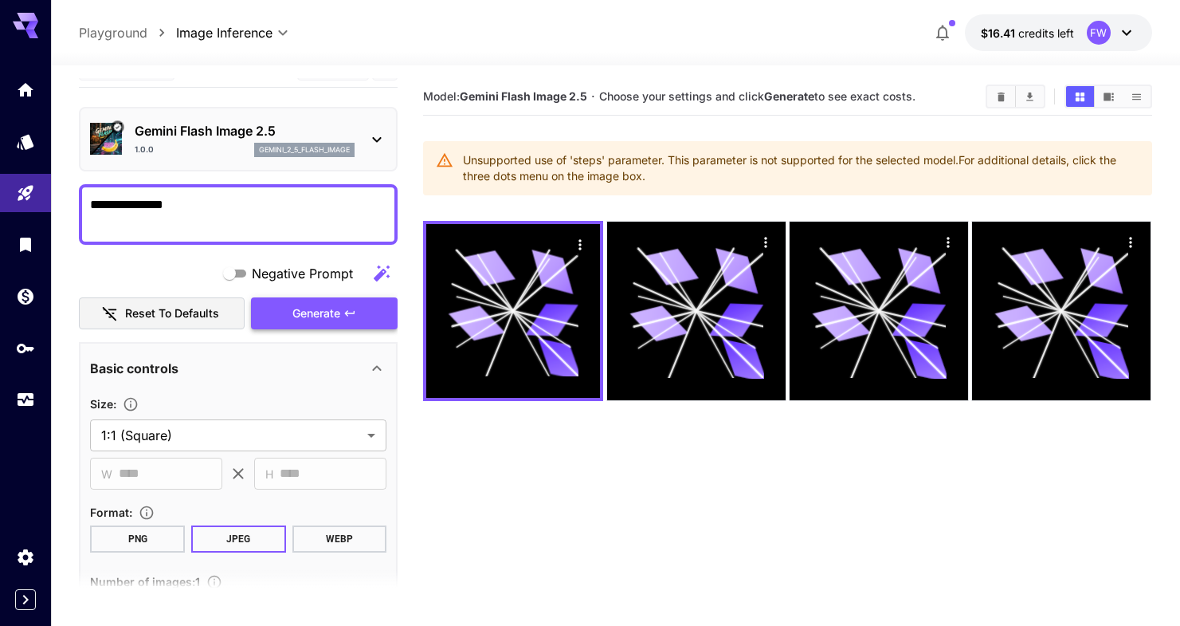
click at [347, 311] on icon "button" at bounding box center [350, 313] width 10 height 6
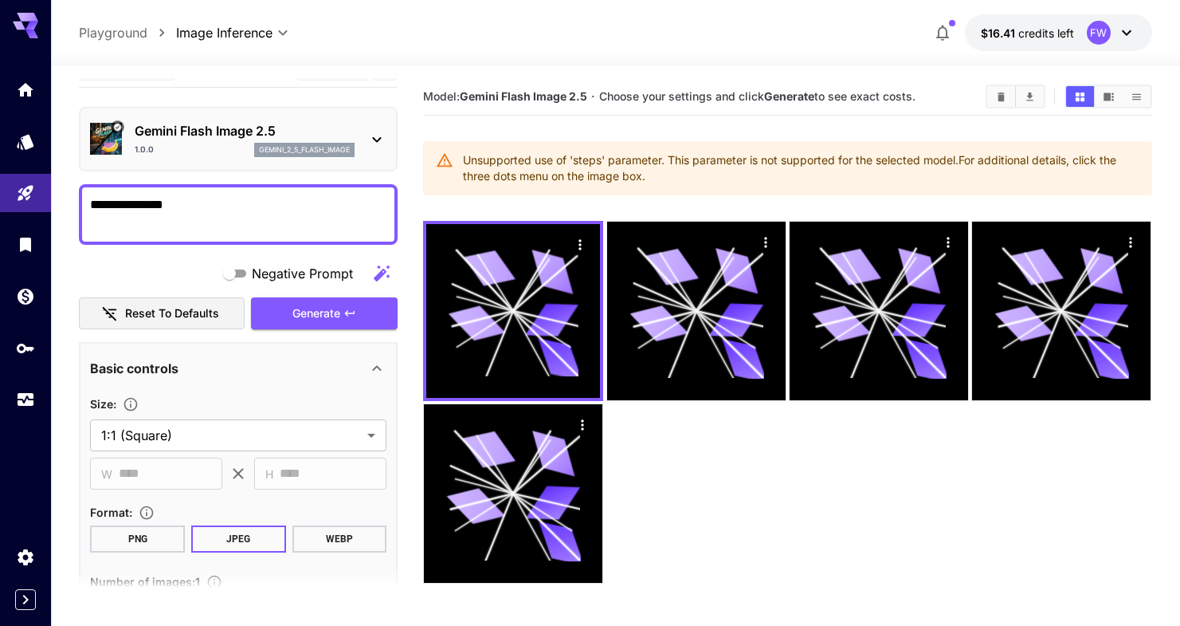
scroll to position [0, 0]
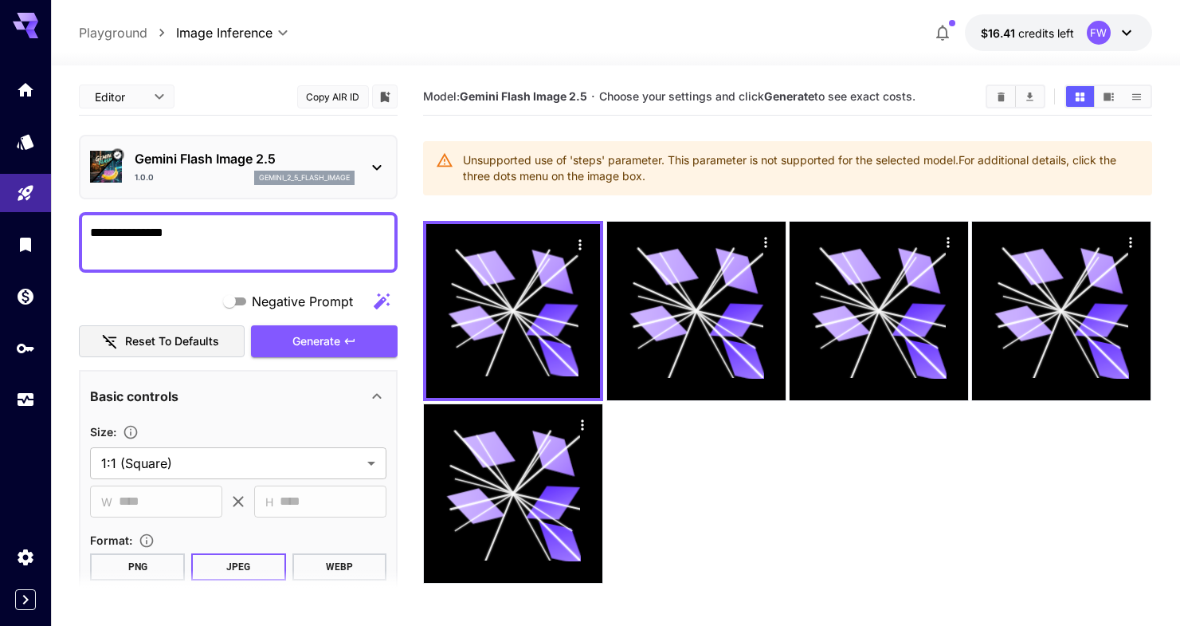
click at [157, 93] on body "**********" at bounding box center [590, 376] width 1180 height 752
click at [157, 93] on div at bounding box center [590, 313] width 1180 height 626
click at [113, 152] on icon "Verified working" at bounding box center [117, 155] width 9 height 9
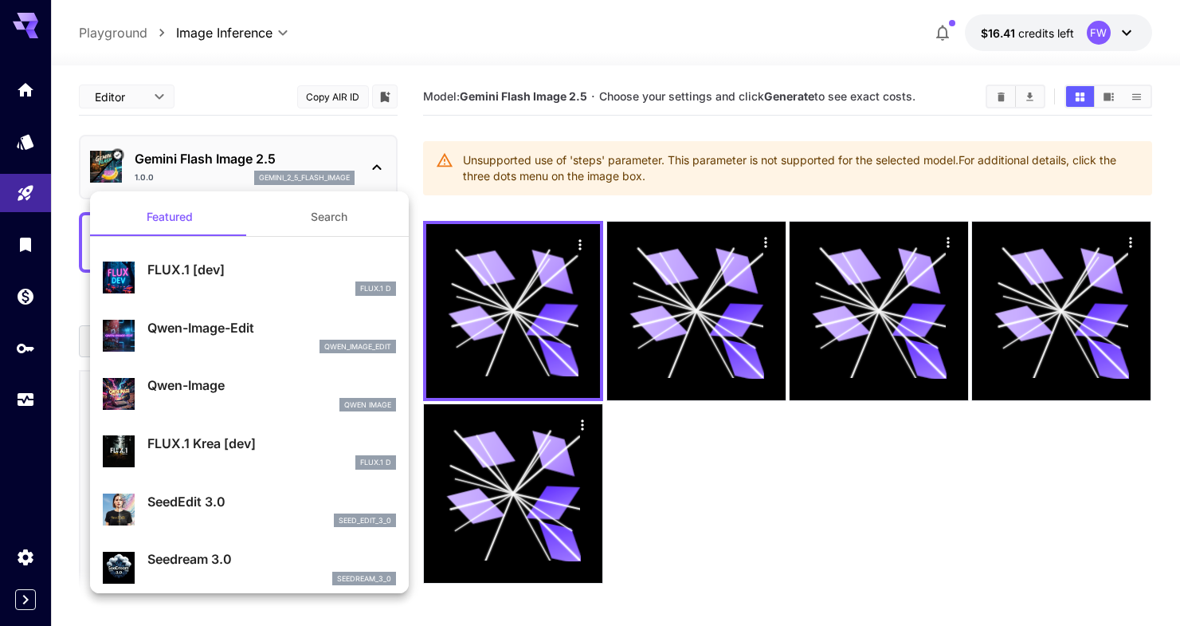
click at [113, 152] on div at bounding box center [590, 313] width 1180 height 626
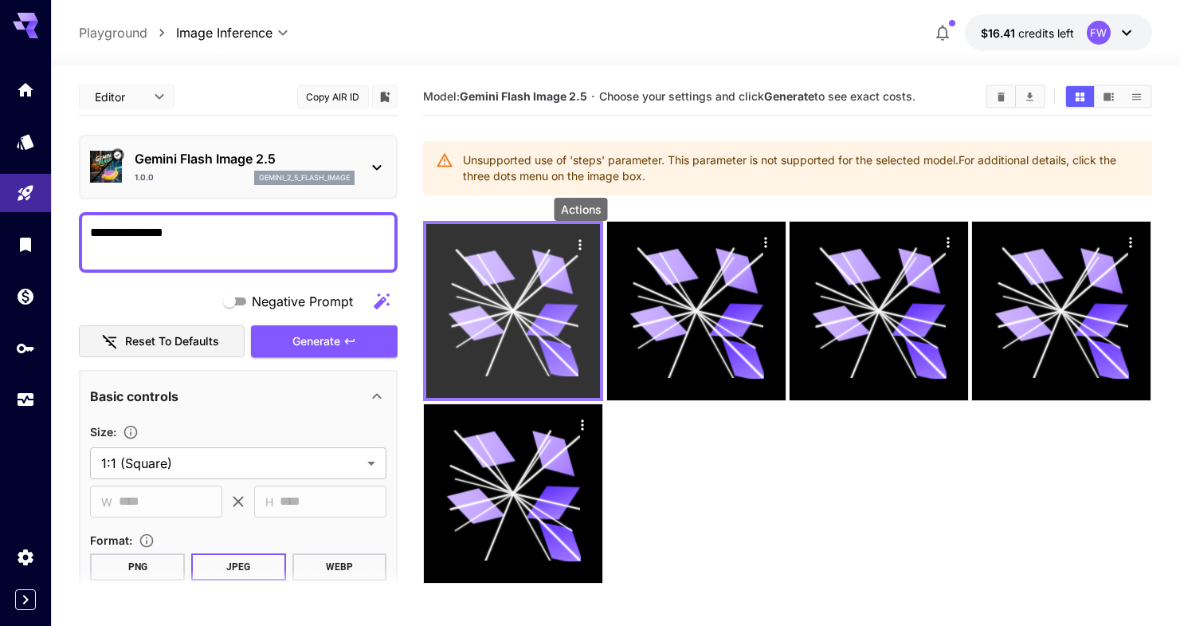
click at [582, 245] on icon "Actions" at bounding box center [581, 245] width 16 height 16
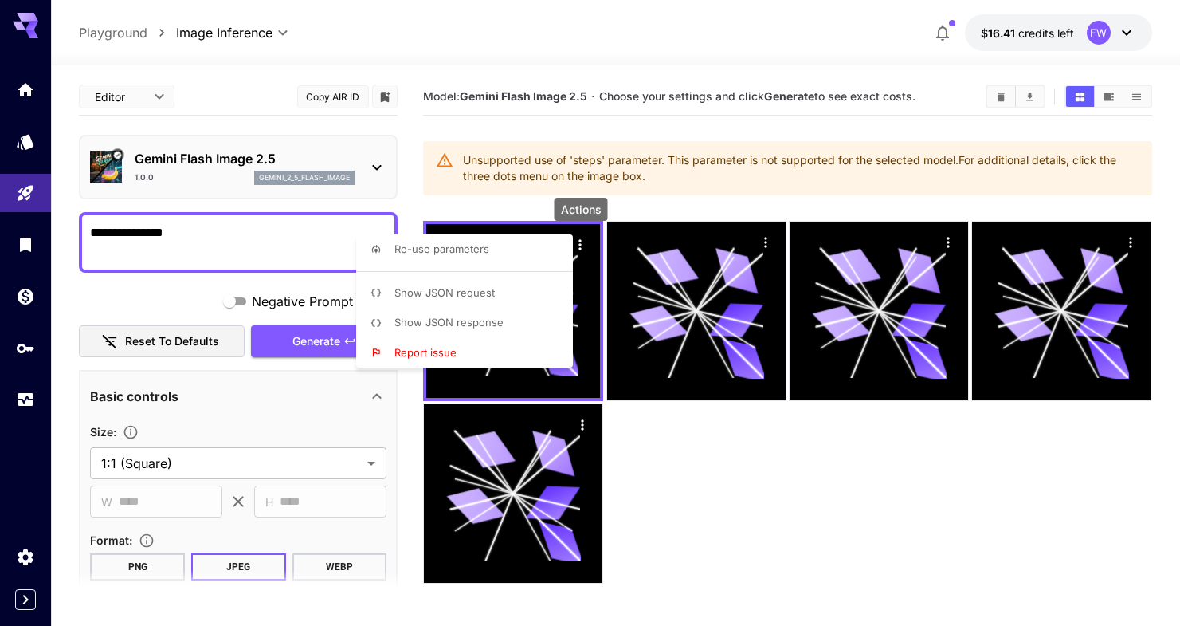
click at [6, 350] on div at bounding box center [590, 313] width 1180 height 626
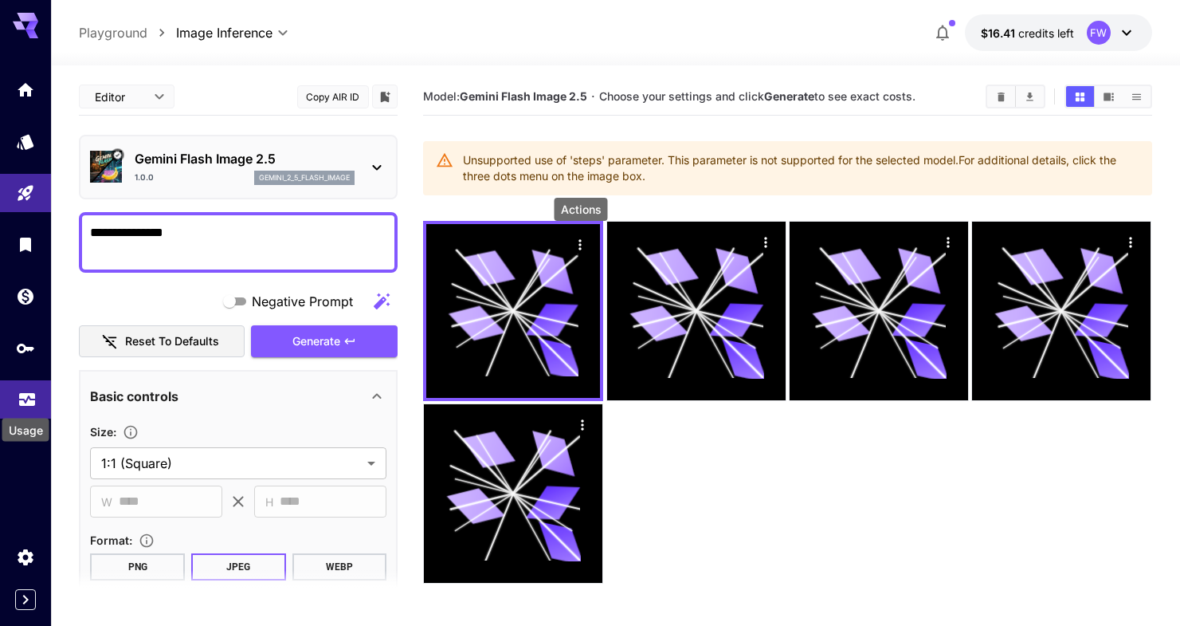
click at [27, 398] on icon "Usage" at bounding box center [27, 394] width 19 height 19
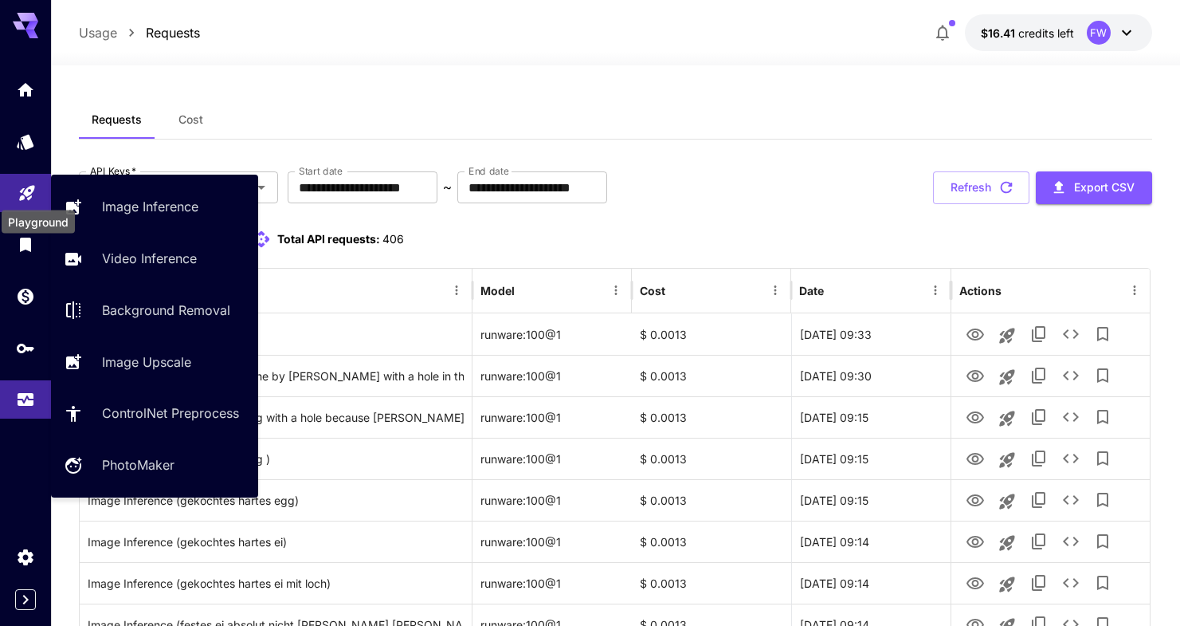
click at [30, 186] on icon "Playground" at bounding box center [26, 188] width 15 height 15
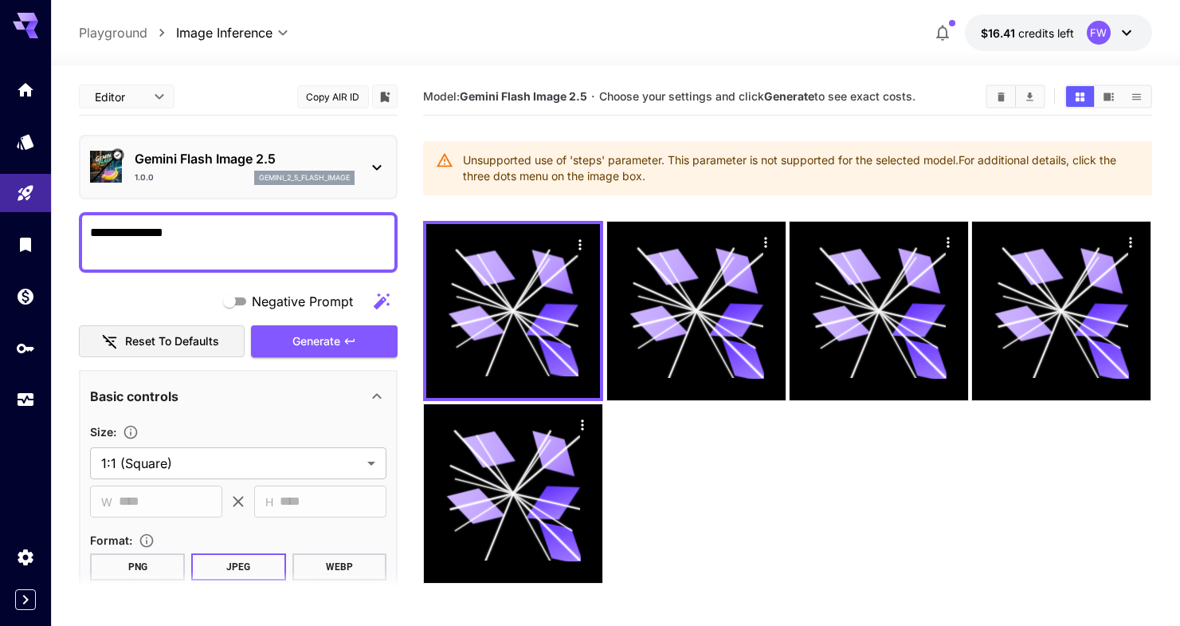
click at [663, 475] on div at bounding box center [787, 402] width 728 height 363
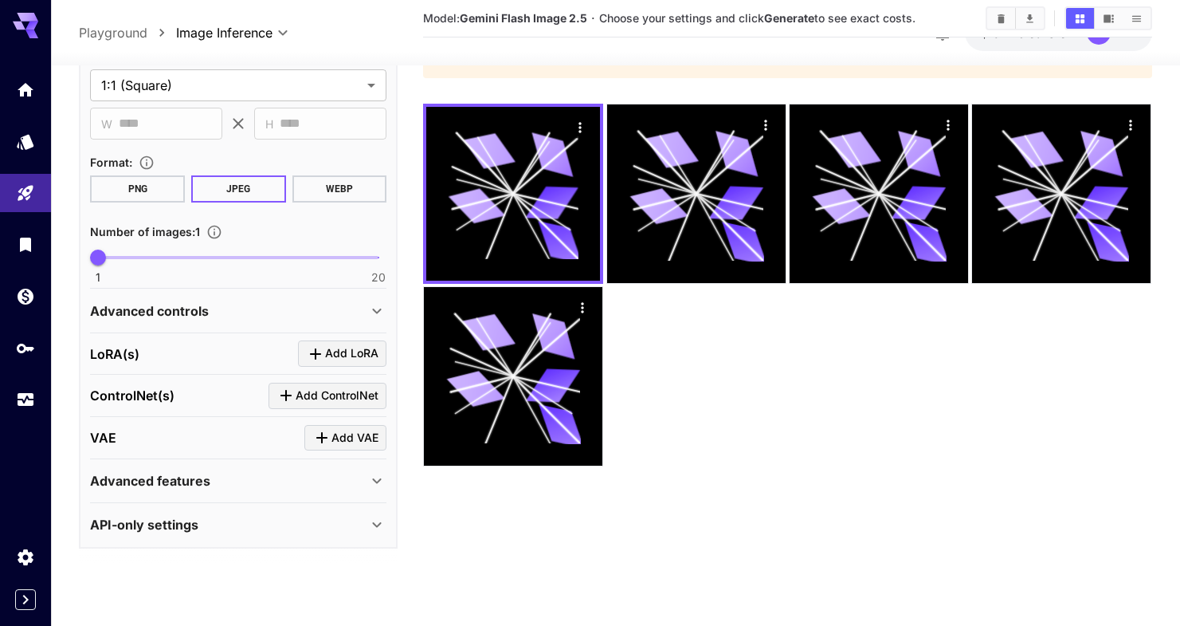
scroll to position [124, 0]
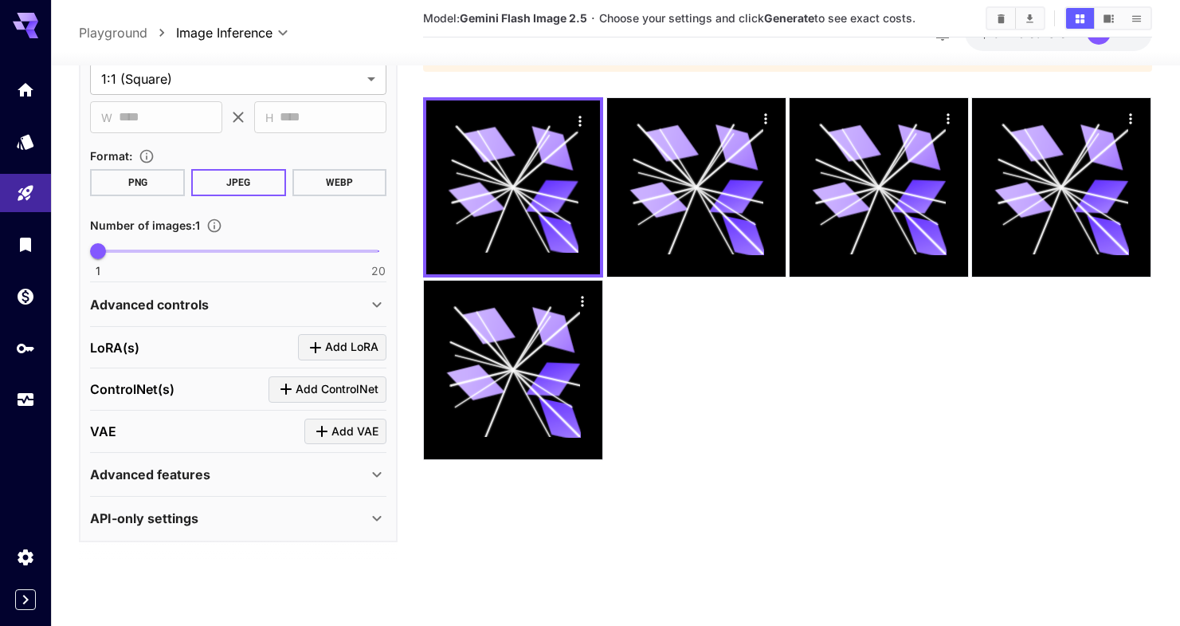
click at [171, 305] on p "Advanced controls" at bounding box center [149, 303] width 119 height 19
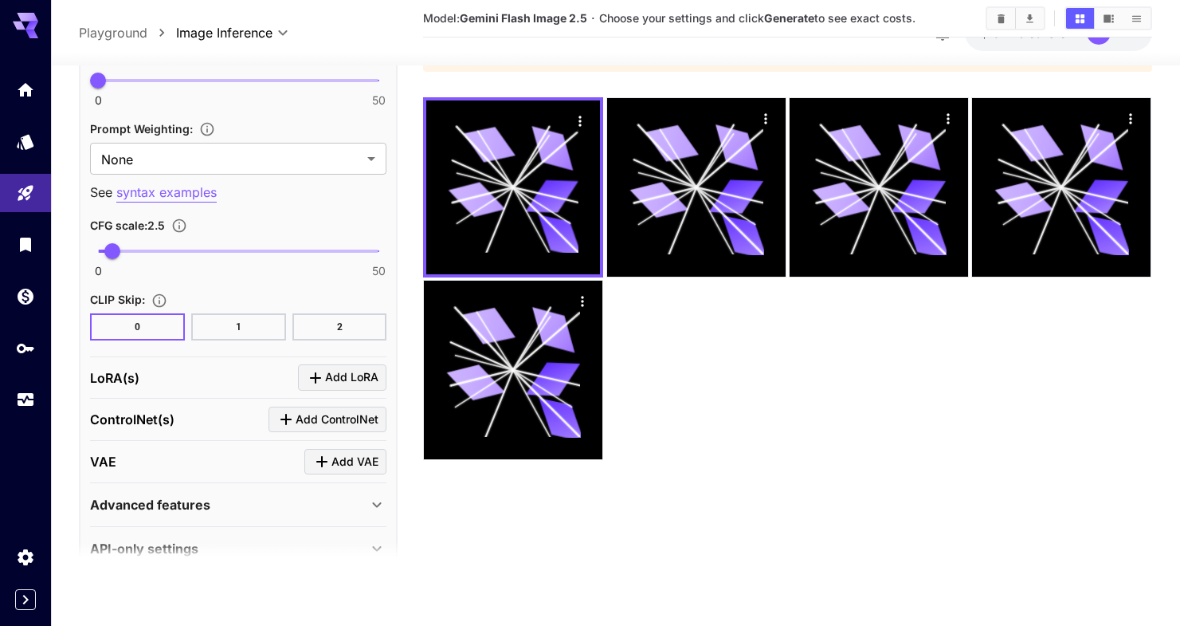
scroll to position [1144, 0]
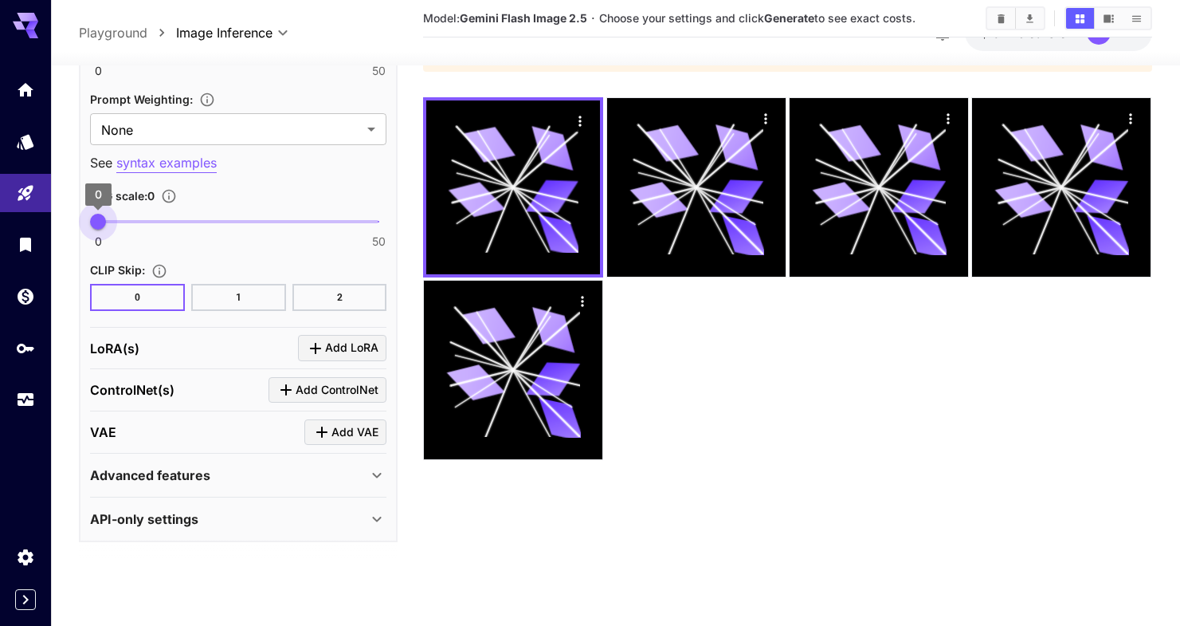
type input "*"
drag, startPoint x: 110, startPoint y: 224, endPoint x: 84, endPoint y: 219, distance: 25.9
click at [90, 219] on span "0" at bounding box center [98, 222] width 16 height 16
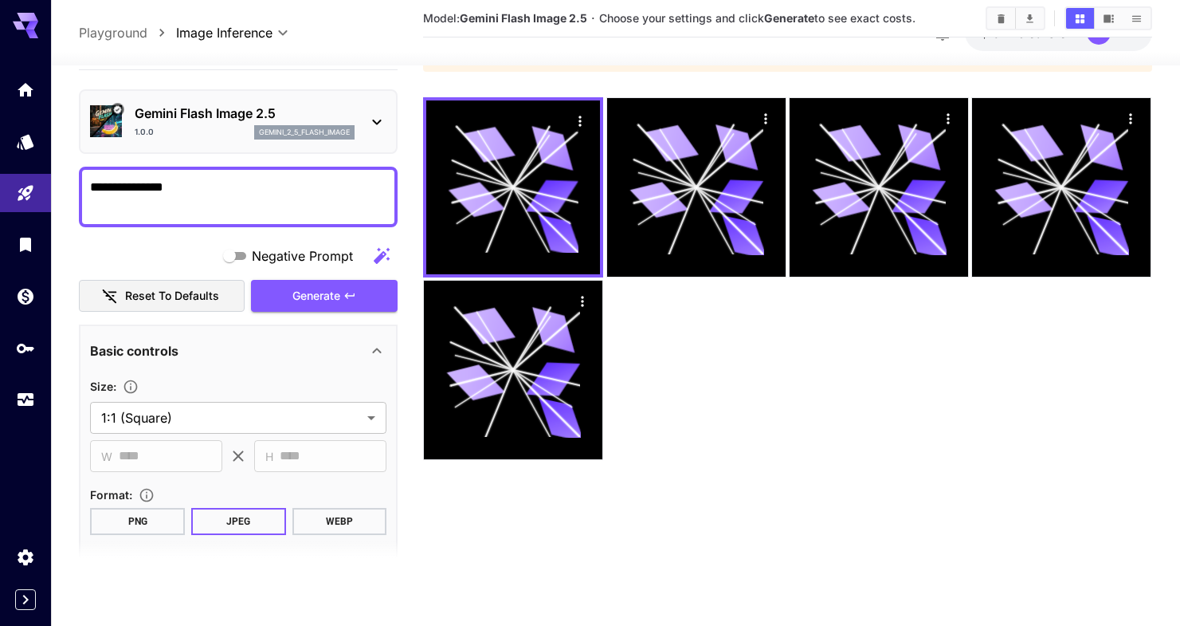
scroll to position [15, 0]
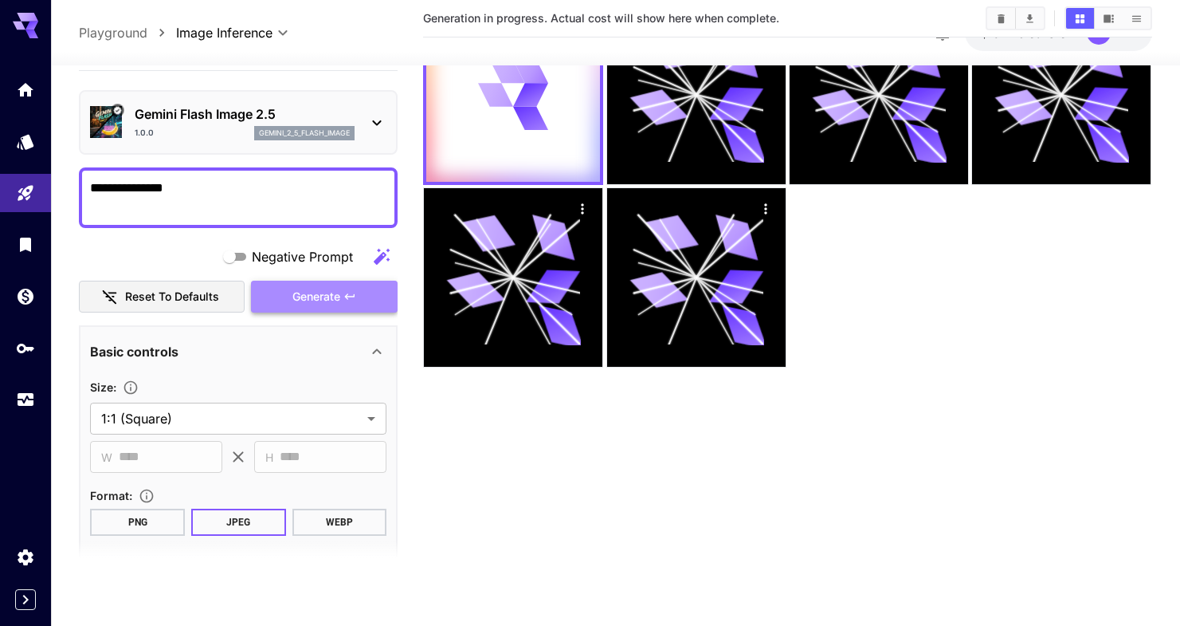
click at [327, 297] on span "Generate" at bounding box center [316, 296] width 48 height 20
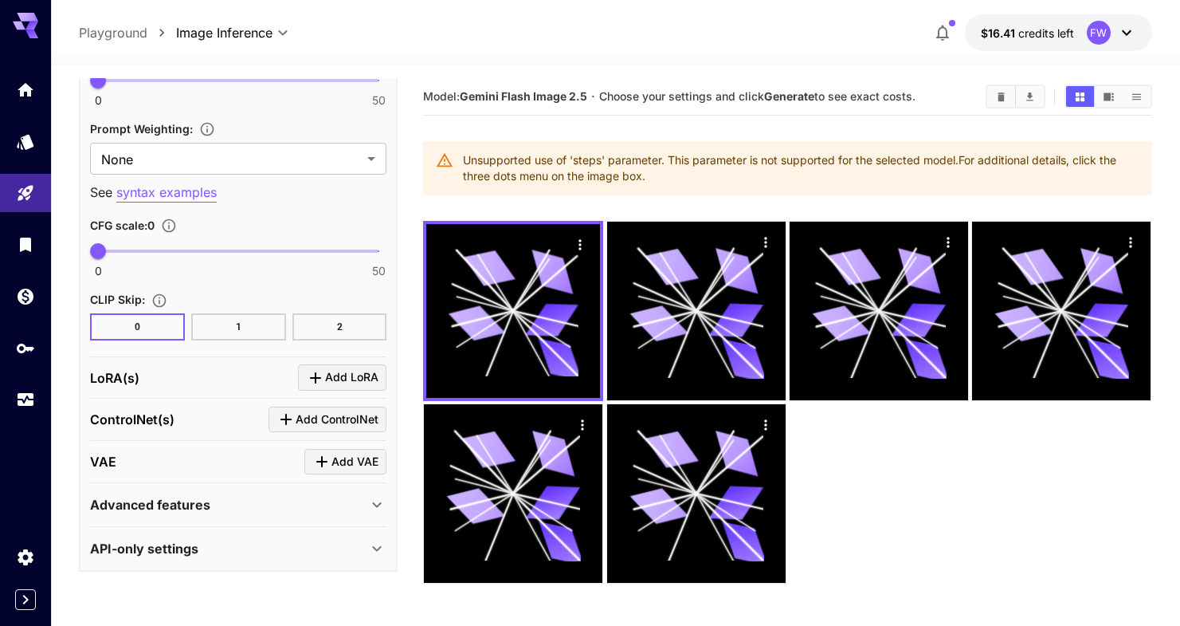
scroll to position [10, 0]
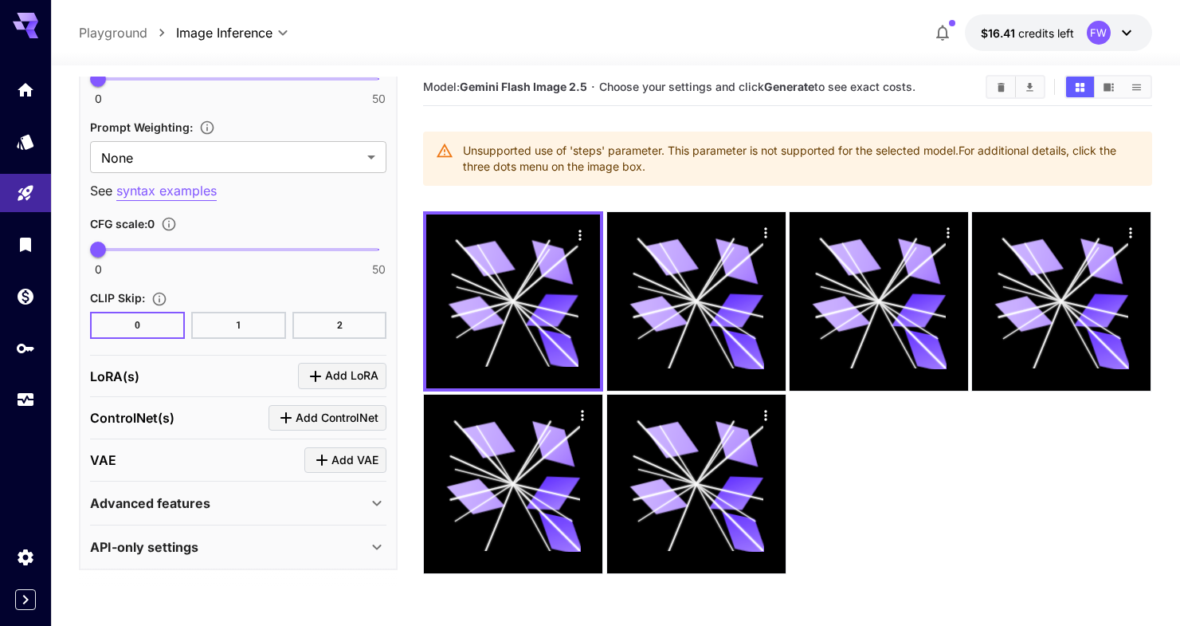
click at [378, 502] on icon at bounding box center [377, 504] width 9 height 6
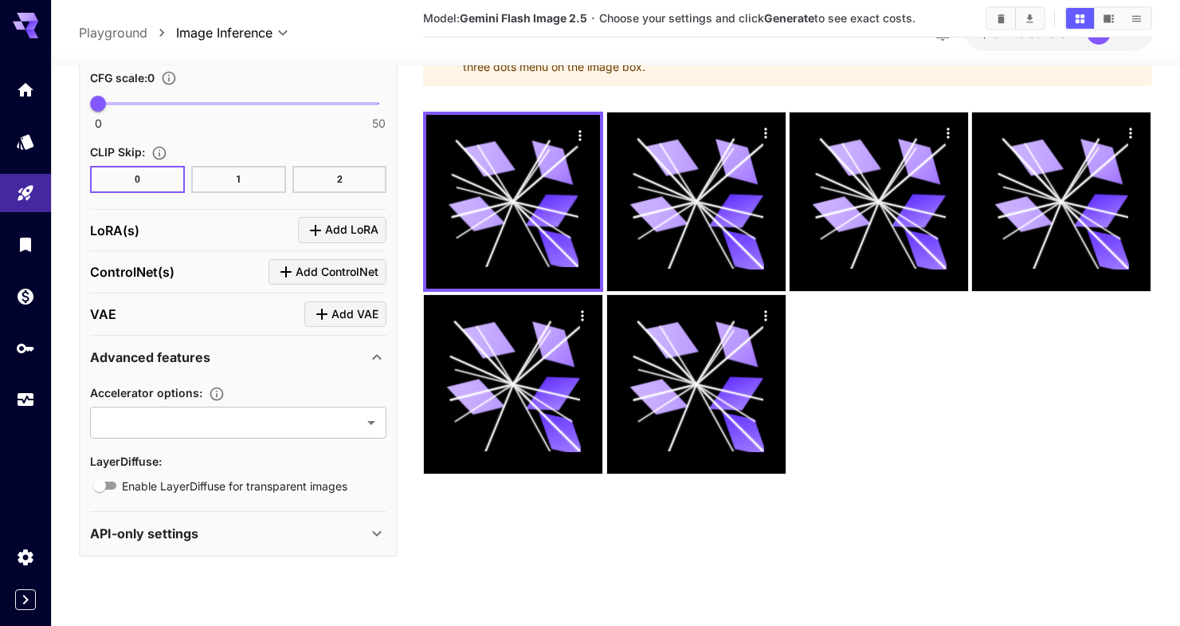
scroll to position [126, 0]
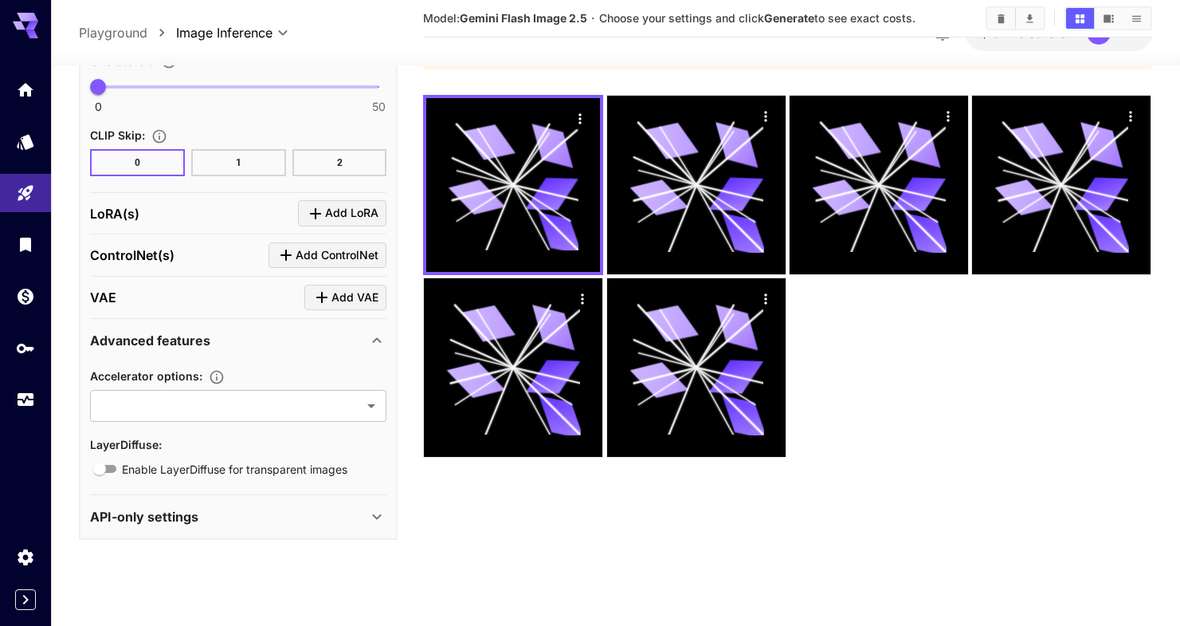
click at [364, 504] on div "API-only settings" at bounding box center [238, 516] width 296 height 38
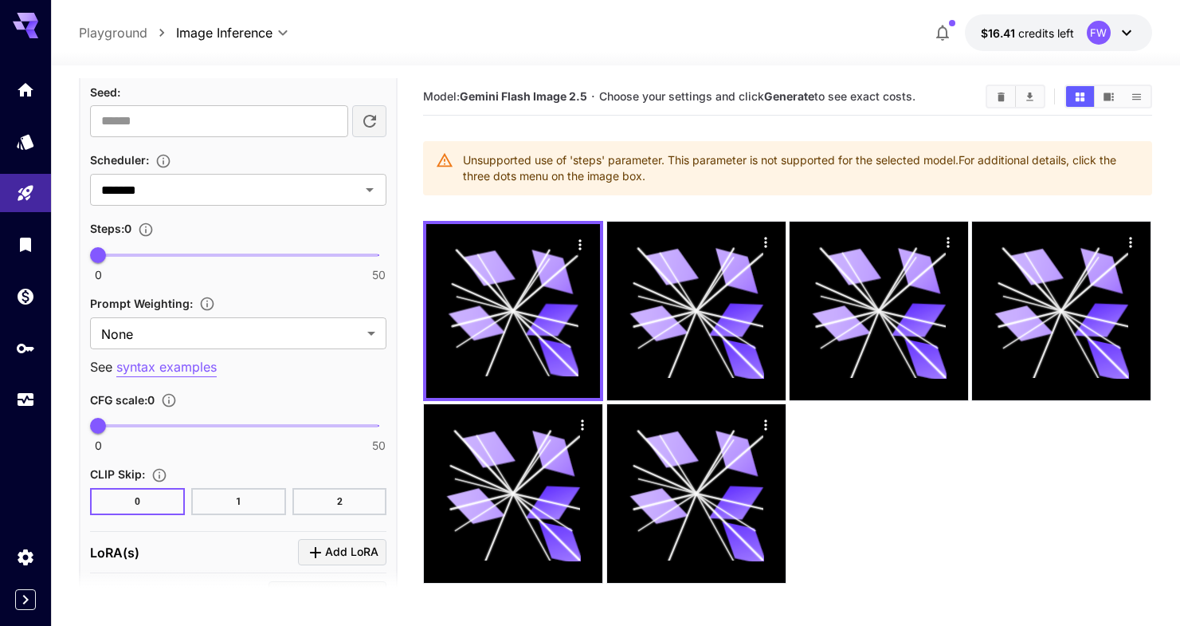
scroll to position [972, 0]
click at [147, 223] on icon "Set the number of denoising steps used to refine the image. More steps typicall…" at bounding box center [146, 228] width 16 height 16
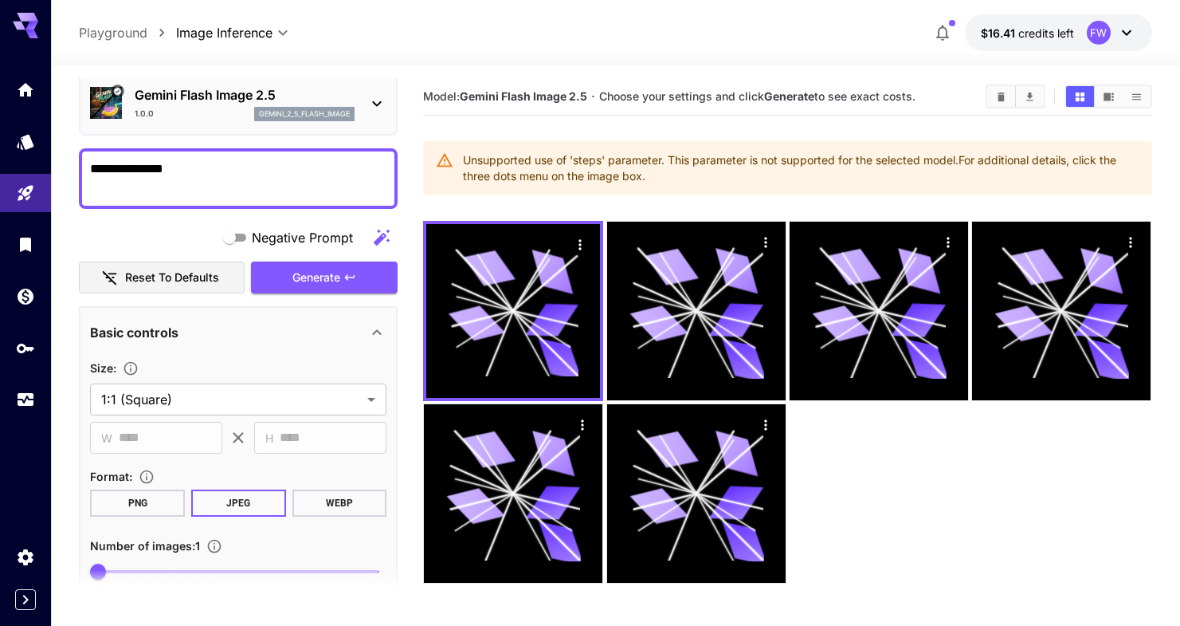
scroll to position [0, 0]
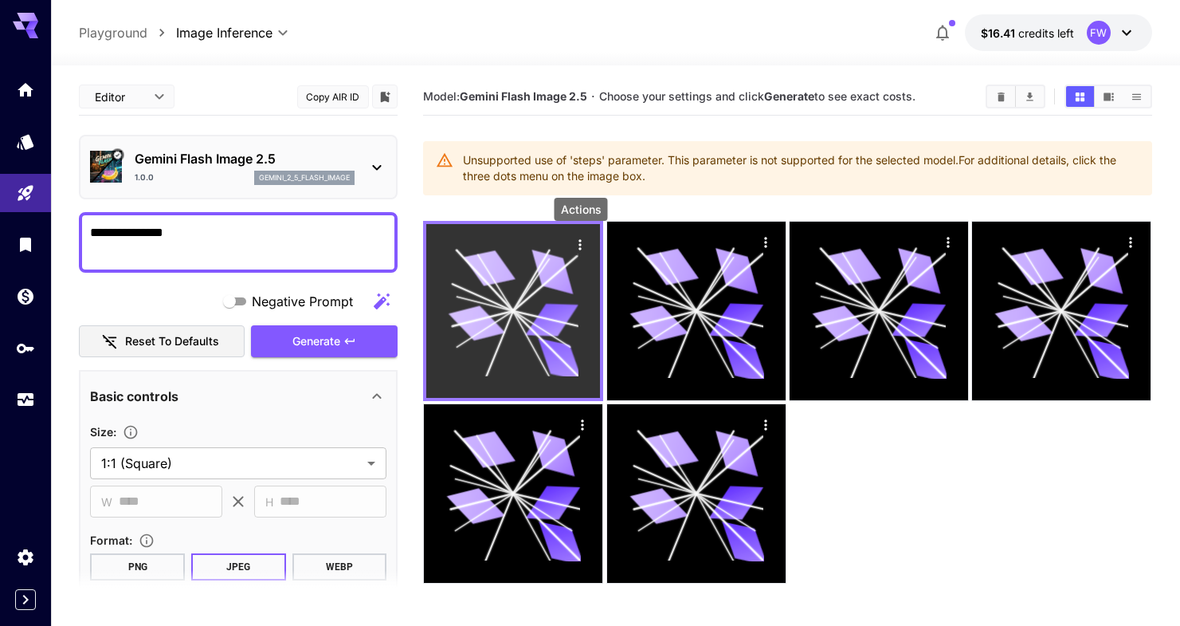
click at [581, 241] on icon "Actions" at bounding box center [580, 244] width 2 height 10
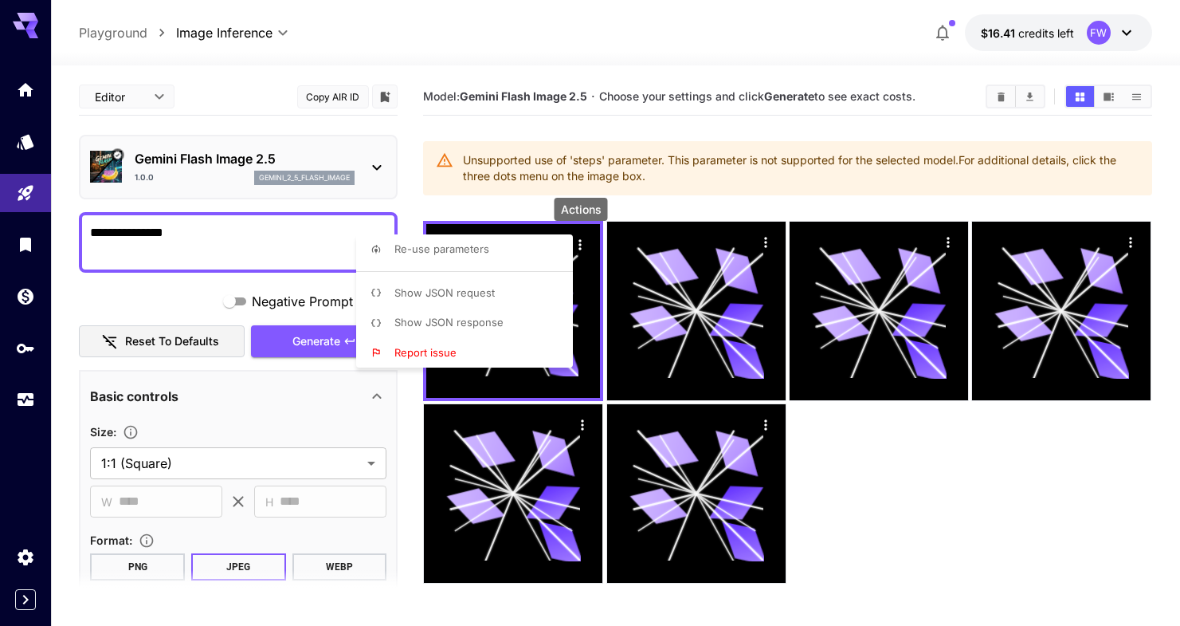
click at [868, 437] on div at bounding box center [590, 313] width 1180 height 626
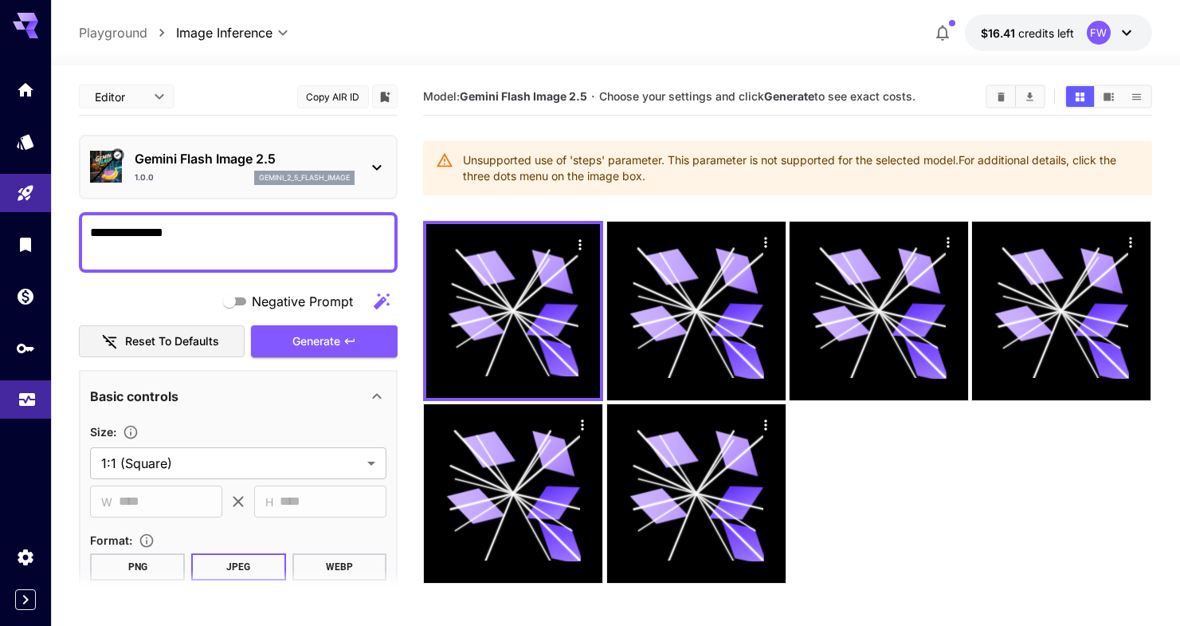
click at [28, 397] on icon "Usage" at bounding box center [27, 394] width 19 height 19
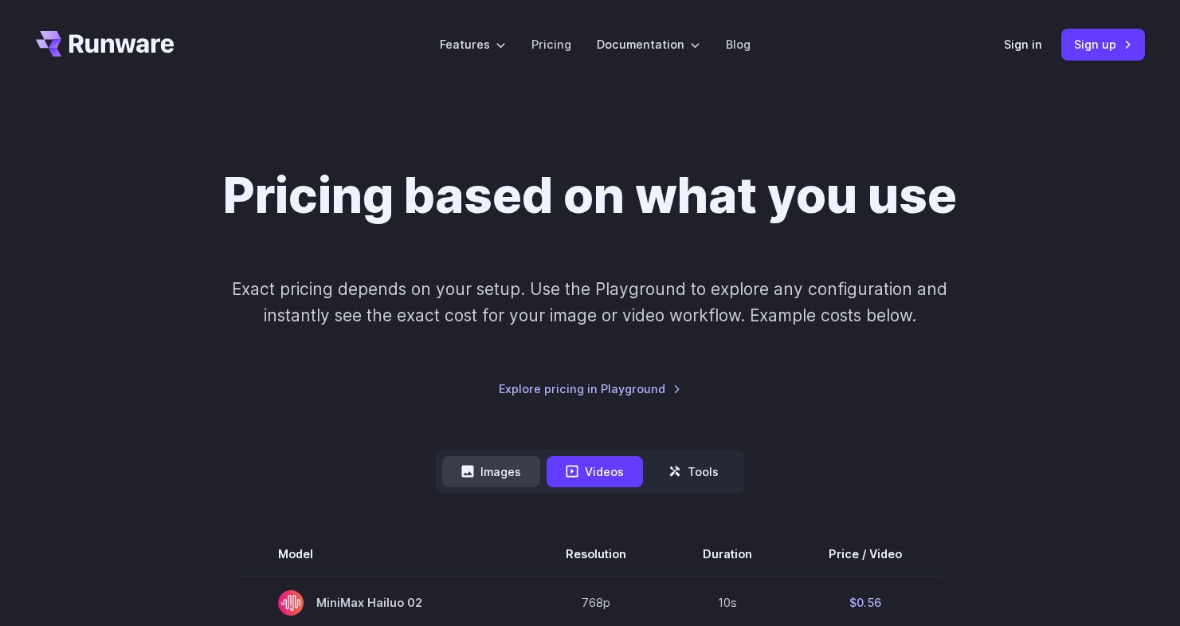
click at [501, 473] on button "Images" at bounding box center [491, 471] width 98 height 31
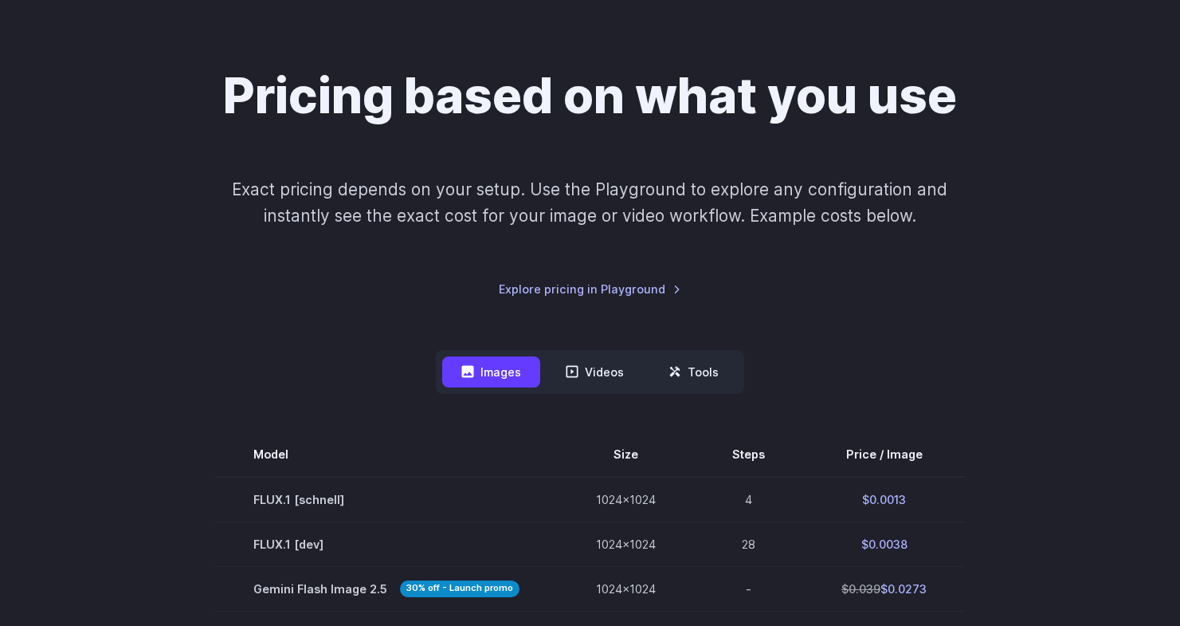
scroll to position [216, 0]
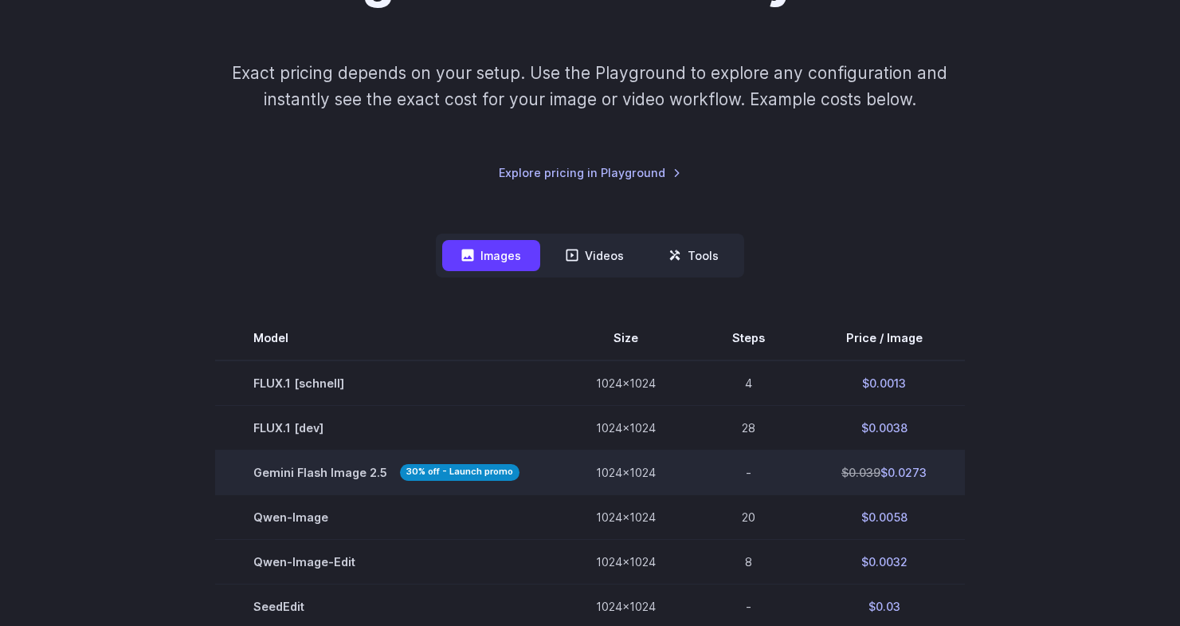
click at [319, 466] on span "Gemini Flash Image 2.5 30% off - Launch promo" at bounding box center [386, 472] width 266 height 18
click at [322, 473] on span "Gemini Flash Image 2.5 30% off - Launch promo" at bounding box center [386, 472] width 266 height 18
click at [647, 472] on td "1024x1024" at bounding box center [626, 472] width 136 height 45
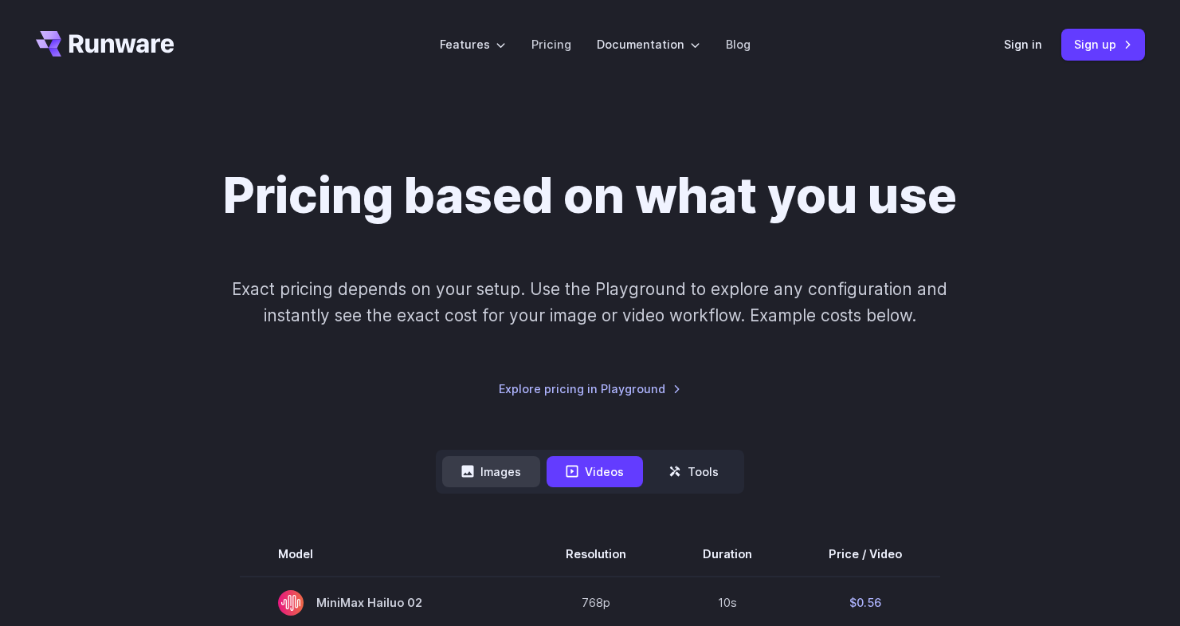
click at [509, 467] on button "Images" at bounding box center [491, 471] width 98 height 31
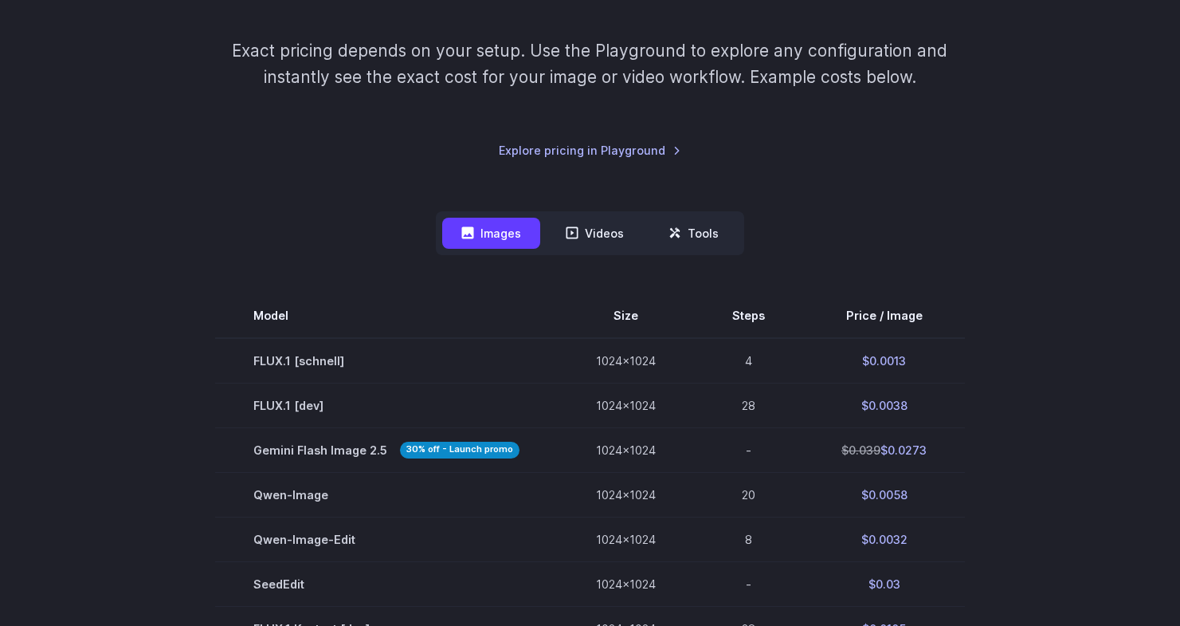
scroll to position [268, 0]
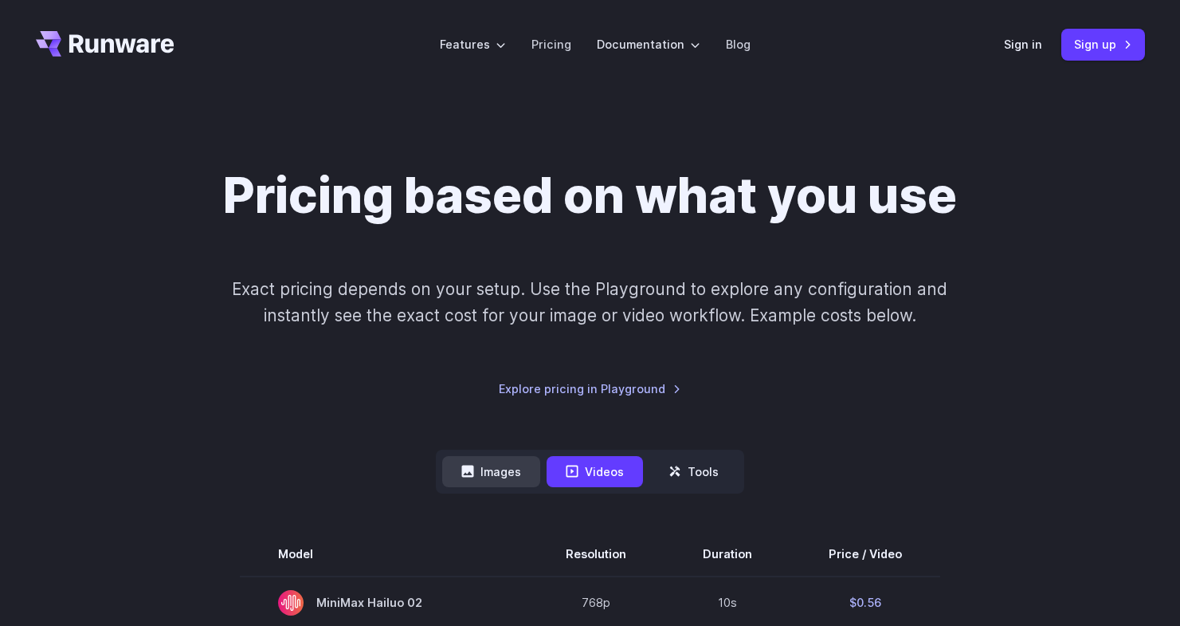
click at [494, 465] on button "Images" at bounding box center [491, 471] width 98 height 31
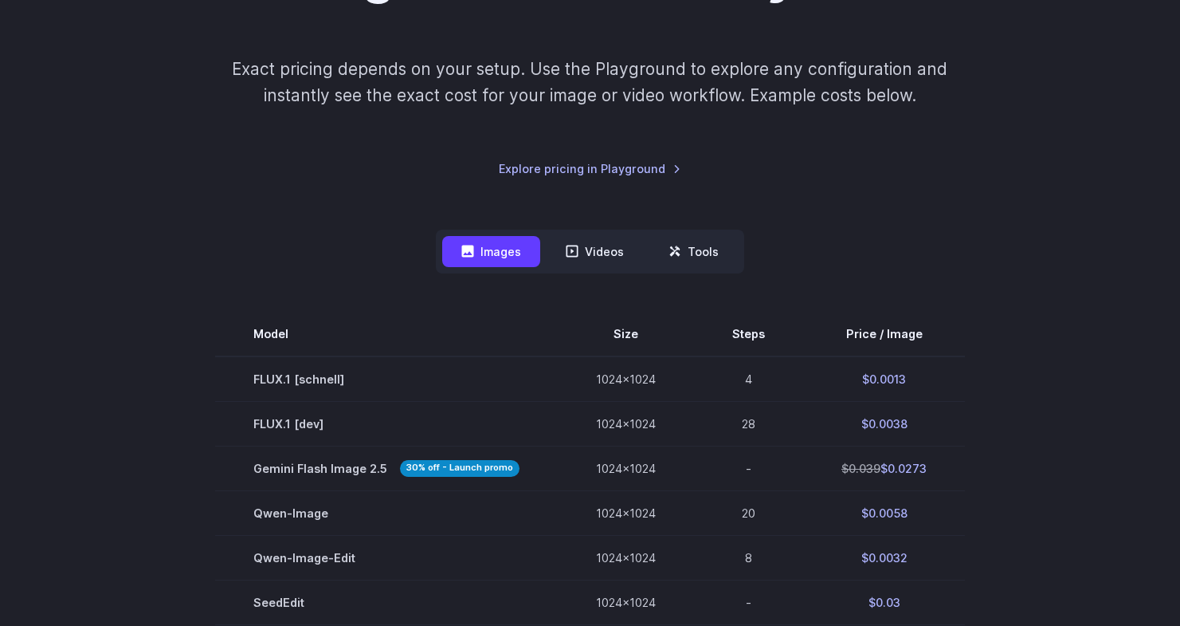
scroll to position [382, 0]
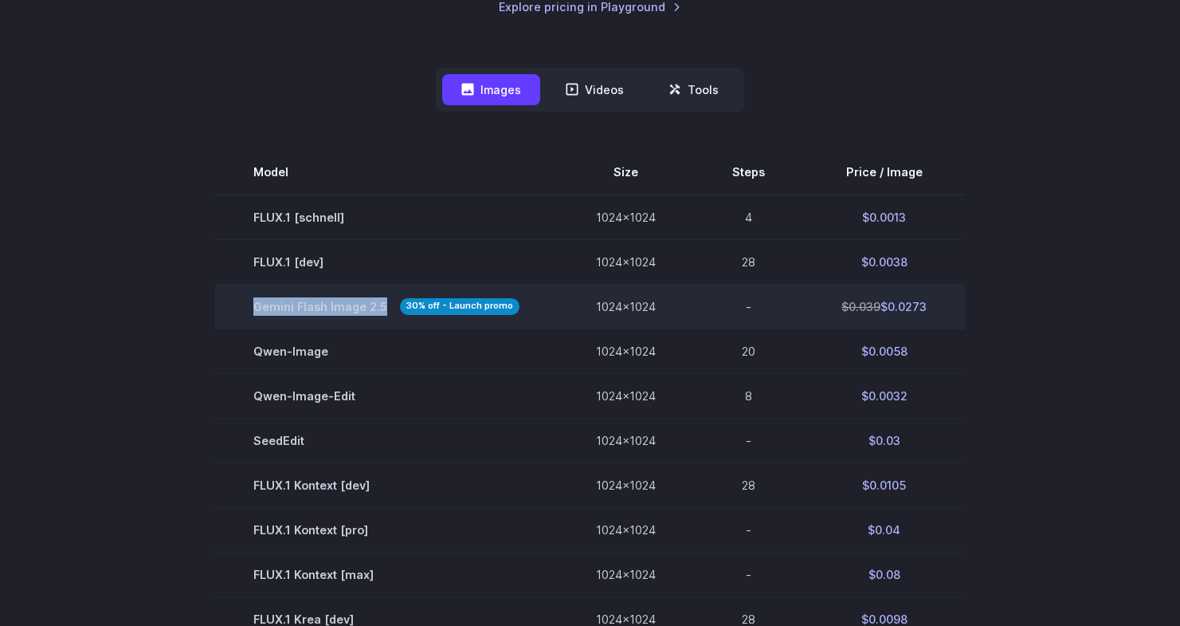
drag, startPoint x: 385, startPoint y: 308, endPoint x: 255, endPoint y: 314, distance: 130.0
click at [255, 314] on td "Gemini Flash Image 2.5 30% off - Launch promo" at bounding box center [386, 306] width 343 height 45
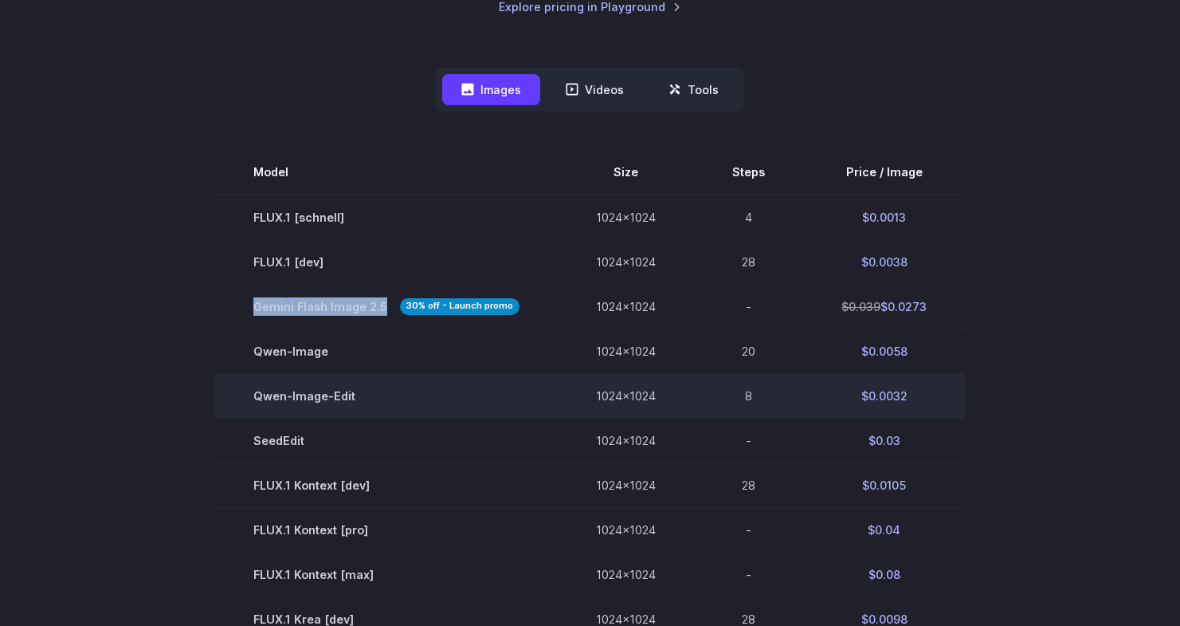
copy span "Gemini Flash Image 2.5"
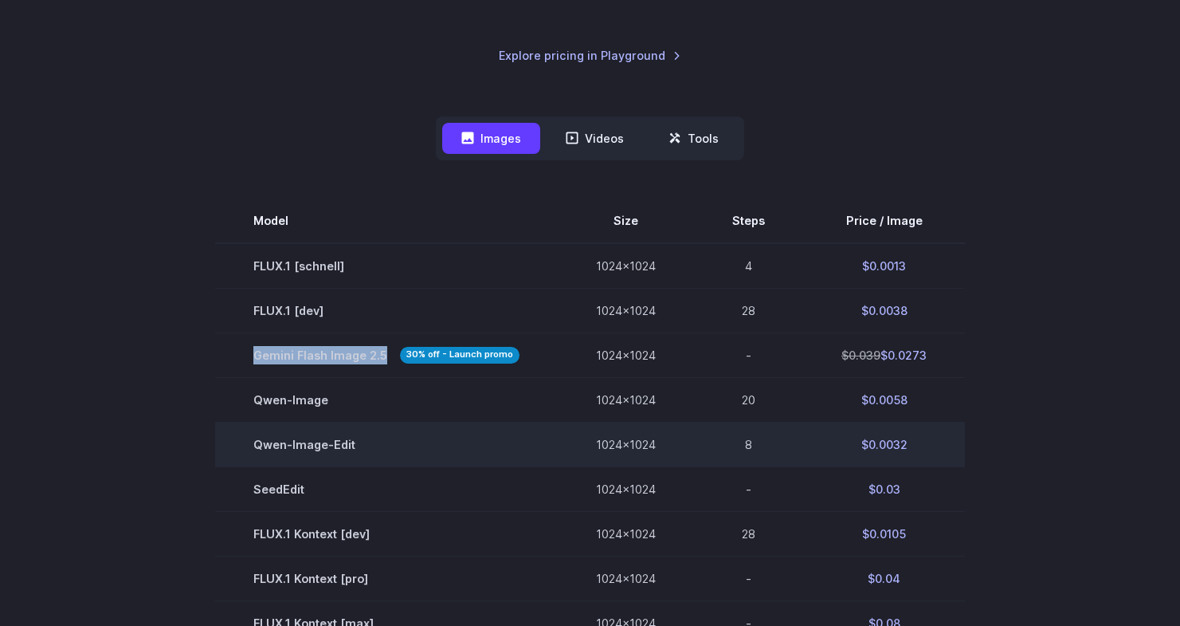
scroll to position [325, 0]
